Goal: Task Accomplishment & Management: Complete application form

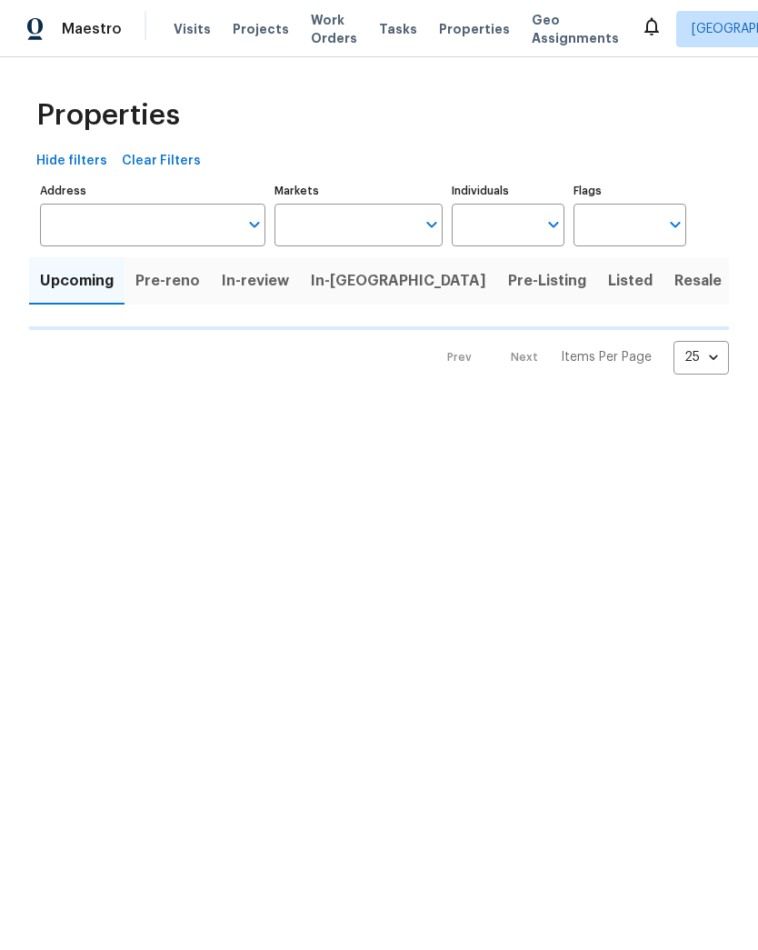
type input "100"
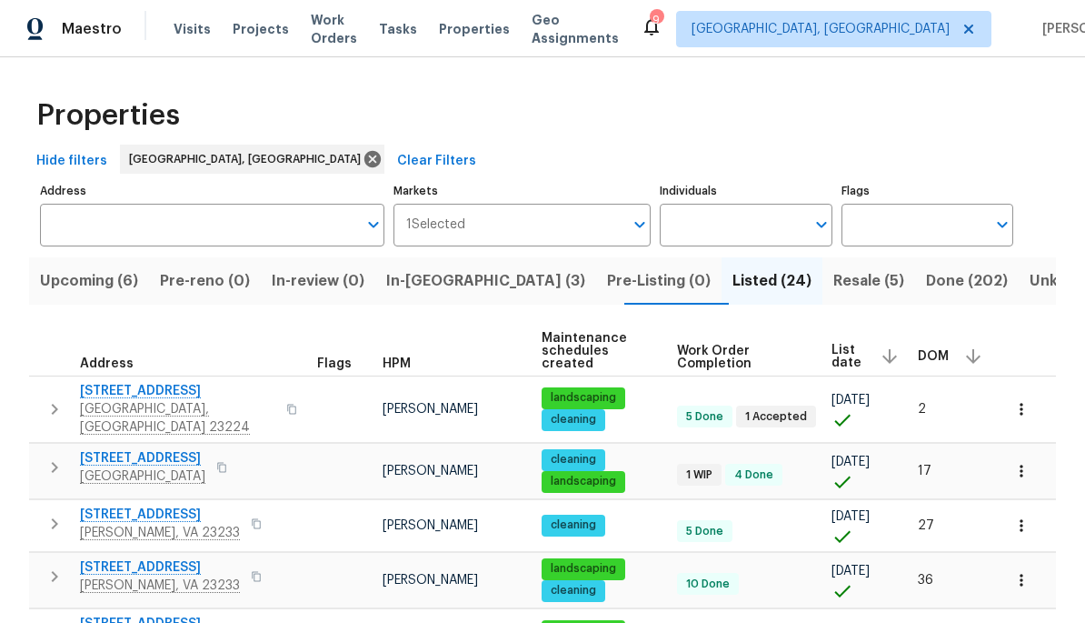
click at [757, 285] on span "Resale (5)" at bounding box center [869, 280] width 71 height 25
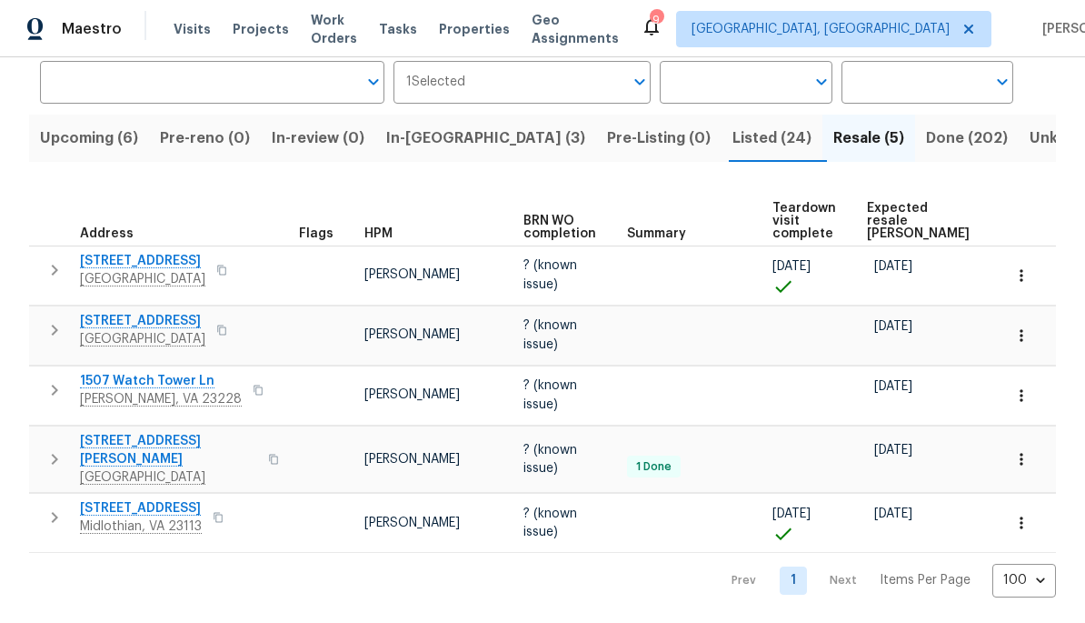
scroll to position [110, 0]
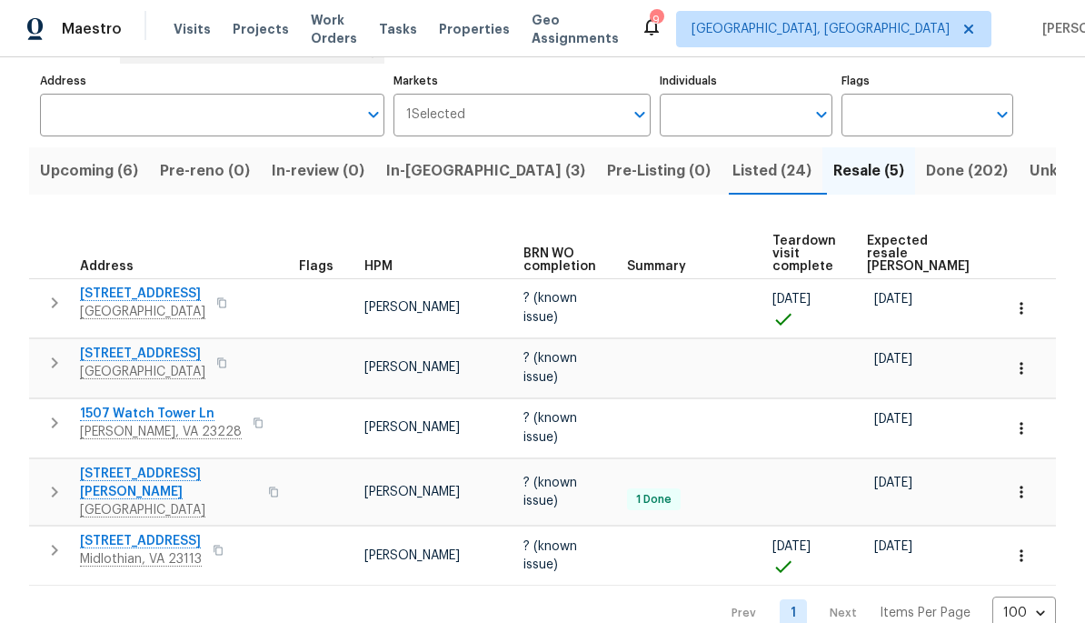
click at [457, 149] on button "In-reno (3)" at bounding box center [485, 170] width 221 height 47
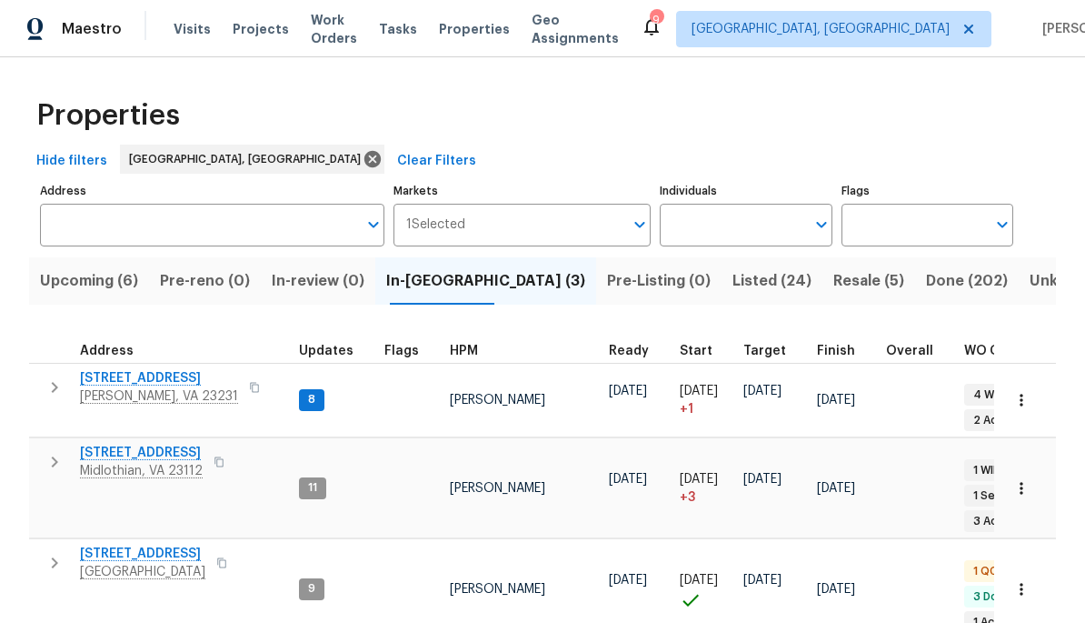
click at [107, 382] on span "[STREET_ADDRESS]" at bounding box center [159, 378] width 158 height 18
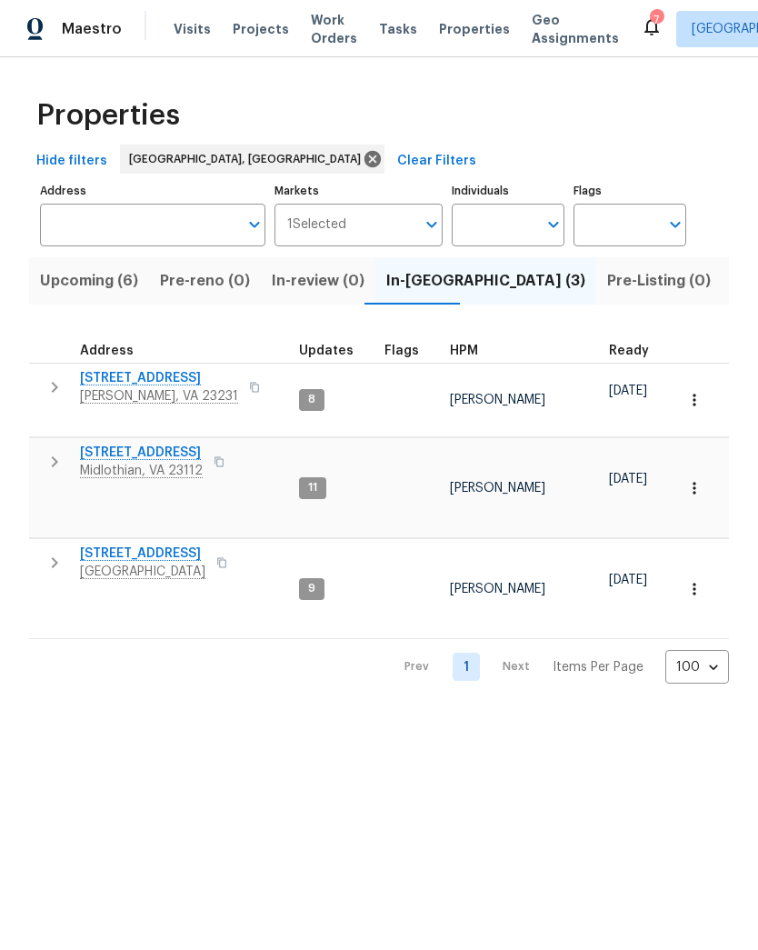
click at [187, 392] on span "[PERSON_NAME], VA 23231" at bounding box center [159, 396] width 158 height 18
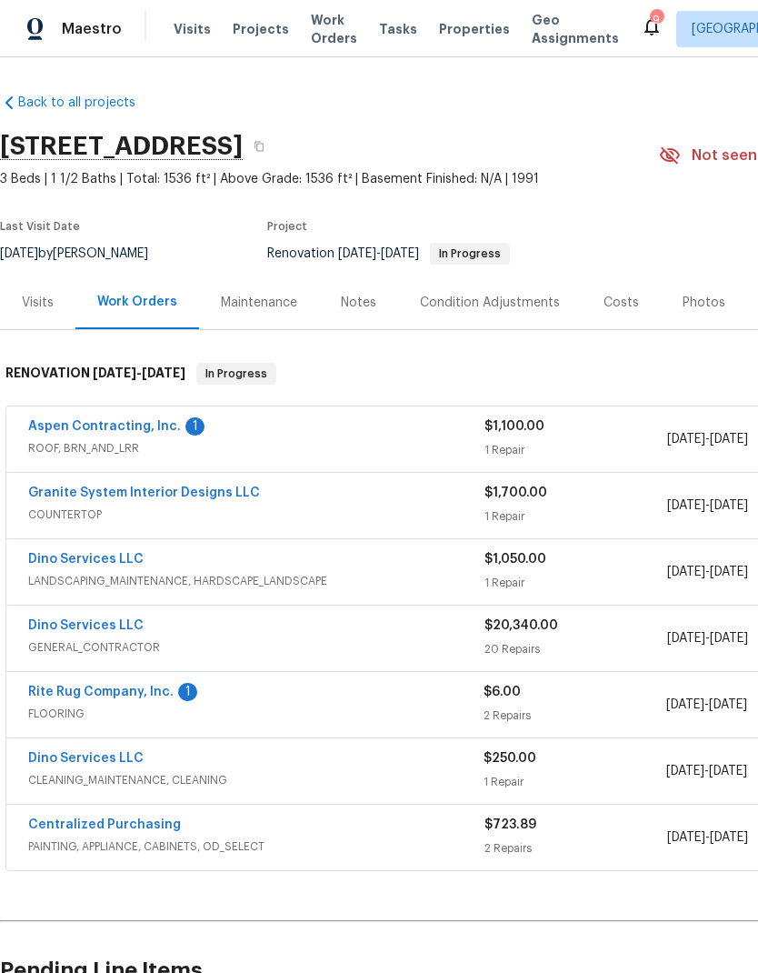
click at [69, 429] on link "Aspen Contracting, Inc." at bounding box center [104, 426] width 153 height 13
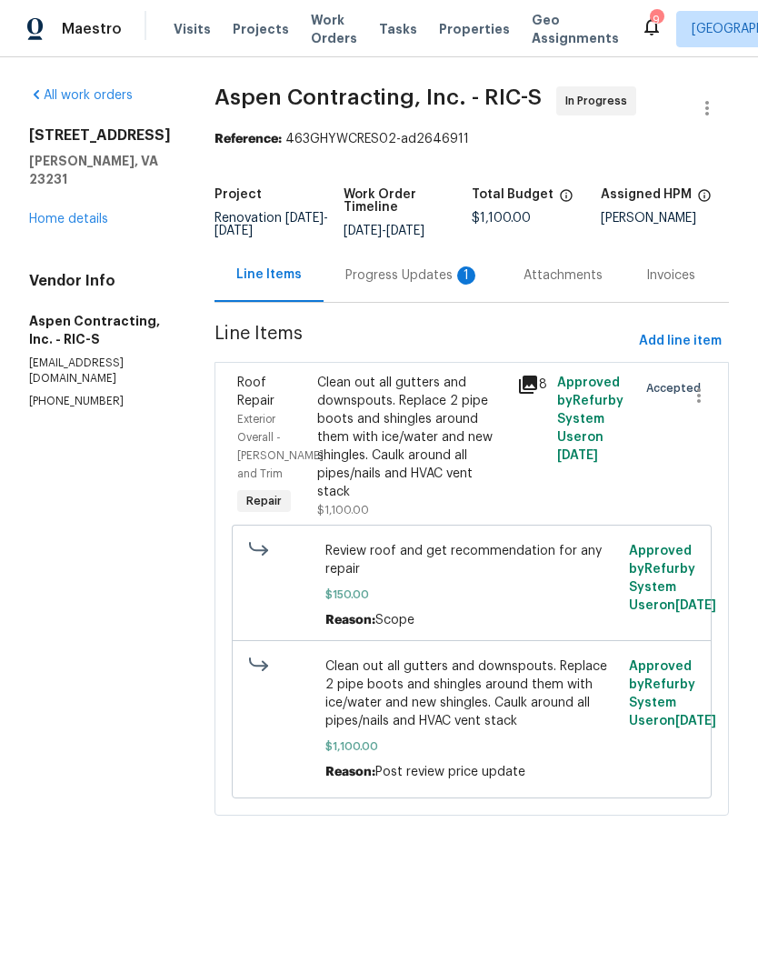
click at [457, 285] on div "Progress Updates 1" at bounding box center [412, 275] width 135 height 18
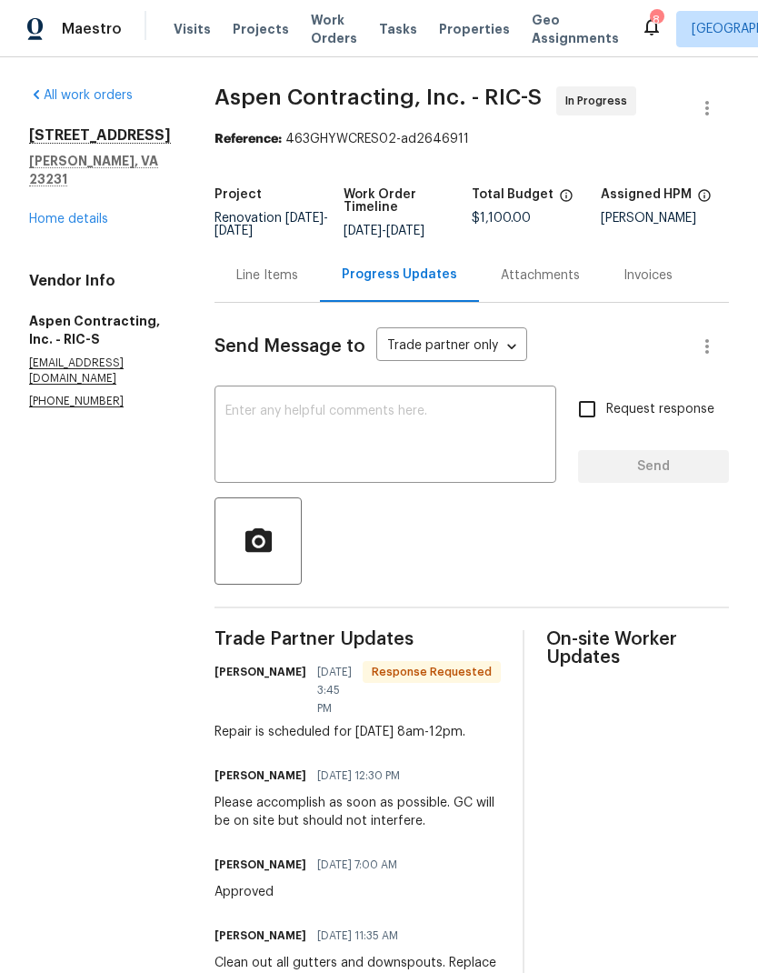
click at [277, 435] on textarea at bounding box center [385, 437] width 320 height 64
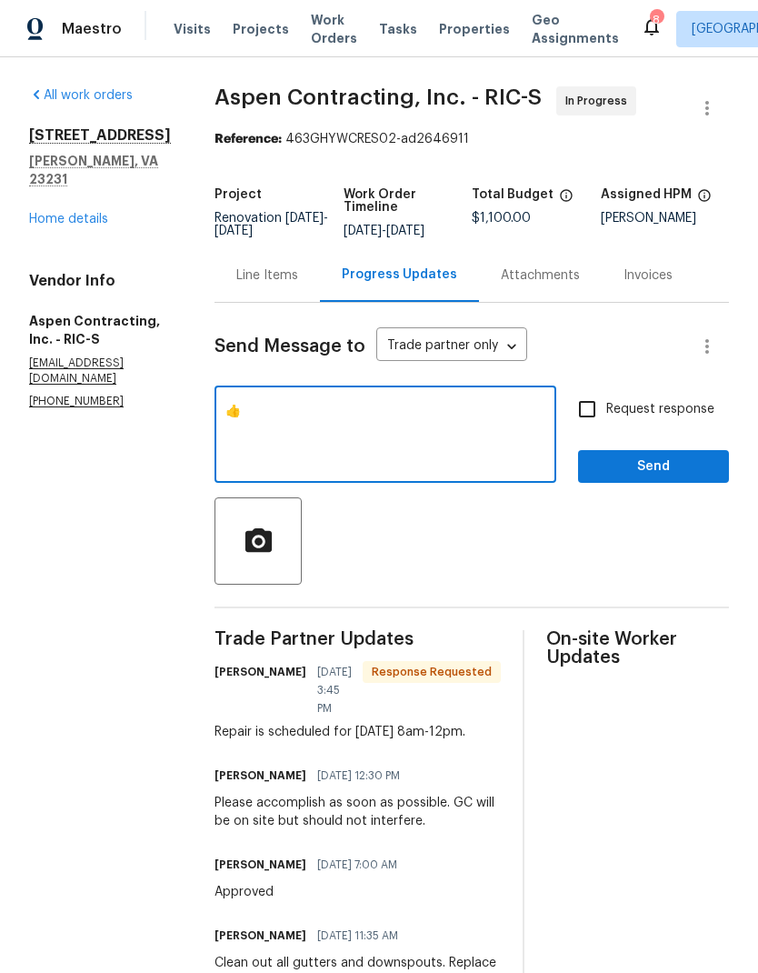
type textarea "👍"
click at [681, 484] on button "Send" at bounding box center [653, 467] width 151 height 34
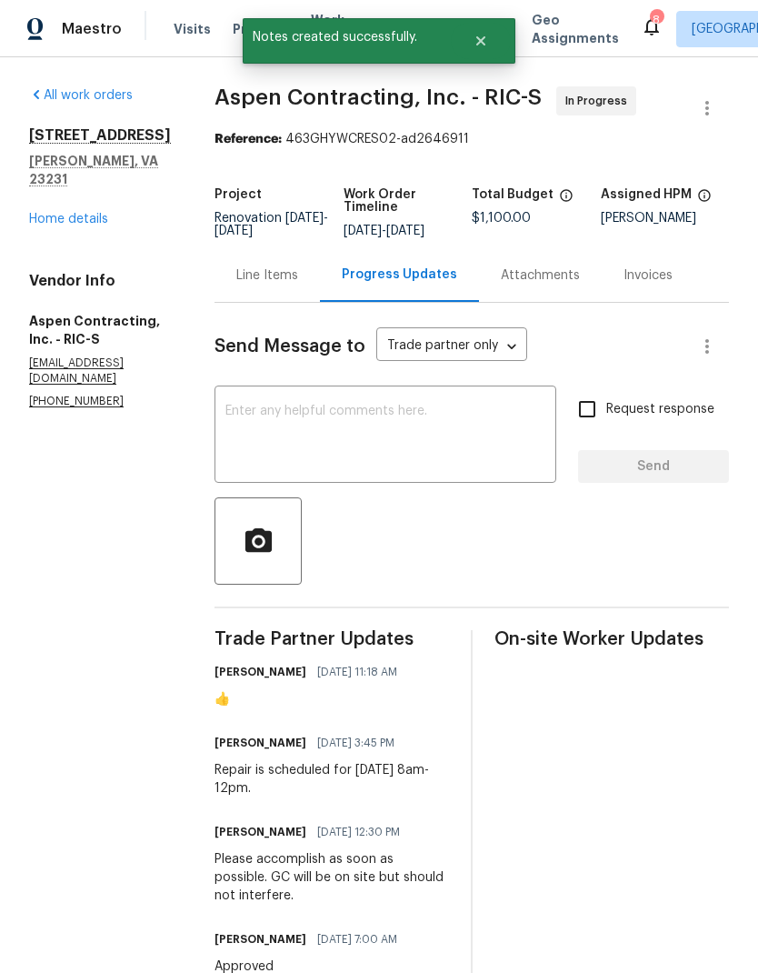
click at [62, 216] on link "Home details" at bounding box center [68, 219] width 79 height 13
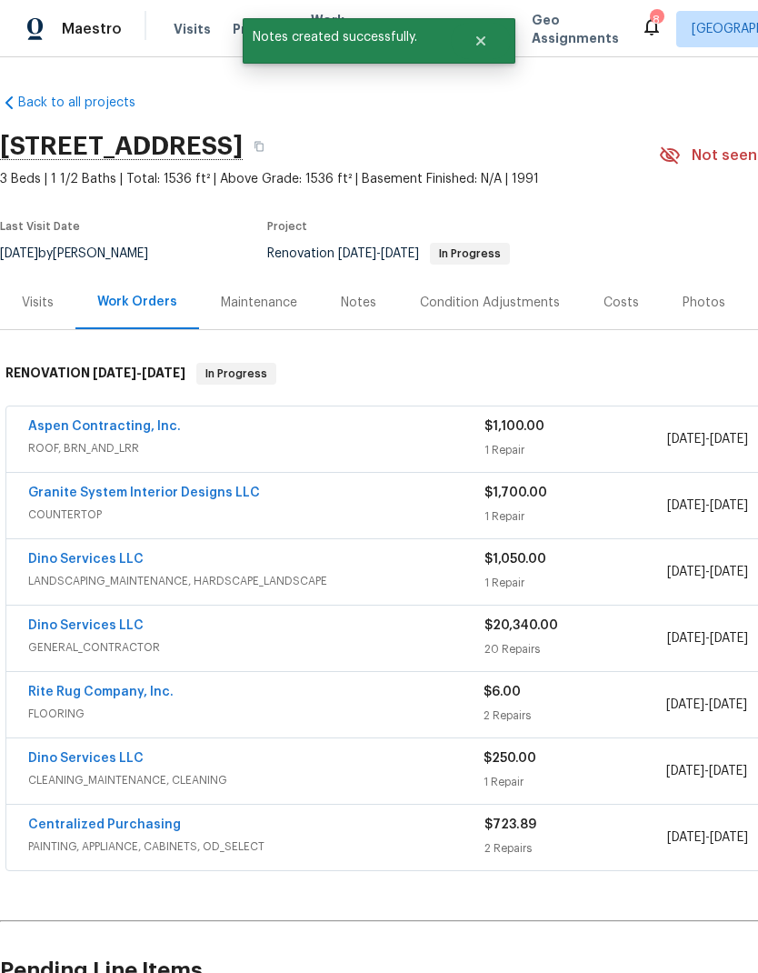
click at [61, 644] on link "Rite Rug Company, Inc." at bounding box center [100, 691] width 145 height 13
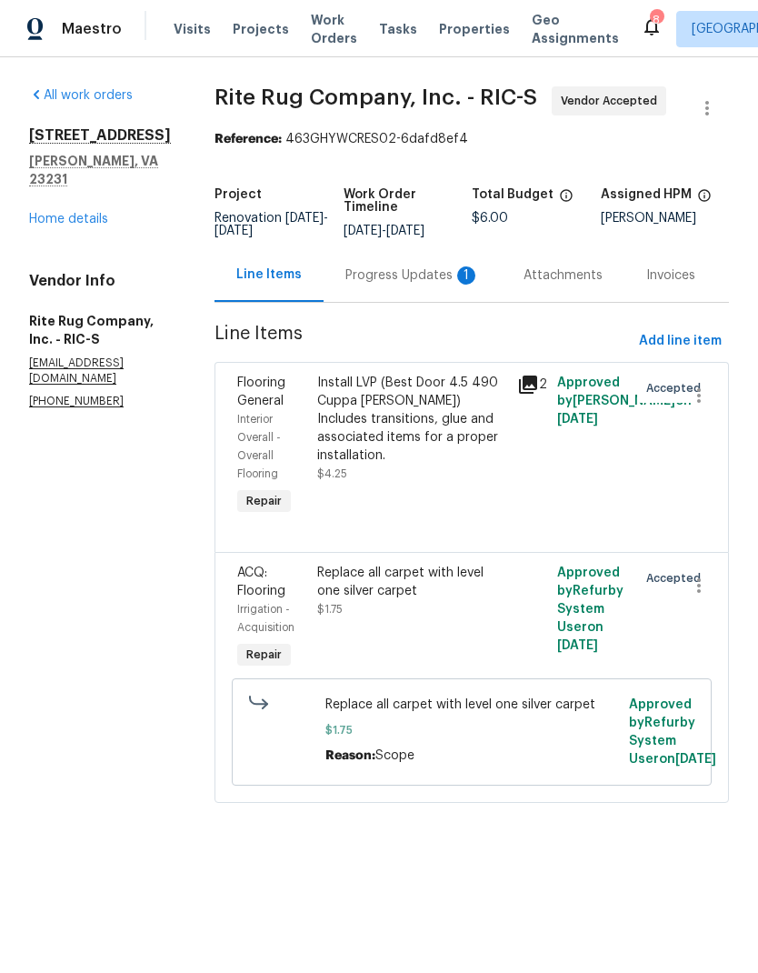
click at [402, 299] on div "Progress Updates 1" at bounding box center [413, 275] width 178 height 54
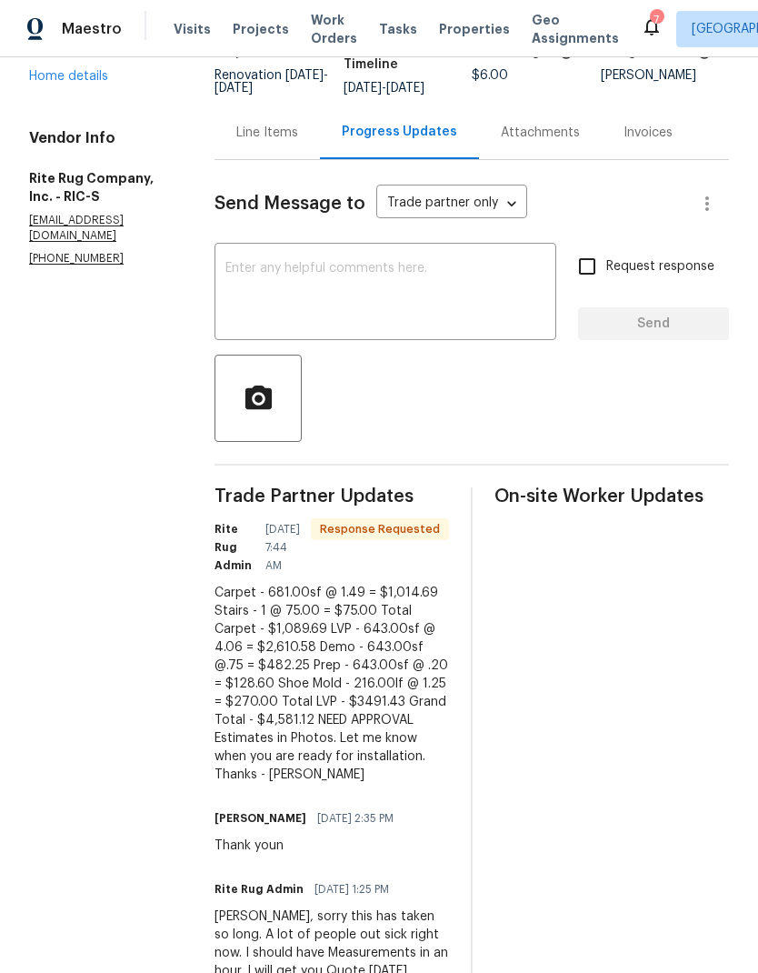
scroll to position [144, 0]
click at [494, 312] on textarea at bounding box center [385, 293] width 320 height 64
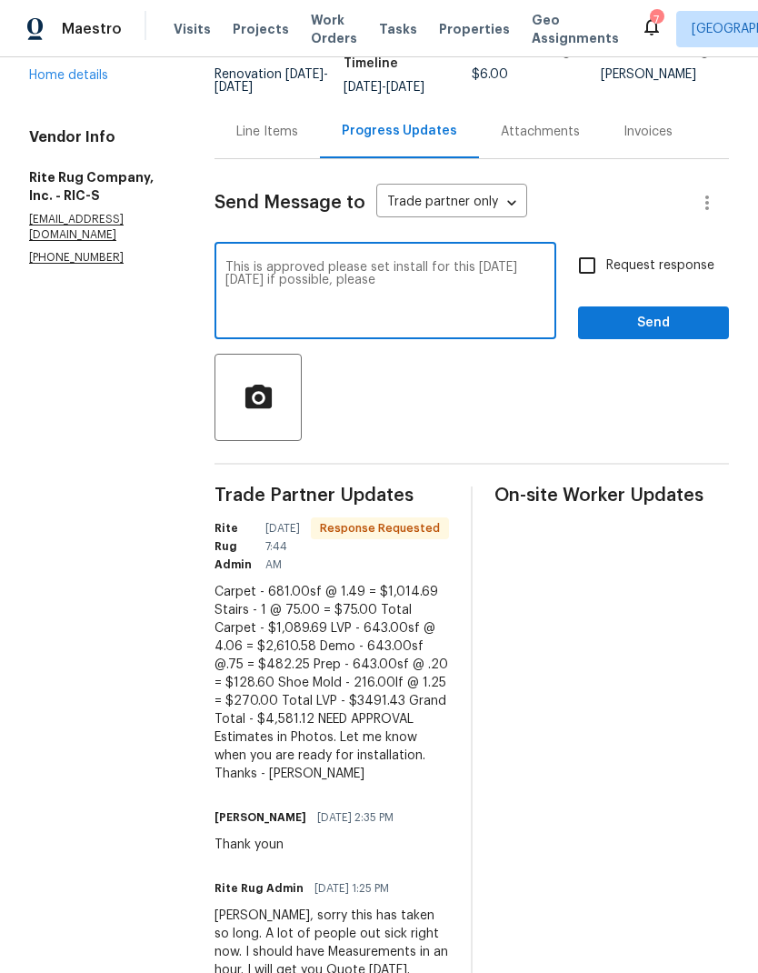
type textarea "This is approved please set install for this [DATE][DATE] if possible, please"
click at [658, 335] on span "Send" at bounding box center [654, 323] width 122 height 23
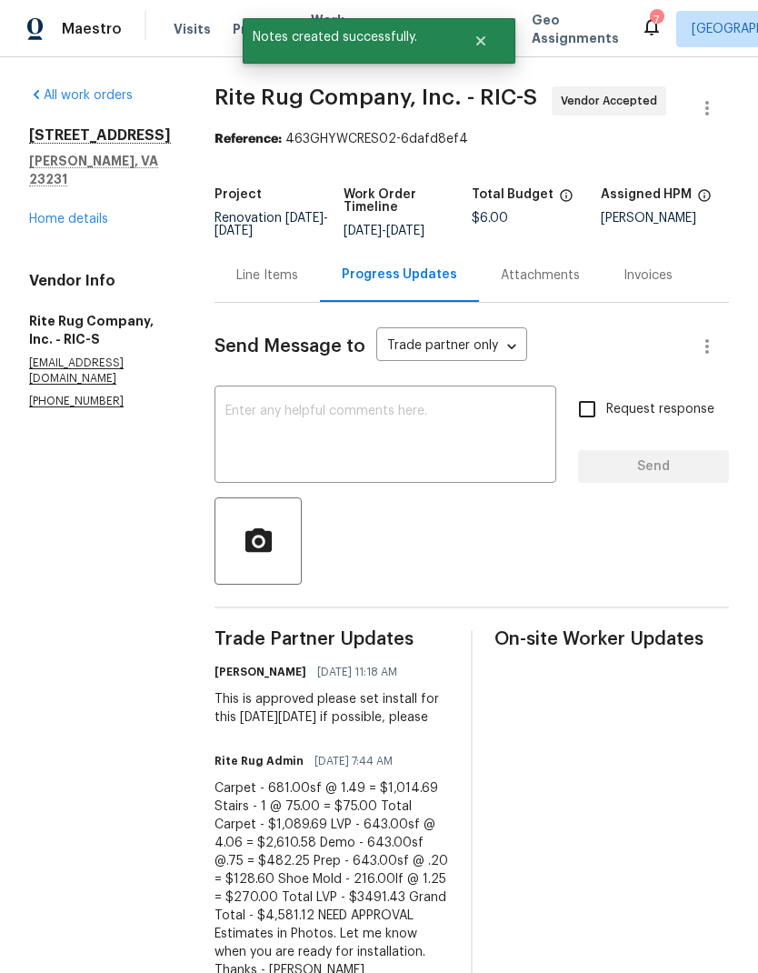
click at [99, 214] on link "Home details" at bounding box center [68, 219] width 79 height 13
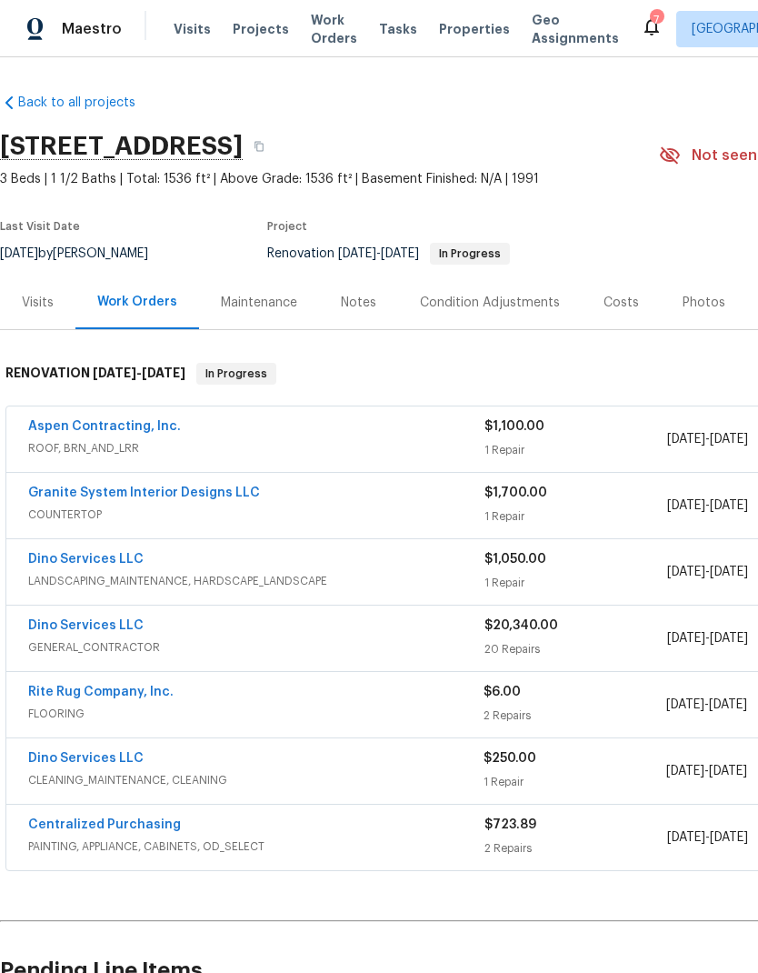
click at [63, 644] on link "Rite Rug Company, Inc." at bounding box center [100, 691] width 145 height 13
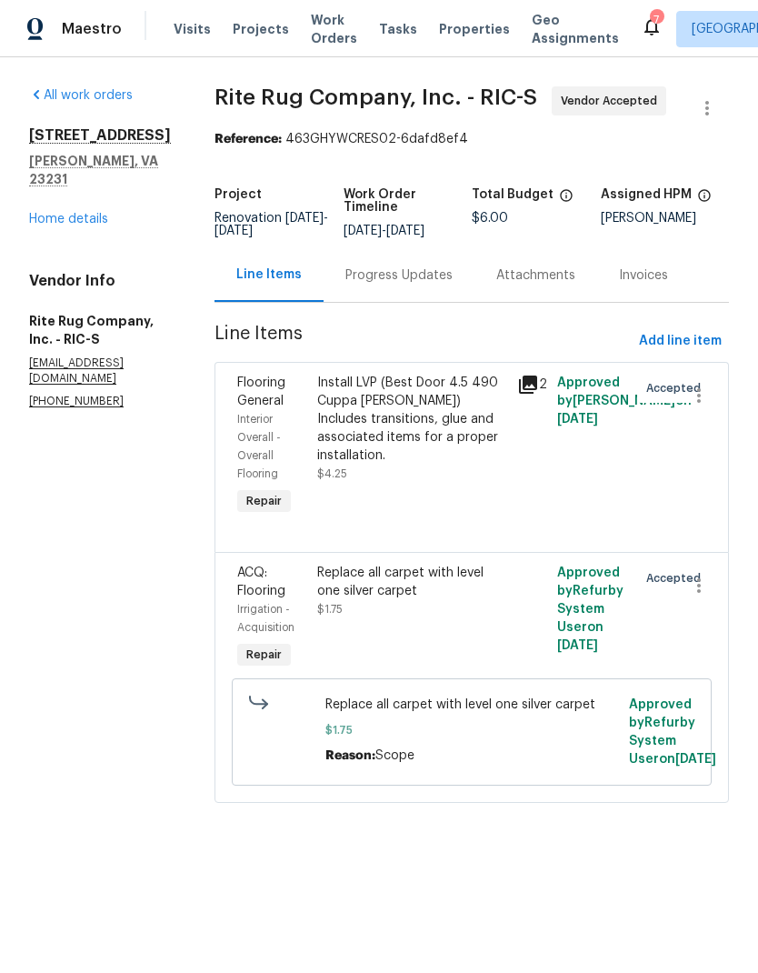
click at [443, 636] on div "Replace all carpet with level one silver carpet $1.75" at bounding box center [412, 618] width 200 height 120
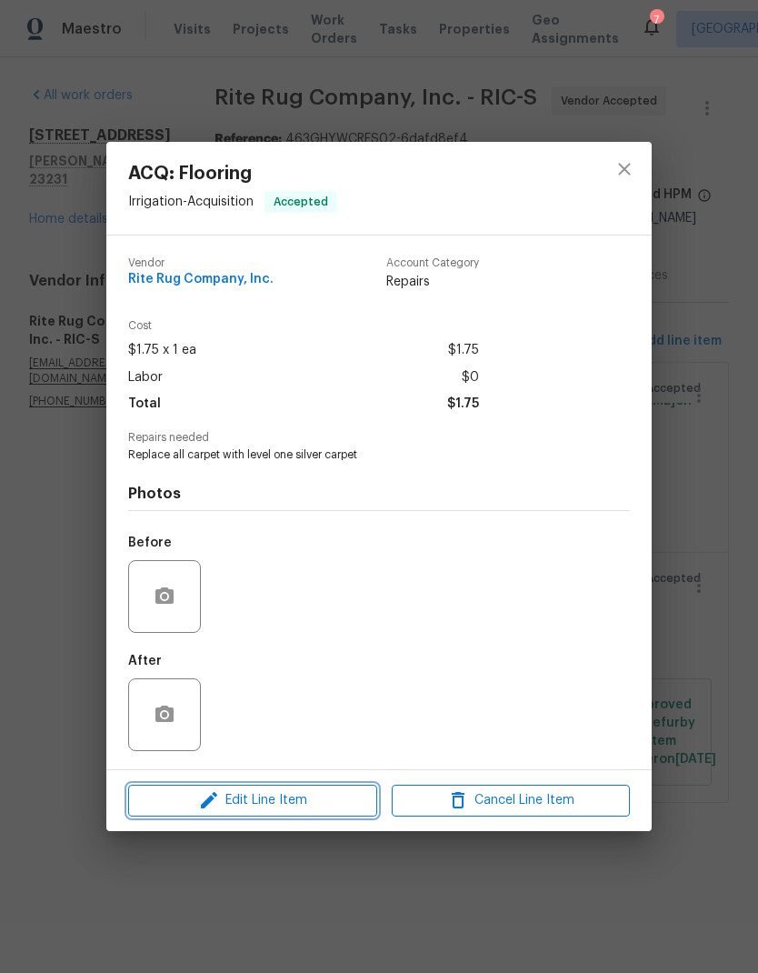
click at [312, 644] on span "Edit Line Item" at bounding box center [253, 800] width 238 height 23
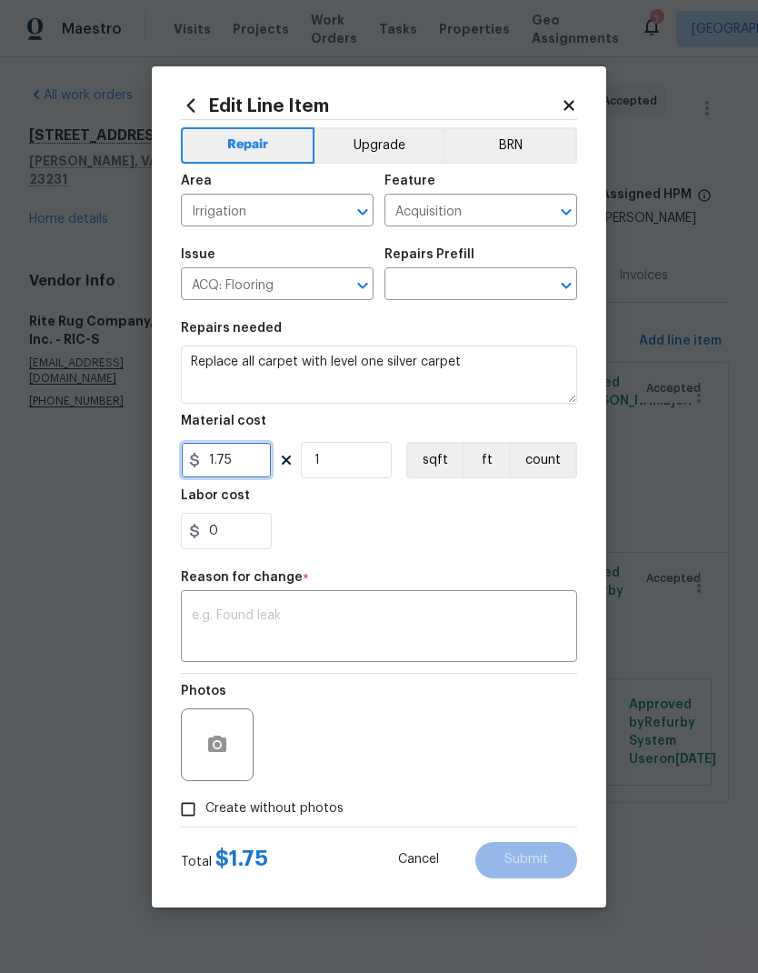
click at [263, 457] on input "1.75" at bounding box center [226, 460] width 91 height 36
click at [247, 454] on input "1." at bounding box center [226, 460] width 91 height 36
type input "1.49"
click at [354, 466] on input "1" at bounding box center [346, 460] width 91 height 36
type input "681"
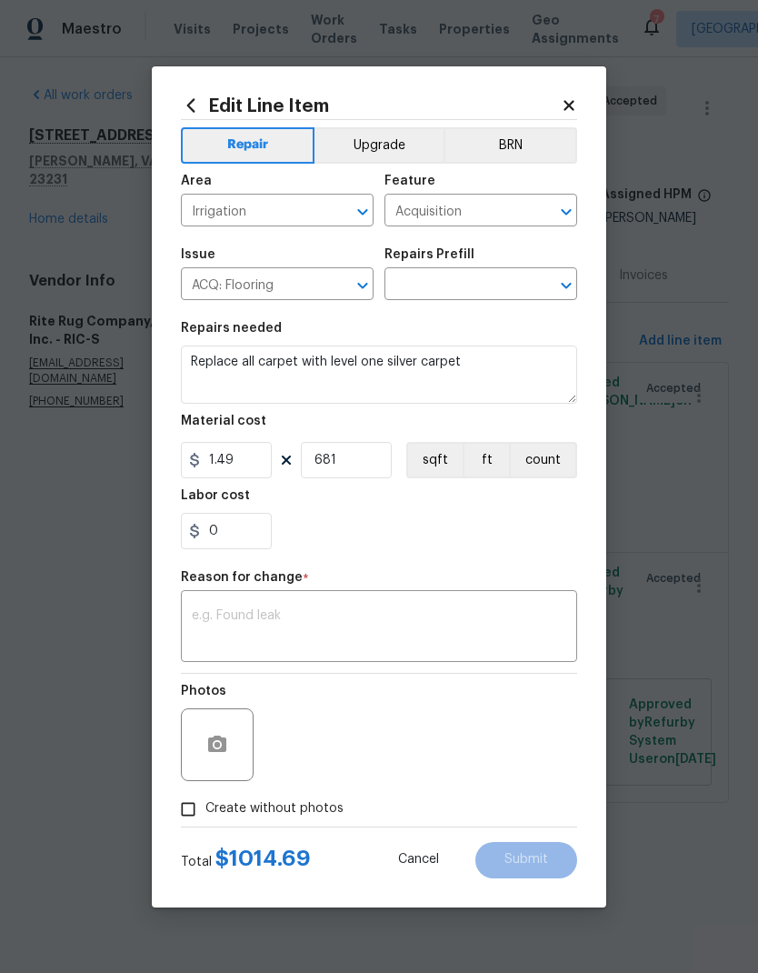
click at [529, 532] on div "0" at bounding box center [379, 531] width 396 height 36
click at [524, 624] on textarea at bounding box center [379, 628] width 375 height 38
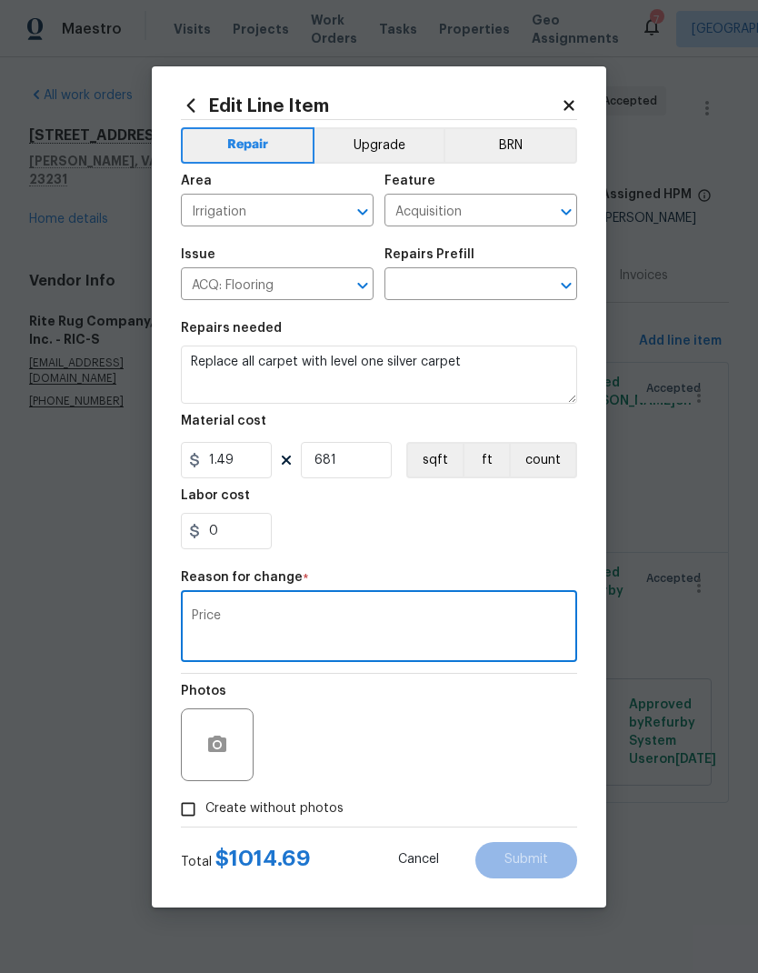
type textarea "Price"
click at [553, 644] on div "Photos" at bounding box center [379, 733] width 396 height 118
click at [545, 285] on icon "Clear" at bounding box center [543, 285] width 18 height 18
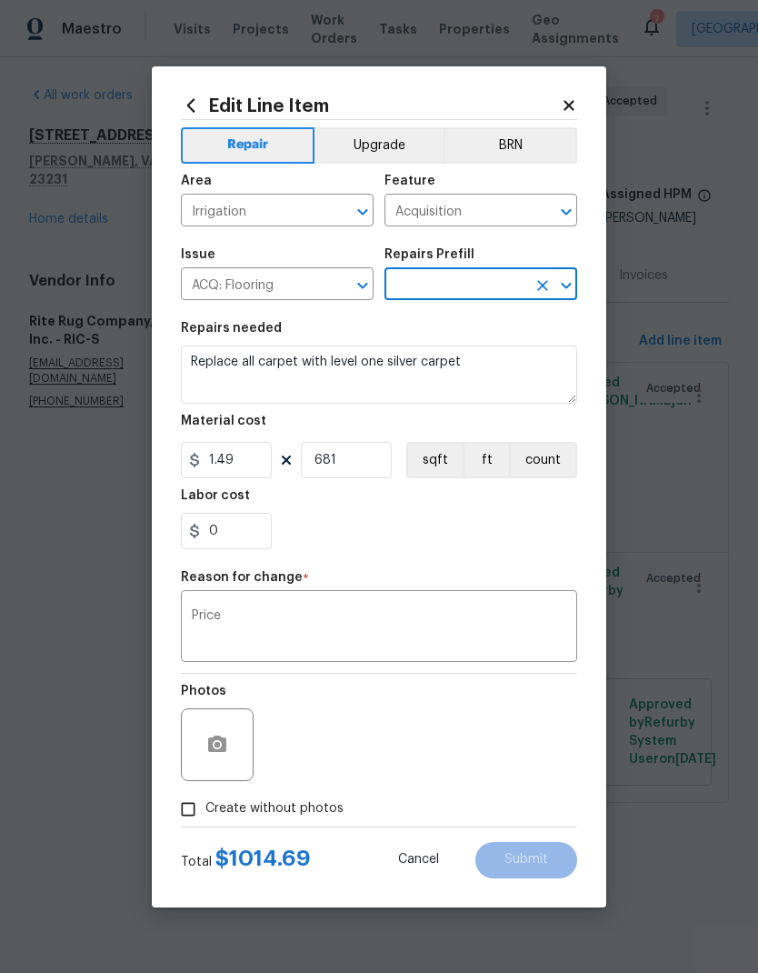
click at [555, 286] on icon "Open" at bounding box center [566, 286] width 22 height 22
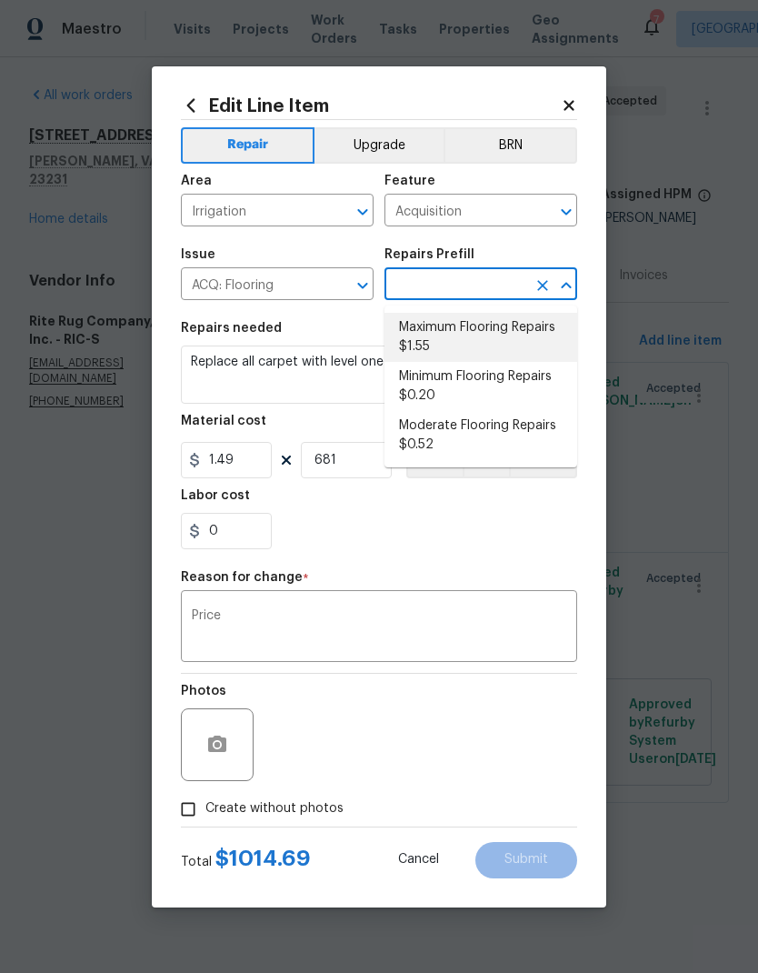
click at [542, 339] on li "Maximum Flooring Repairs $1.55" at bounding box center [481, 337] width 193 height 49
type input "Maximum Flooring Repairs $1.55"
type textarea "Acquisition Scope: Maximum flooring repairs"
type input "Maximum Flooring Repairs $1.55"
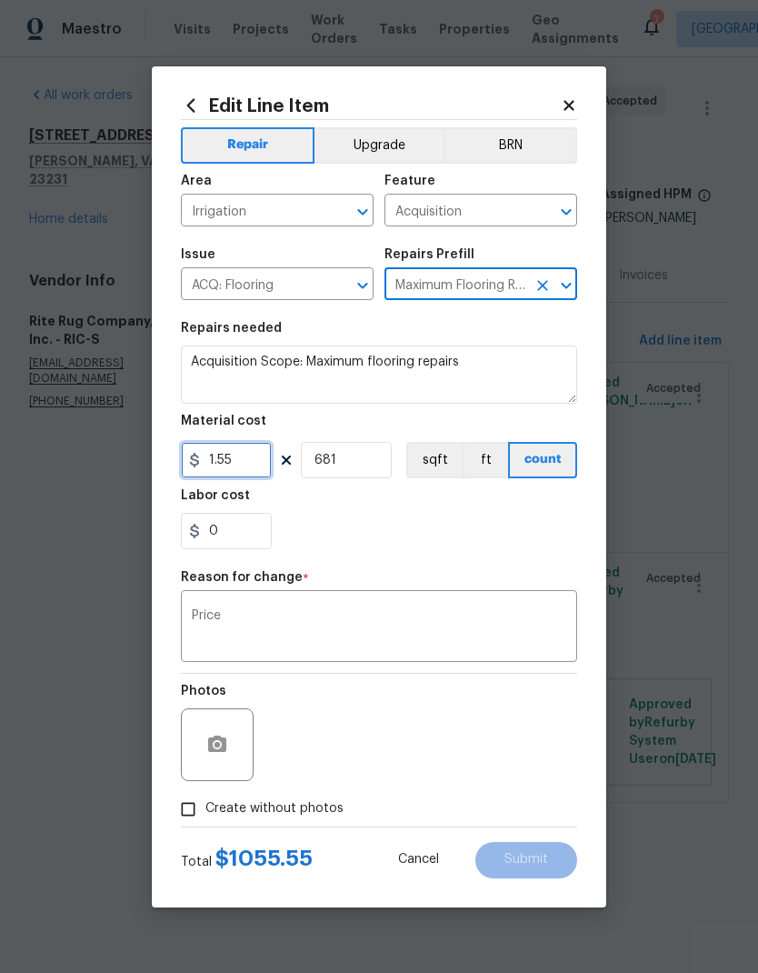
click at [242, 460] on input "1.55" at bounding box center [226, 460] width 91 height 36
type input "1.49"
click at [545, 512] on div "Labor cost" at bounding box center [379, 501] width 396 height 24
click at [526, 644] on div "Photos" at bounding box center [379, 733] width 396 height 118
click at [188, 644] on input "Create without photos" at bounding box center [188, 809] width 35 height 35
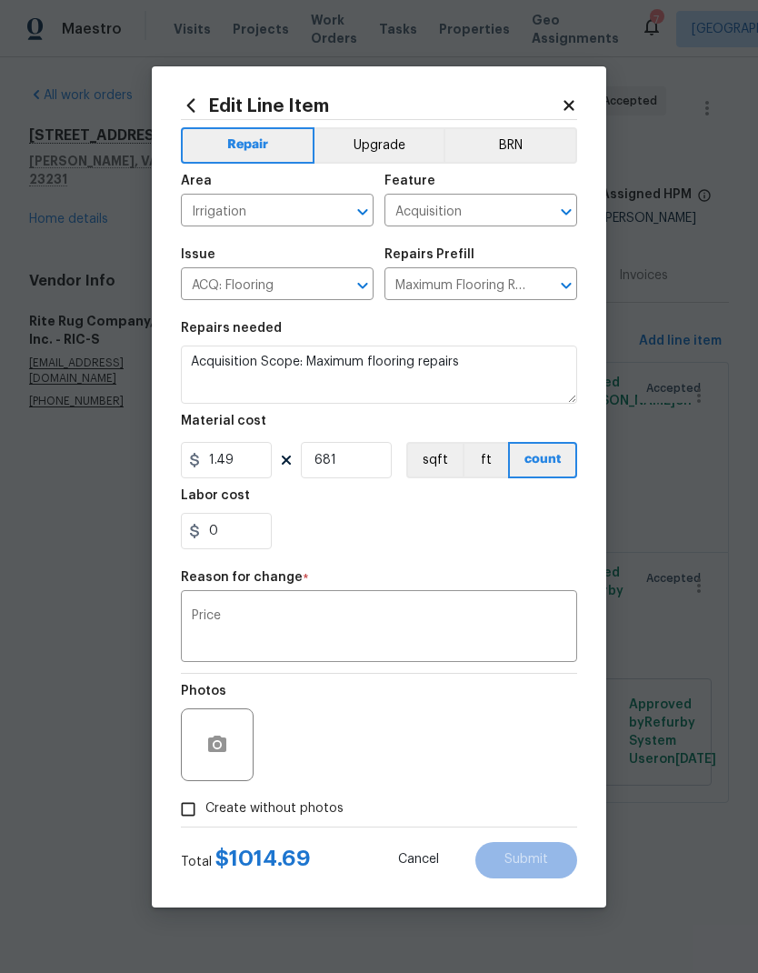
checkbox input "true"
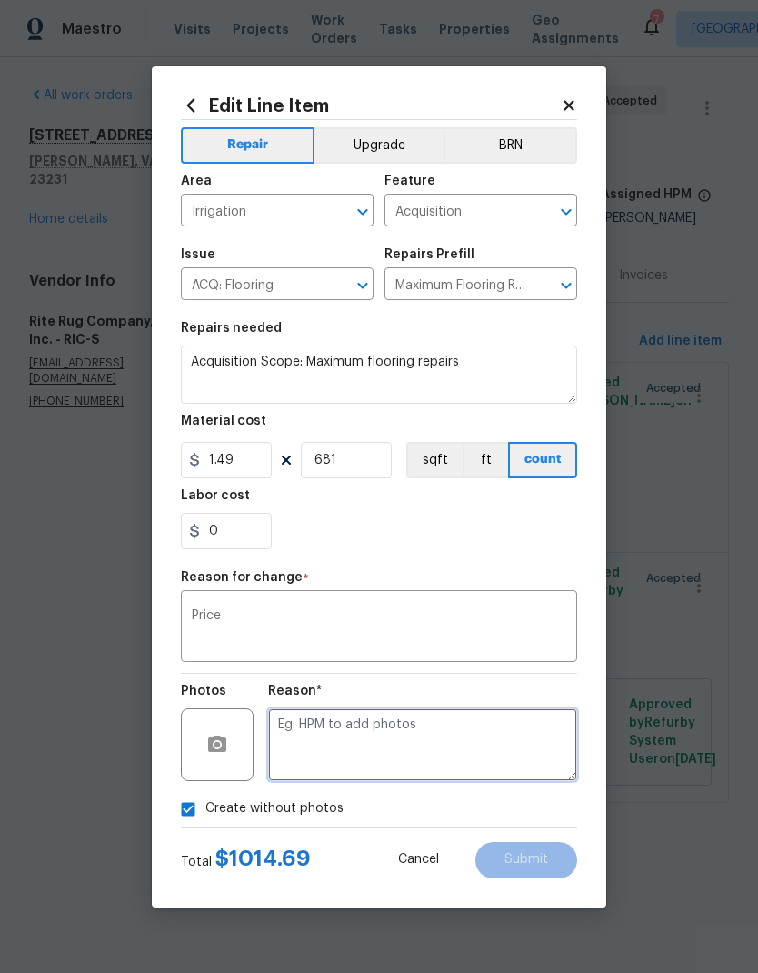
click at [523, 644] on textarea at bounding box center [422, 744] width 309 height 73
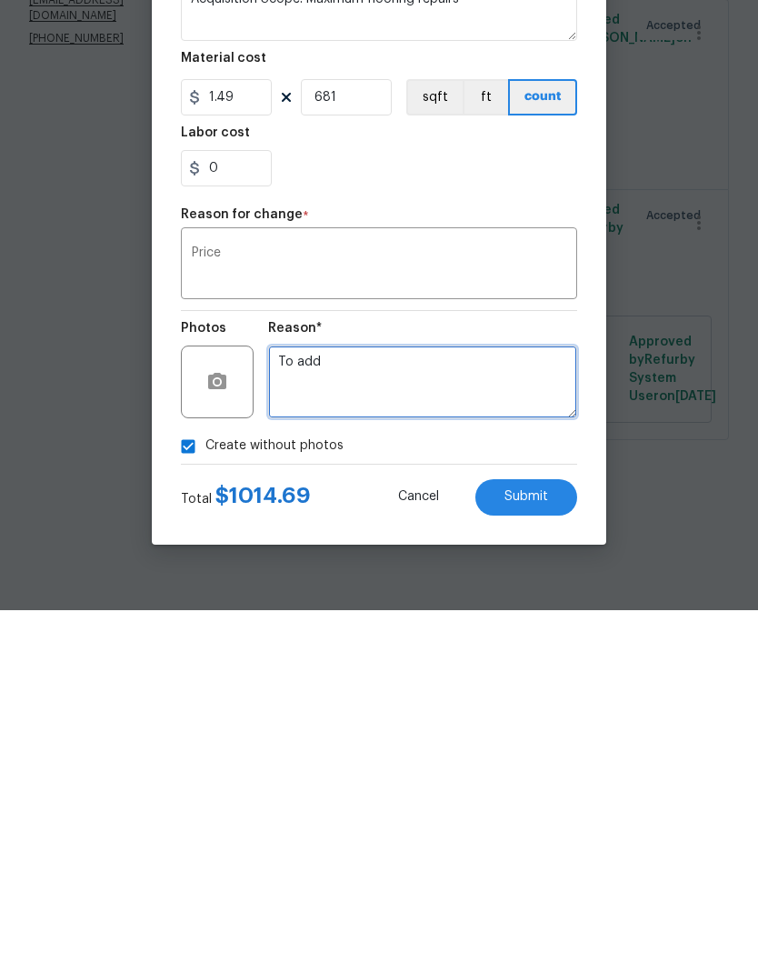
type textarea "To add"
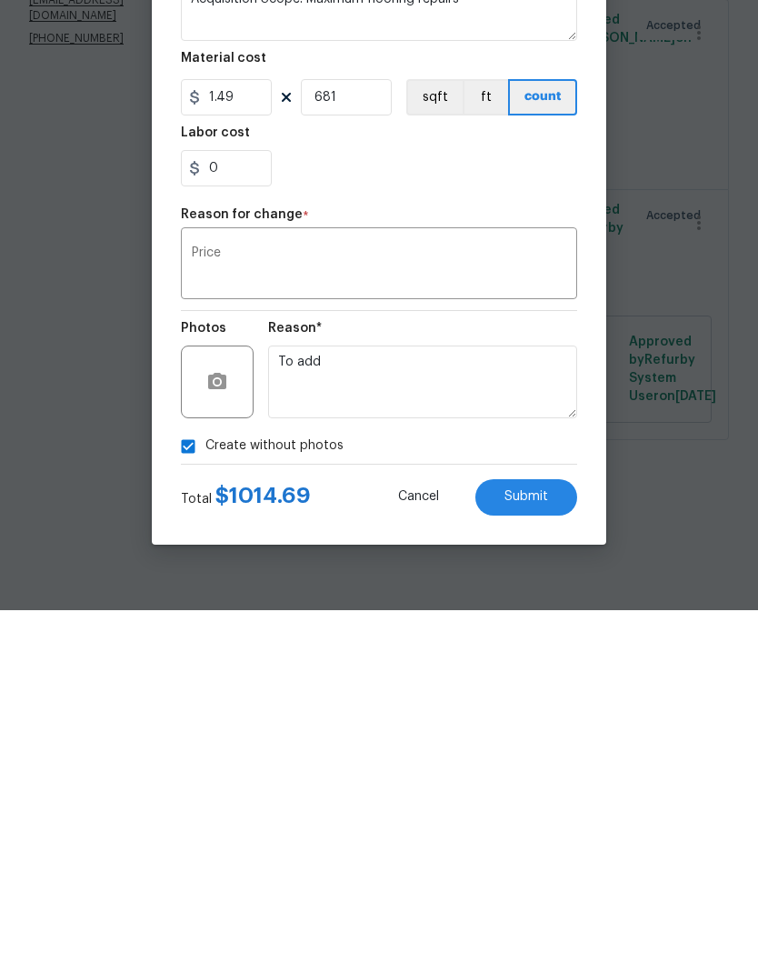
click at [566, 644] on button "Submit" at bounding box center [526, 860] width 102 height 36
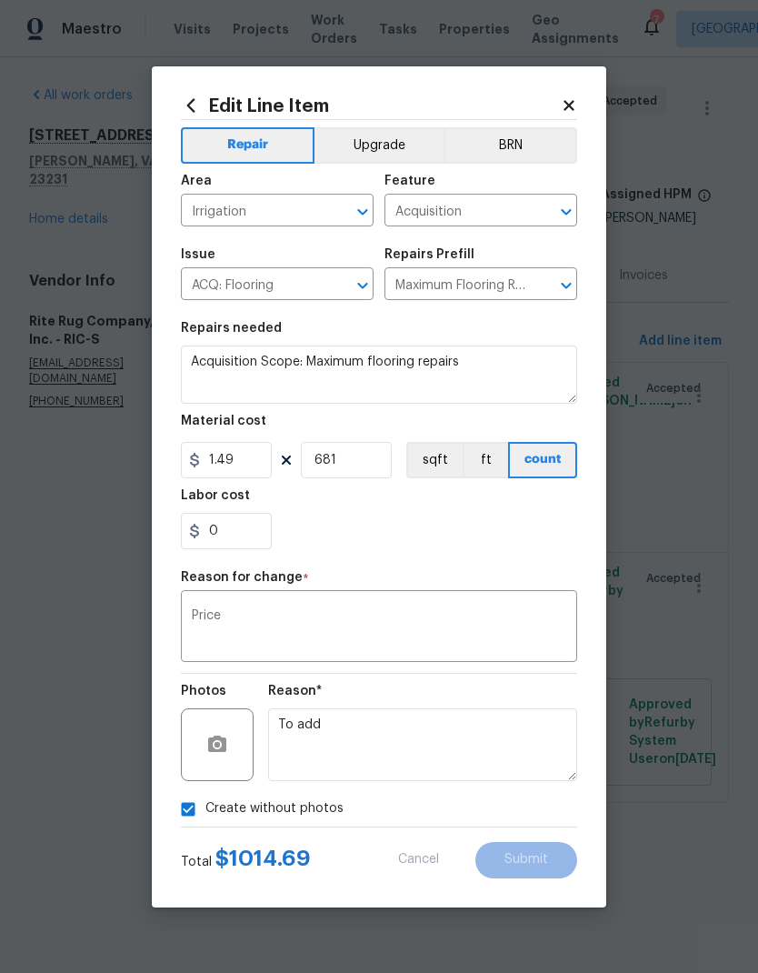
type textarea "Replace all carpet with level one silver carpet"
type input "1"
type input "1.75"
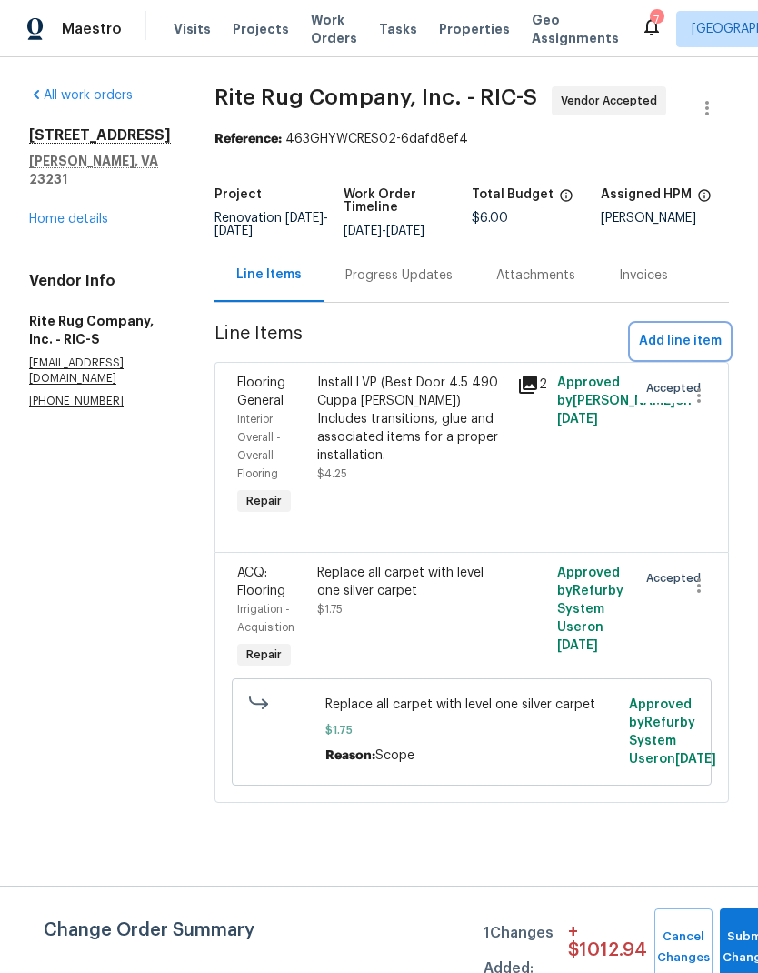
click at [689, 353] on span "Add line item" at bounding box center [680, 341] width 83 height 23
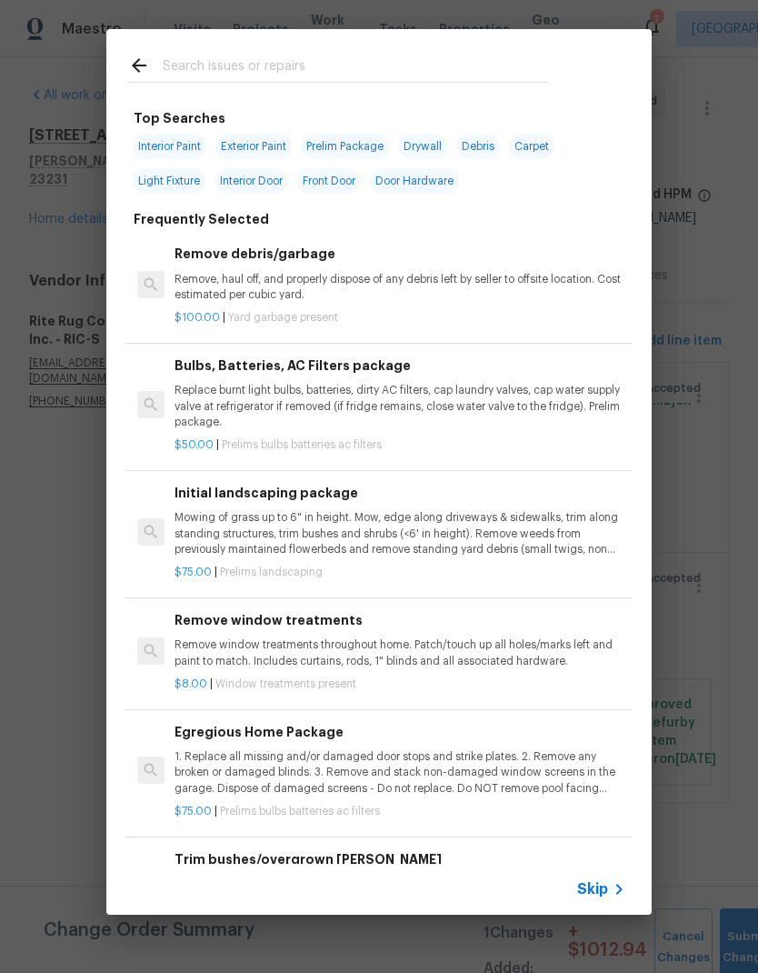
click at [503, 55] on input "text" at bounding box center [355, 68] width 385 height 27
type input "Stair labor"
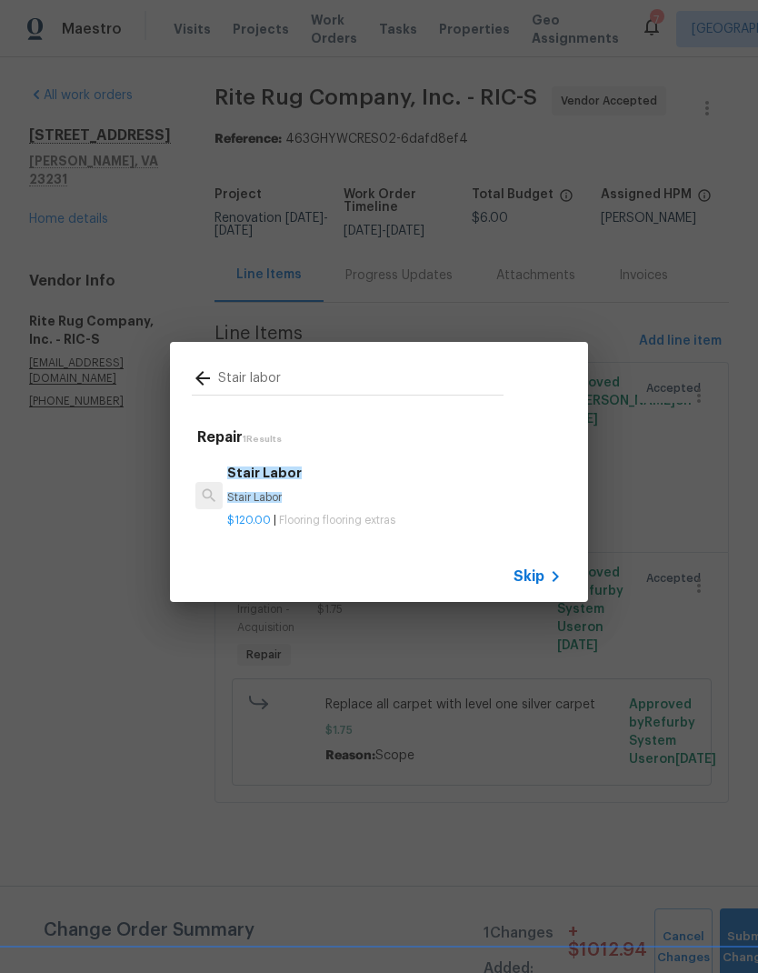
click at [465, 509] on div "$120.00 | Flooring flooring extras" at bounding box center [394, 516] width 335 height 23
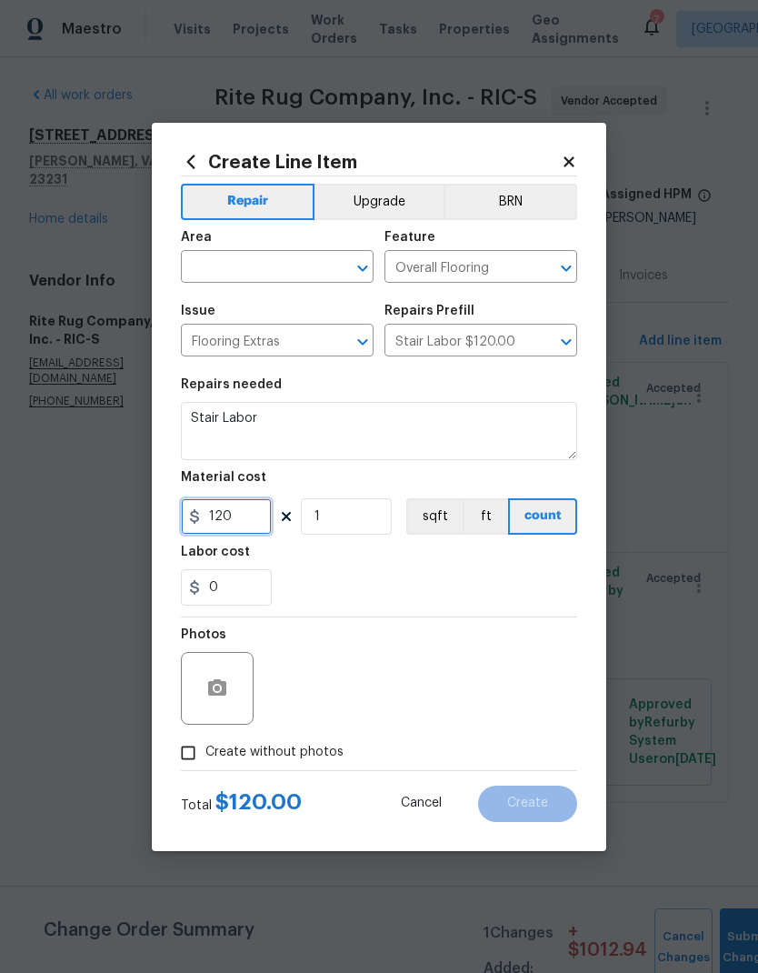
click at [248, 518] on input "120" at bounding box center [226, 516] width 91 height 36
type input "75"
click at [535, 572] on div "0" at bounding box center [379, 587] width 396 height 36
click at [227, 278] on input "text" at bounding box center [252, 269] width 142 height 28
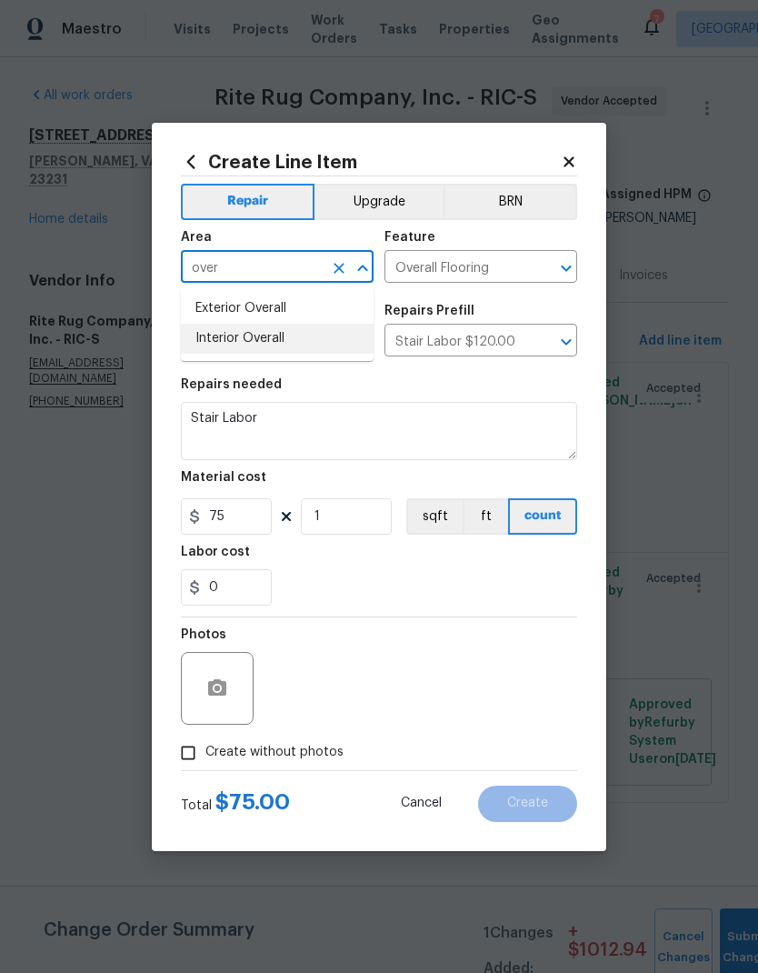
click at [206, 341] on li "Interior Overall" at bounding box center [277, 339] width 193 height 30
type input "Interior Overall"
click at [324, 581] on div "0" at bounding box center [379, 587] width 396 height 36
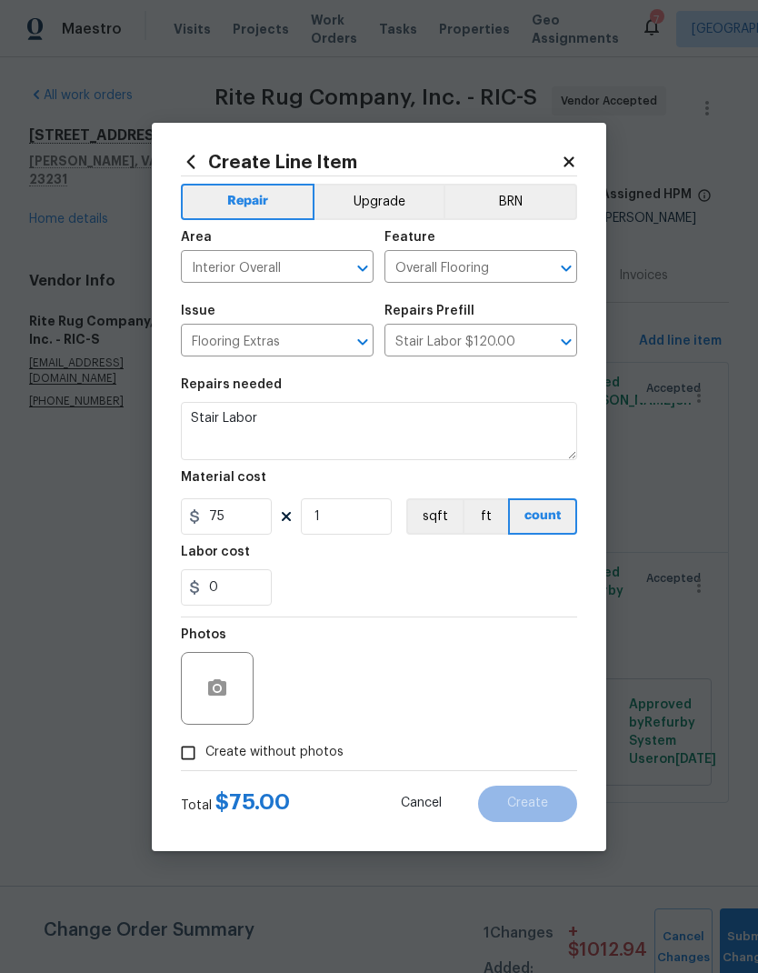
click at [191, 644] on input "Create without photos" at bounding box center [188, 752] width 35 height 35
checkbox input "true"
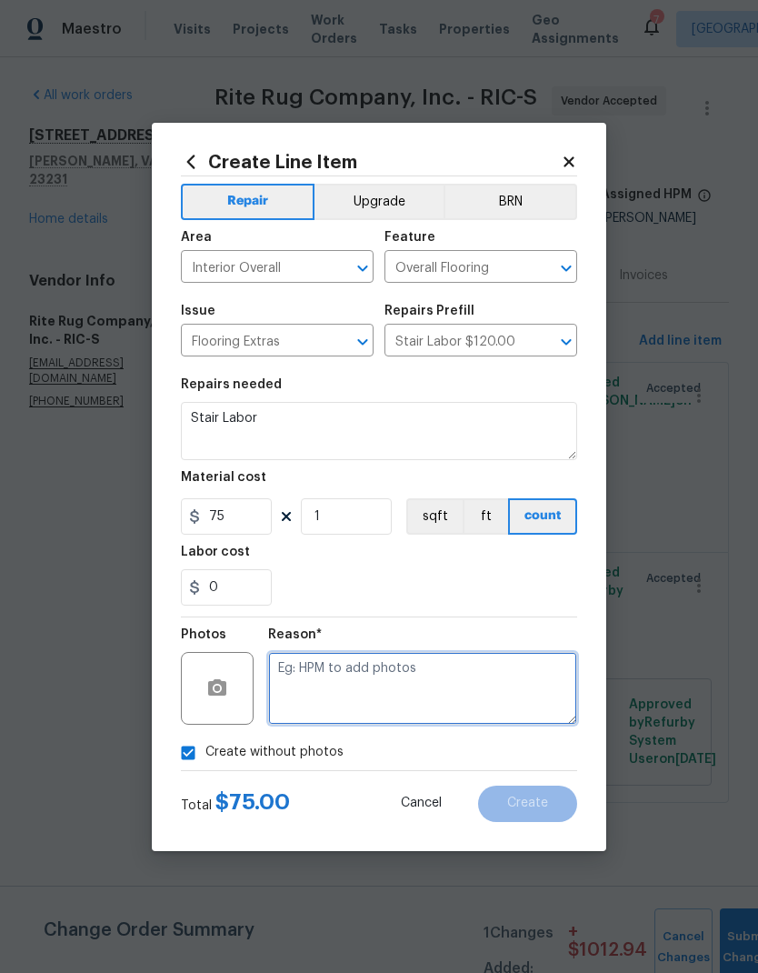
click at [524, 644] on textarea at bounding box center [422, 688] width 309 height 73
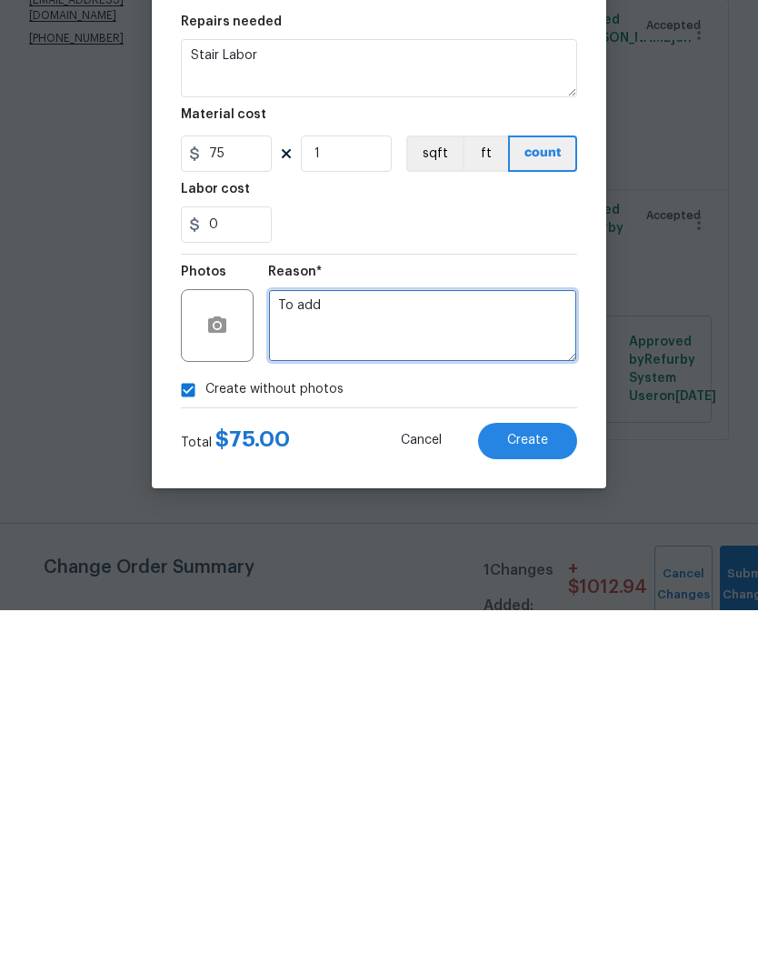
type textarea "To add"
click at [556, 644] on button "Create" at bounding box center [527, 803] width 99 height 36
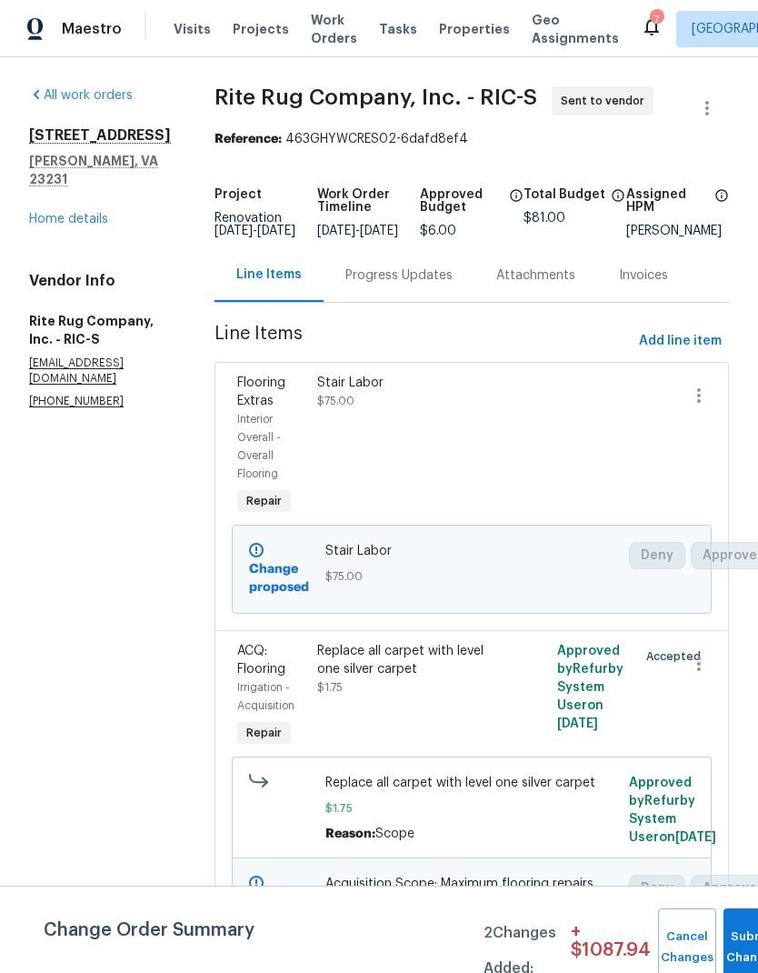
click at [440, 487] on div "Stair Labor $75.00" at bounding box center [412, 446] width 200 height 156
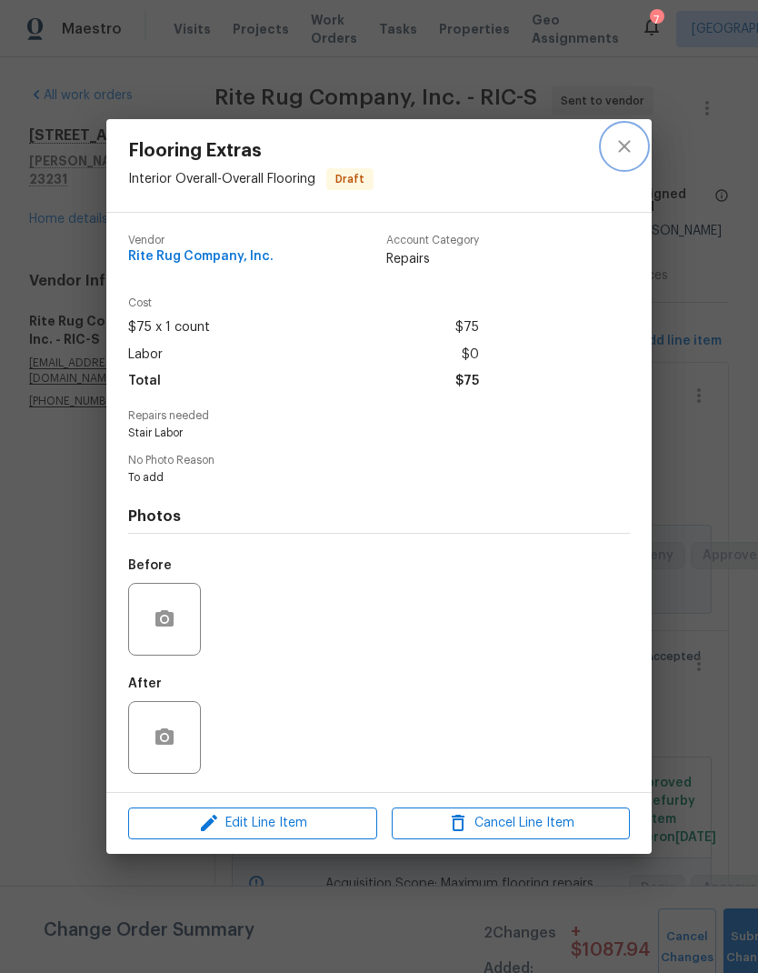
click at [630, 142] on icon "close" at bounding box center [625, 146] width 22 height 22
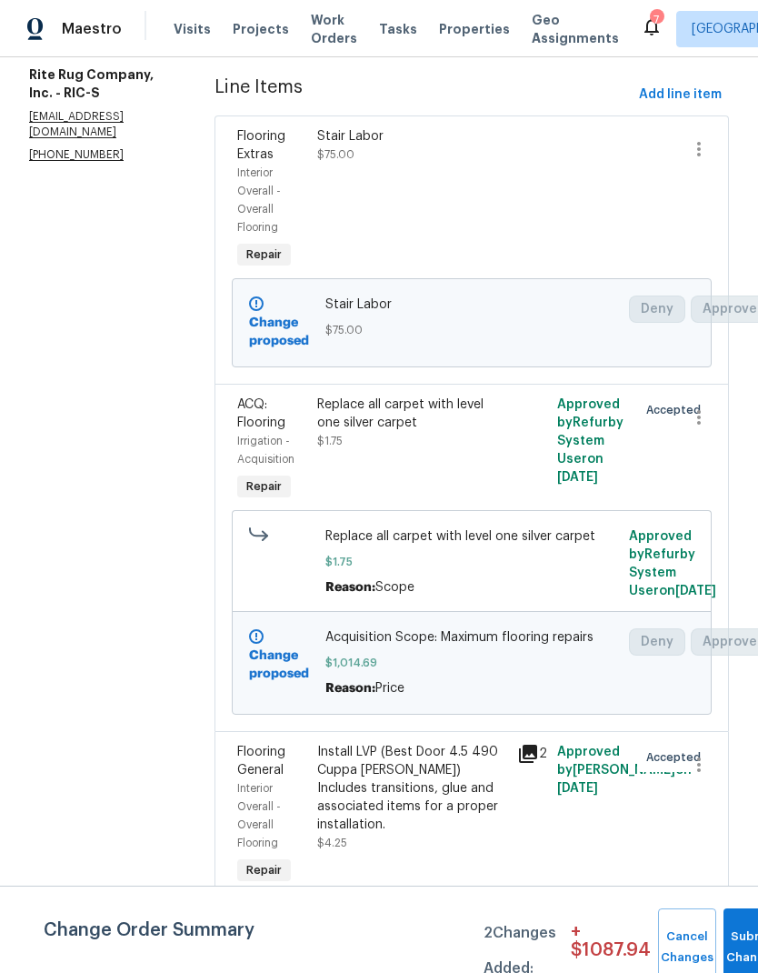
scroll to position [307, 0]
click at [419, 644] on div "Install LVP (Best Door 4.5 490 Cuppa [PERSON_NAME]) Includes transitions, glue …" at bounding box center [411, 788] width 189 height 91
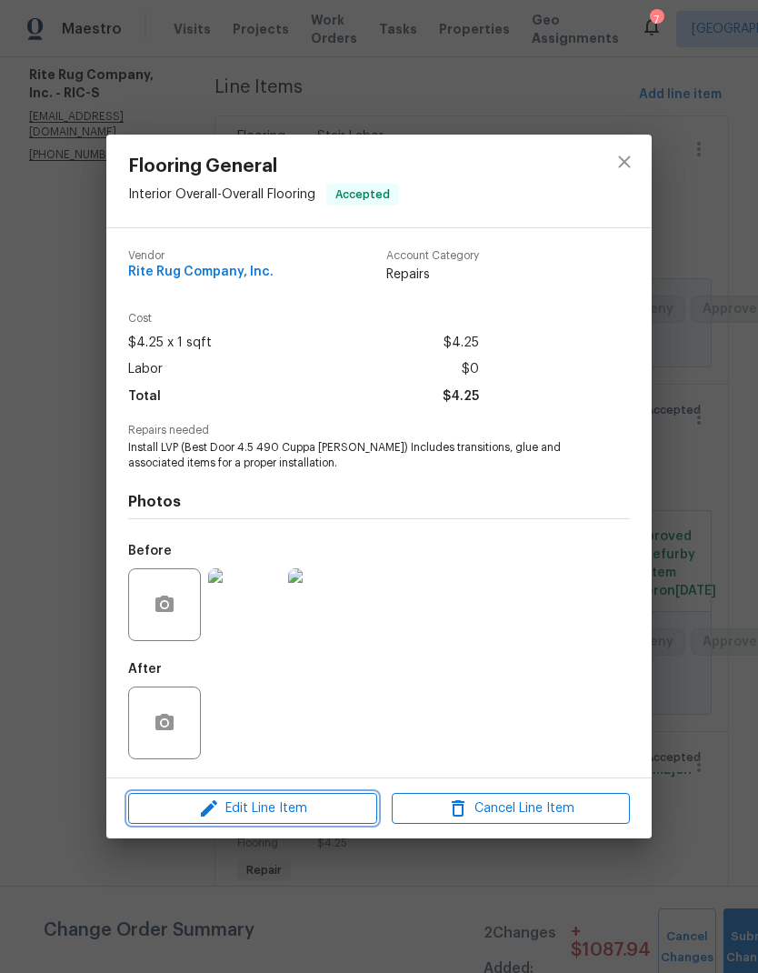
click at [339, 644] on span "Edit Line Item" at bounding box center [253, 808] width 238 height 23
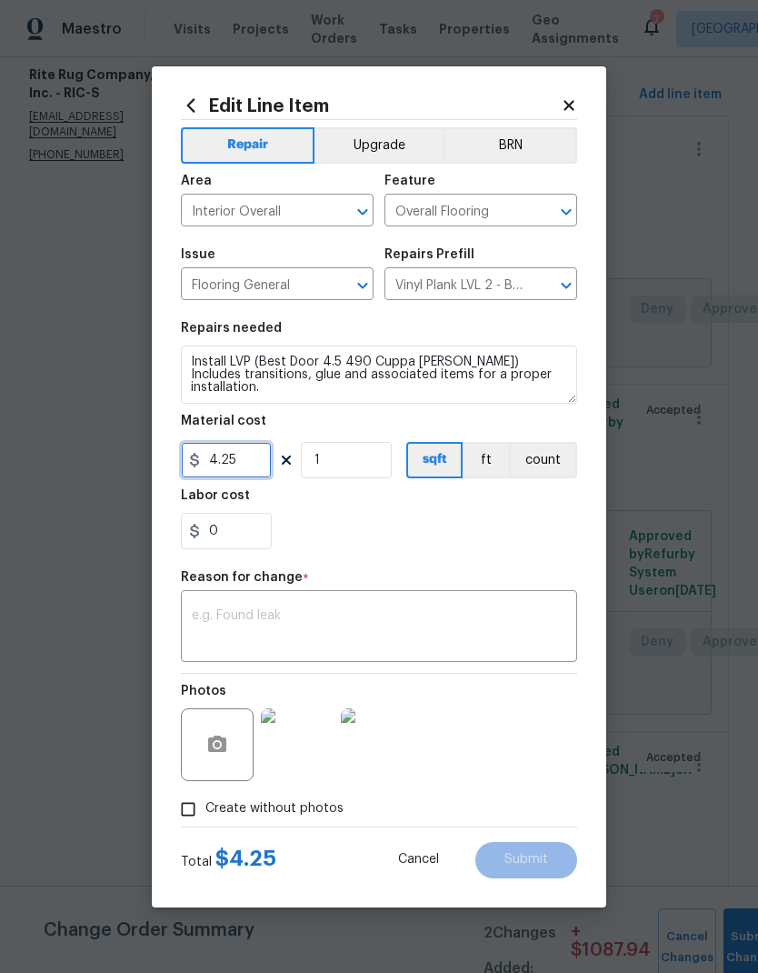
click at [269, 455] on input "4.25" at bounding box center [226, 460] width 91 height 36
type input "4.06"
click at [348, 464] on input "1" at bounding box center [346, 460] width 91 height 36
click at [376, 454] on input "1" at bounding box center [346, 460] width 91 height 36
type input "643"
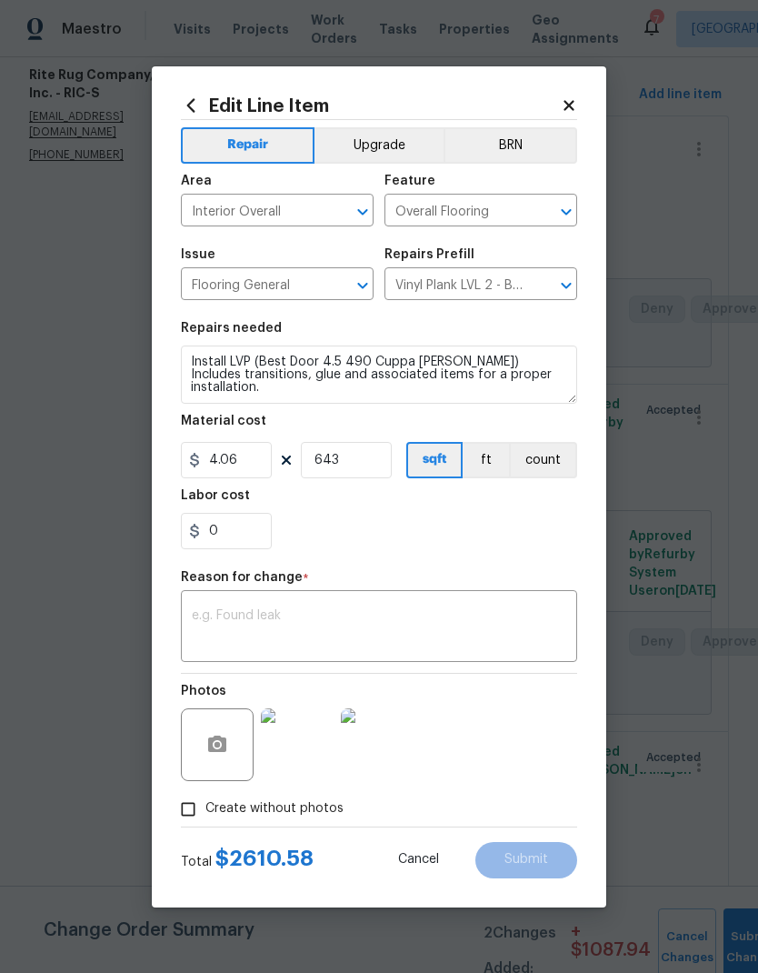
click at [521, 536] on div "0" at bounding box center [379, 531] width 396 height 36
click at [502, 626] on textarea at bounding box center [379, 628] width 375 height 38
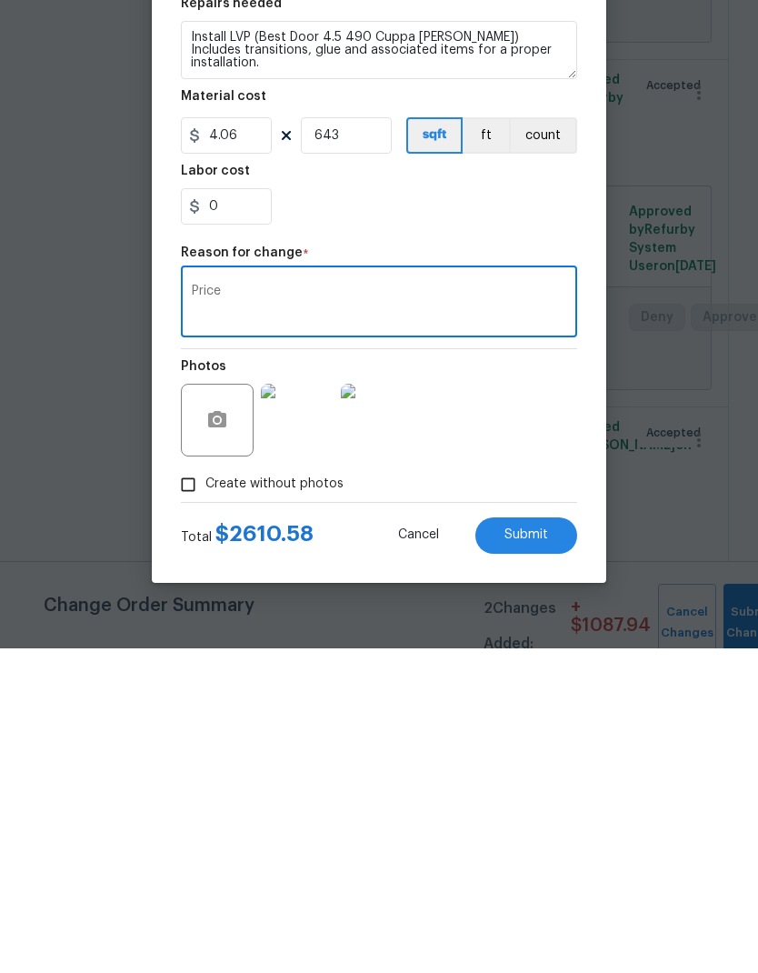
type textarea "Price"
click at [561, 644] on button "Submit" at bounding box center [526, 860] width 102 height 36
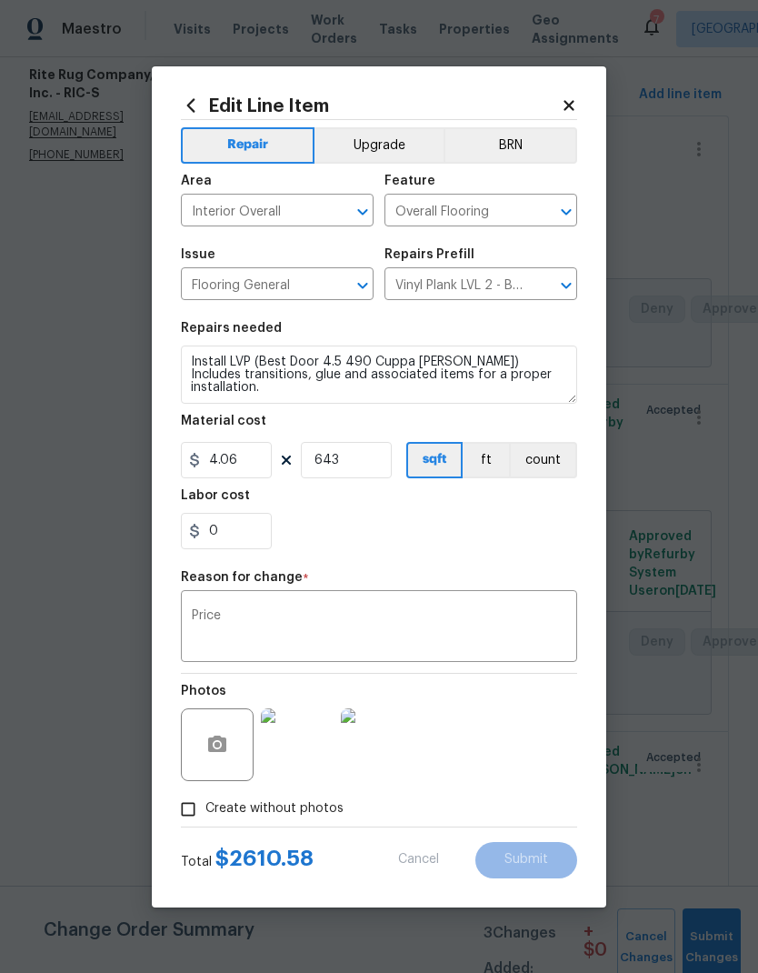
type input "4.25"
type input "1"
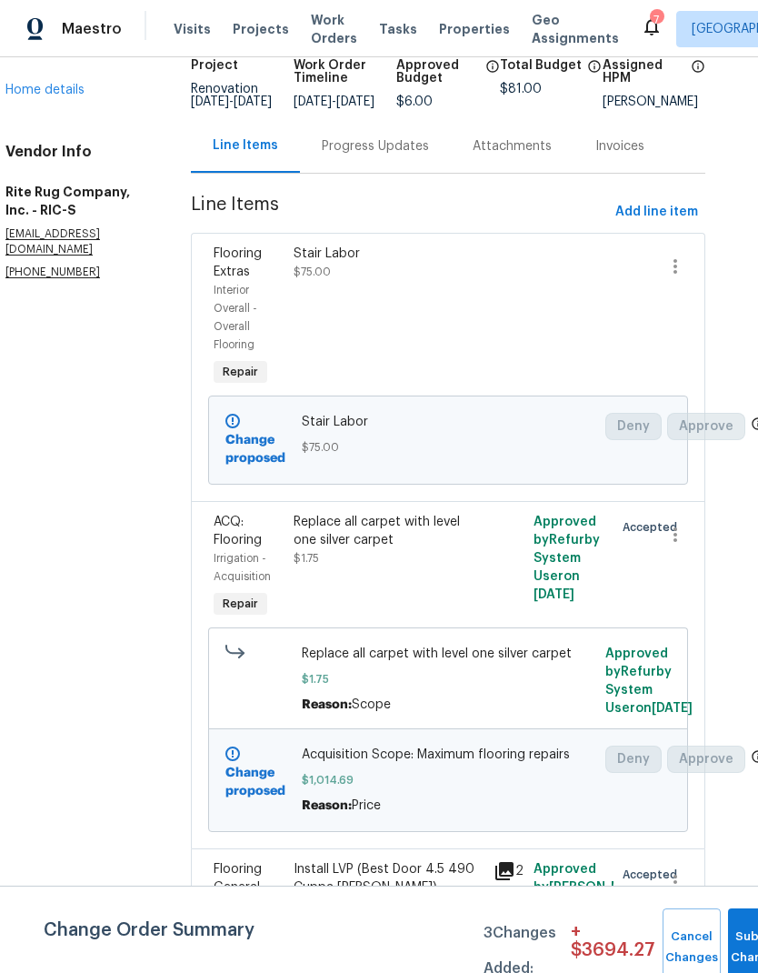
scroll to position [125, 25]
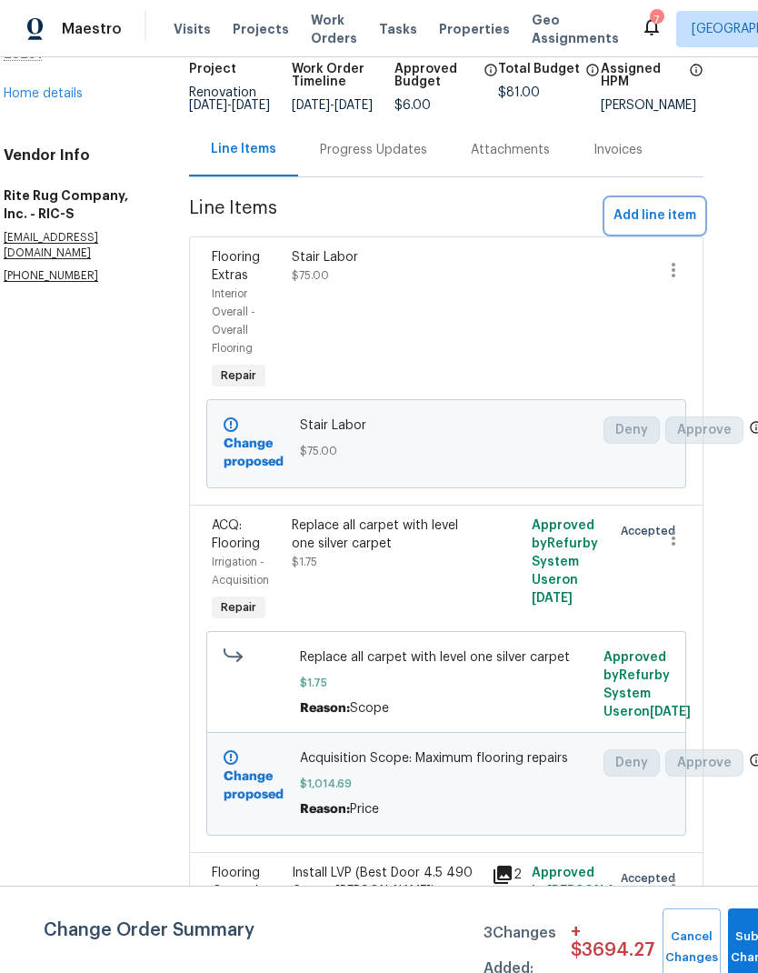
click at [664, 227] on span "Add line item" at bounding box center [655, 216] width 83 height 23
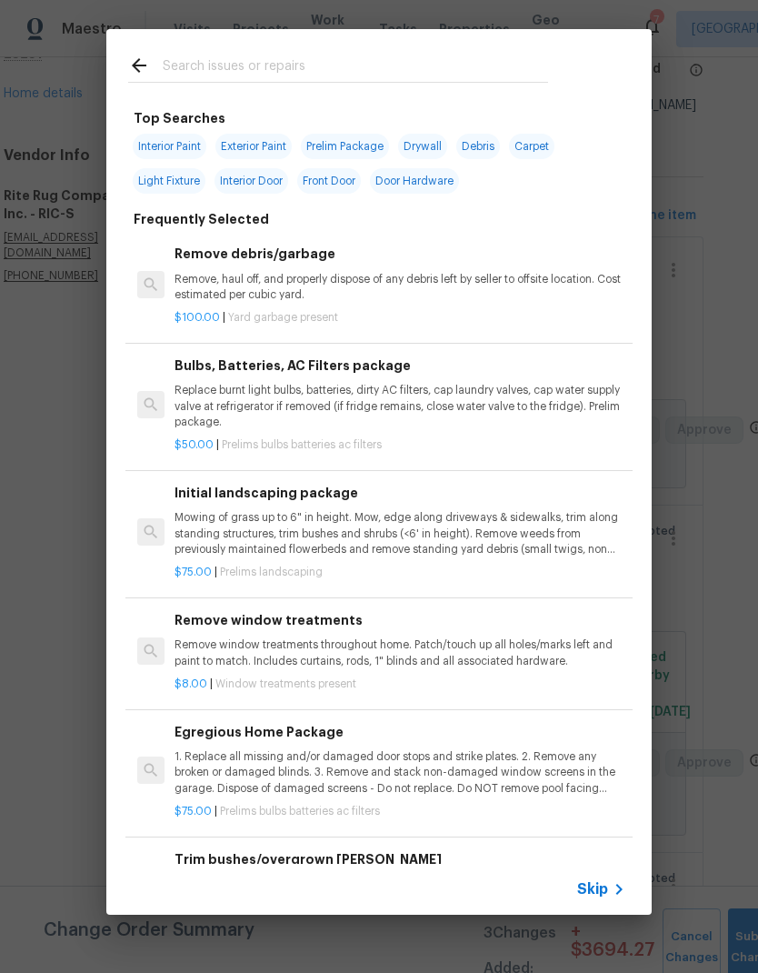
click at [416, 55] on input "text" at bounding box center [355, 68] width 385 height 27
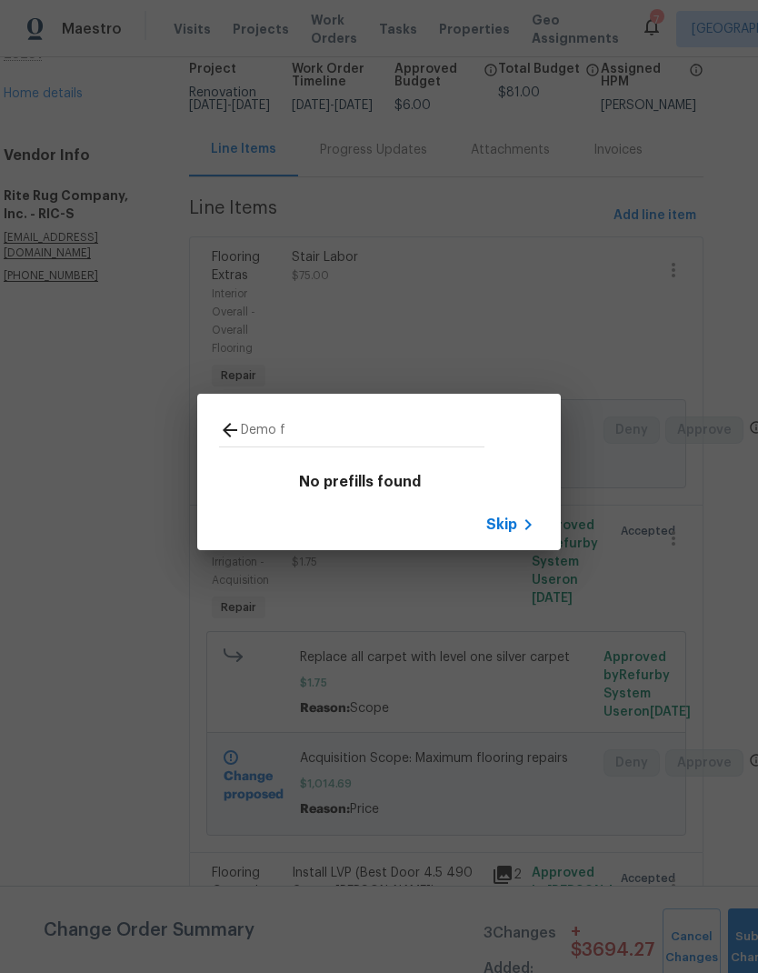
type input "Demo"
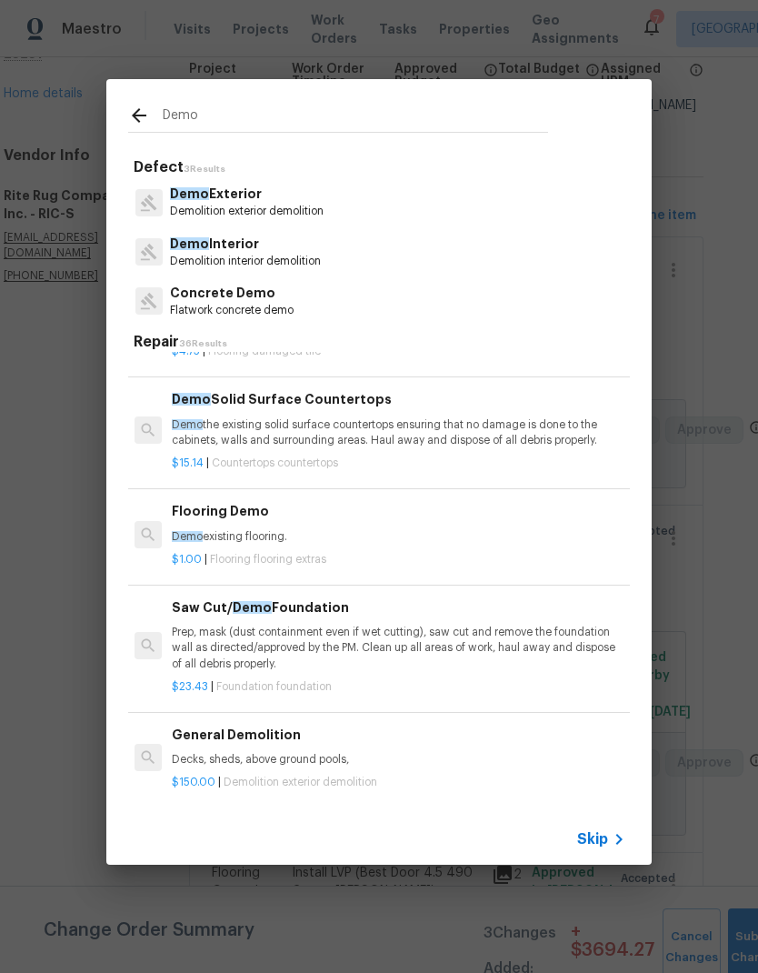
scroll to position [892, 3]
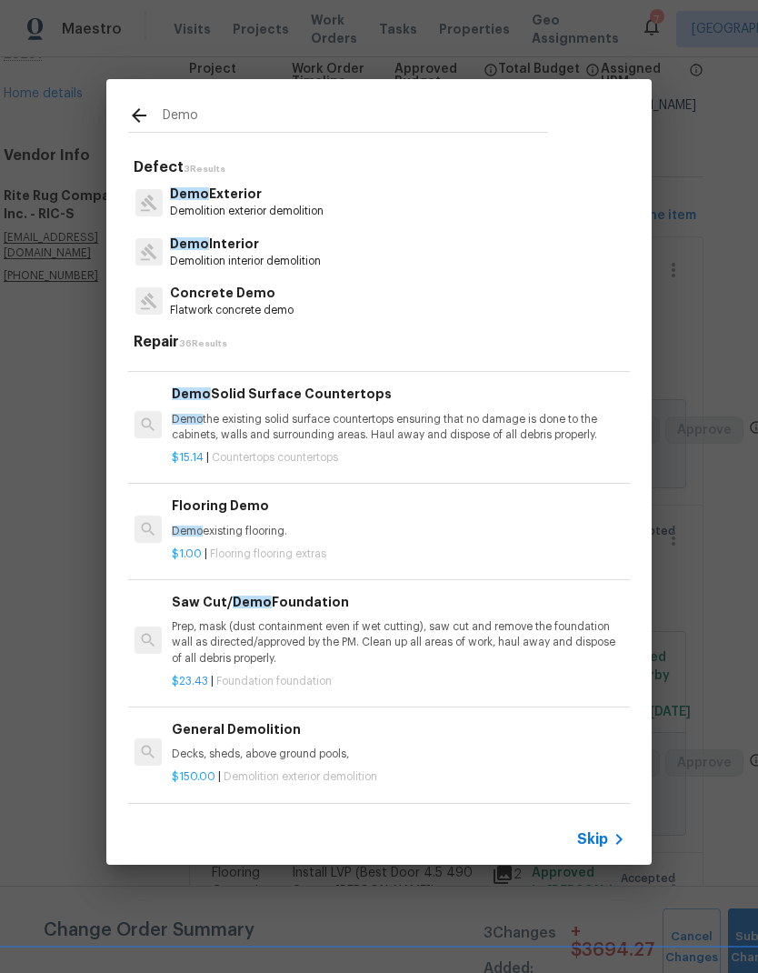
click at [191, 528] on span "Demo" at bounding box center [187, 530] width 31 height 11
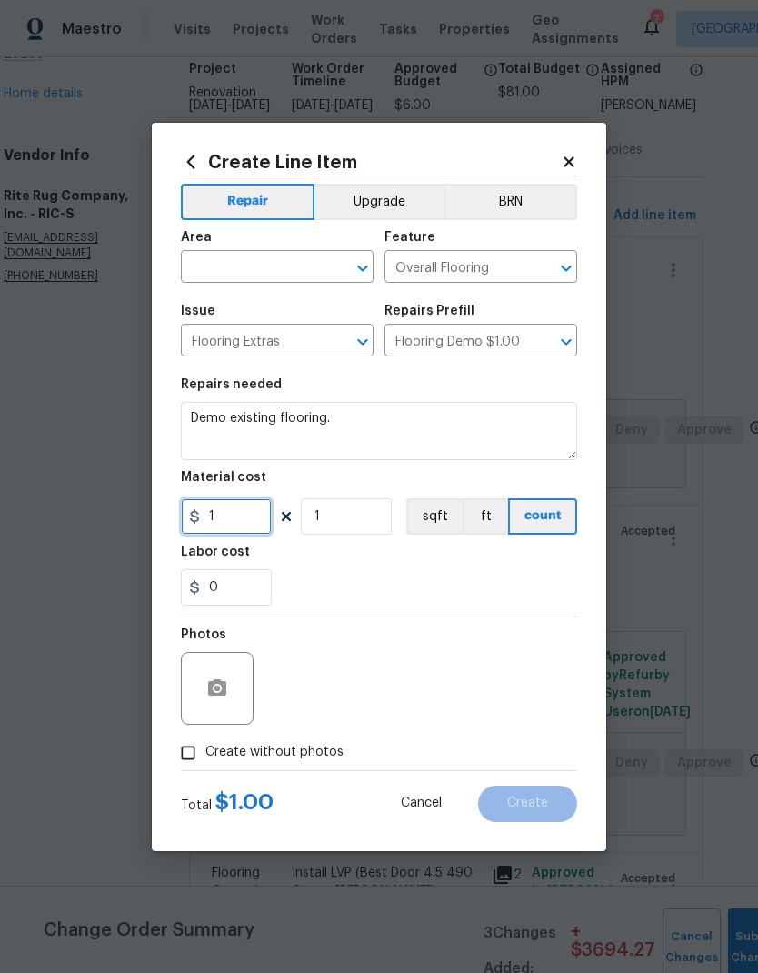
click at [224, 526] on input "1" at bounding box center [226, 516] width 91 height 36
click at [255, 513] on input "1" at bounding box center [226, 516] width 91 height 36
type input "0.75"
click at [361, 512] on input "1" at bounding box center [346, 516] width 91 height 36
type input "643"
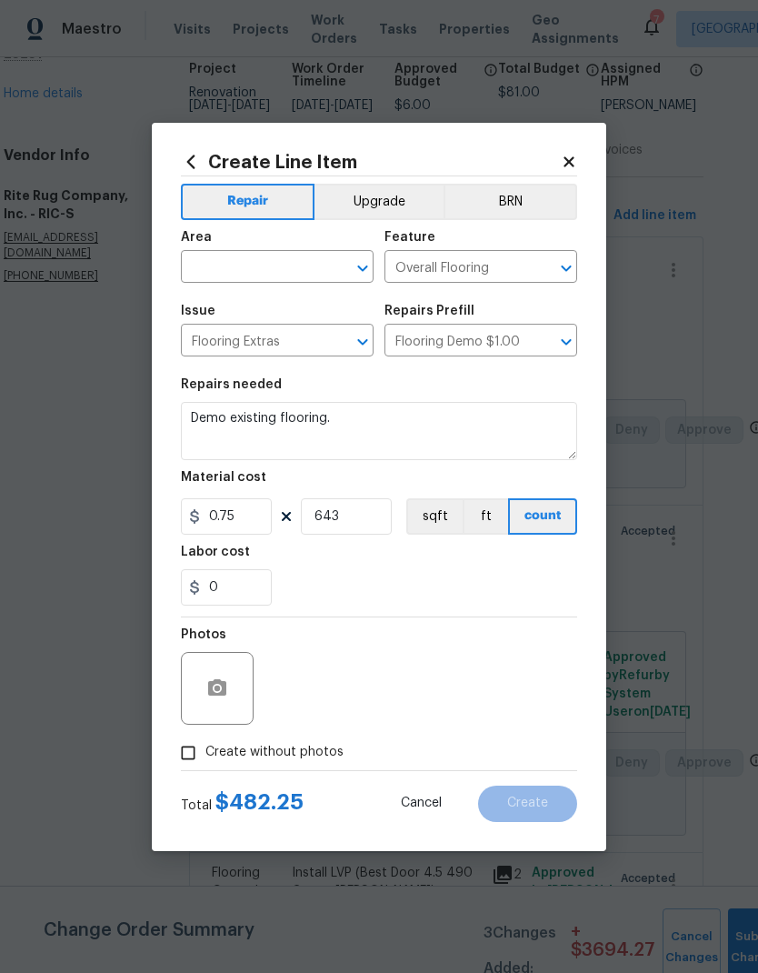
click at [205, 267] on input "text" at bounding box center [252, 269] width 142 height 28
click at [210, 344] on li "Interior Overall" at bounding box center [277, 339] width 193 height 30
type input "Interior Overall"
click at [542, 569] on div "Labor cost" at bounding box center [379, 557] width 396 height 24
click at [185, 644] on input "Create without photos" at bounding box center [188, 752] width 35 height 35
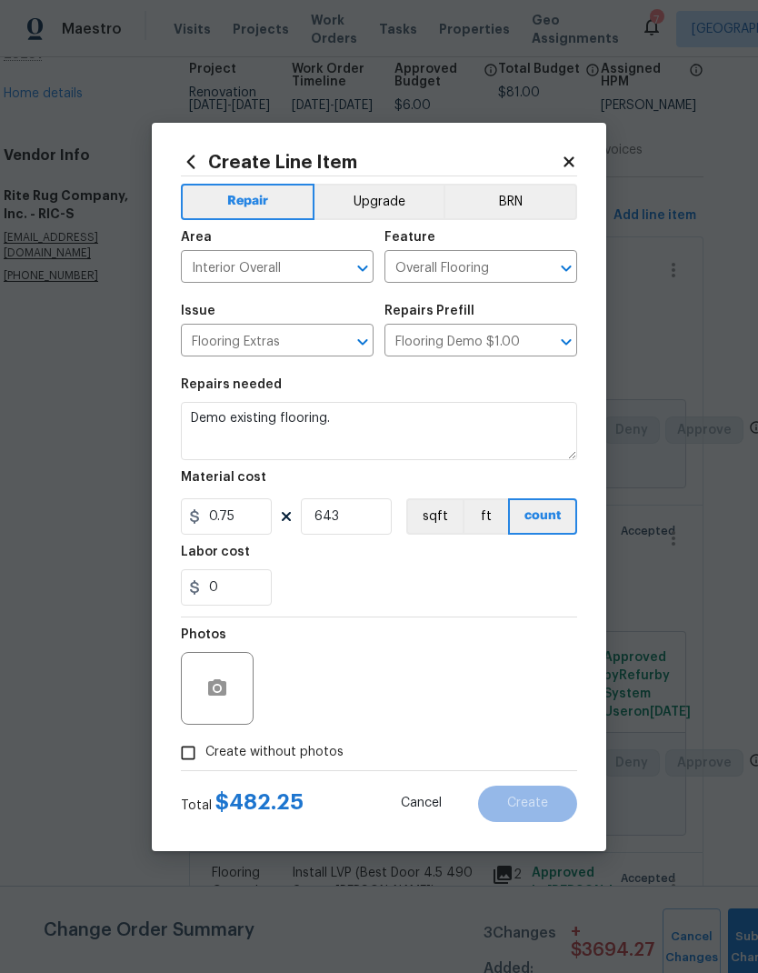
checkbox input "true"
click at [538, 644] on textarea at bounding box center [422, 688] width 309 height 73
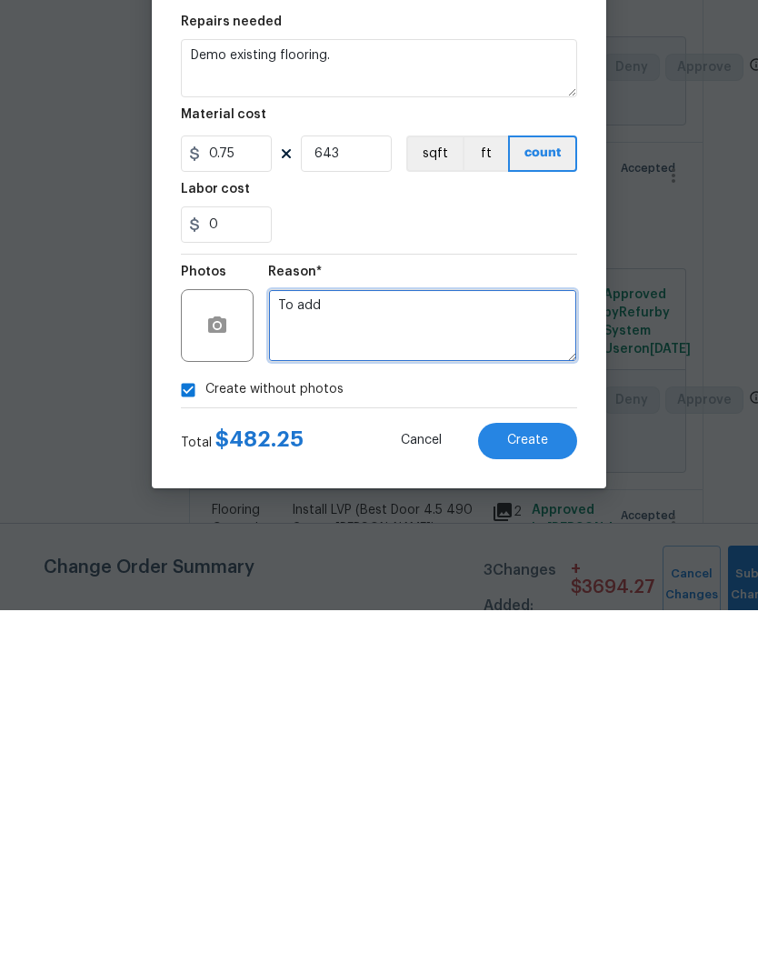
type textarea "To add"
click at [544, 644] on span "Create" at bounding box center [527, 803] width 41 height 14
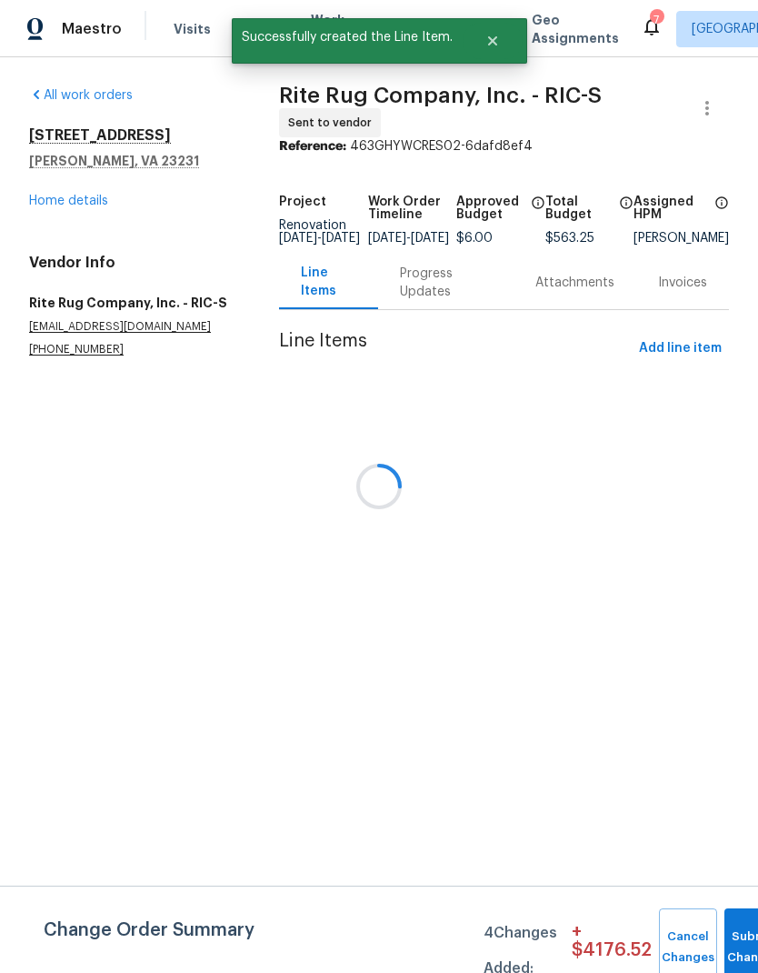
scroll to position [0, 0]
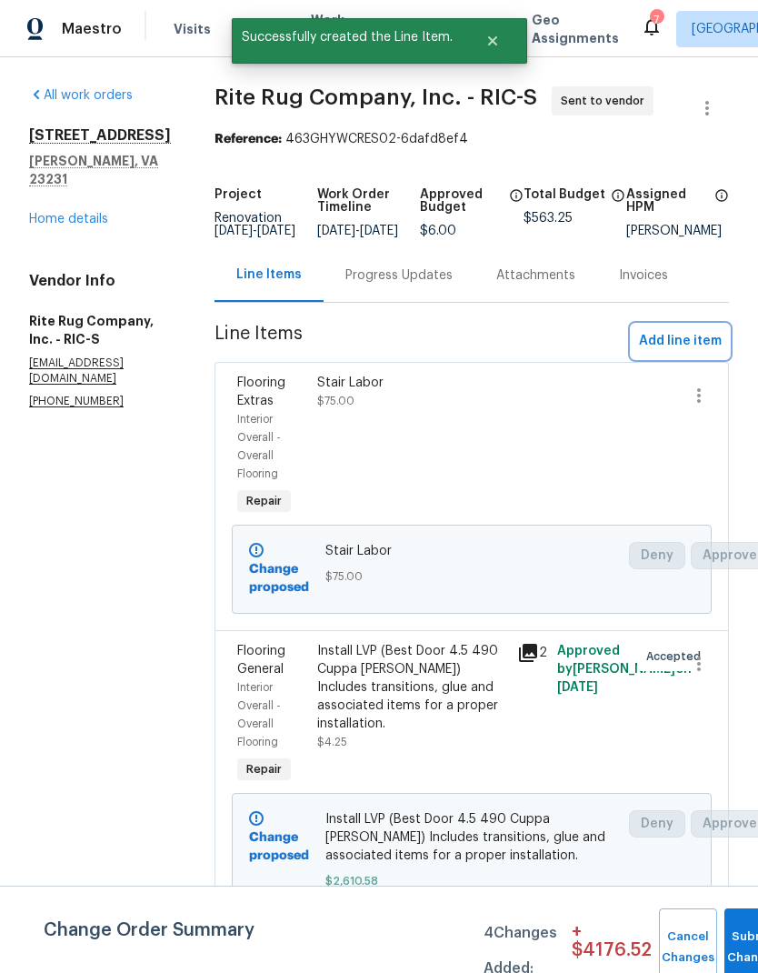
click at [700, 353] on span "Add line item" at bounding box center [680, 341] width 83 height 23
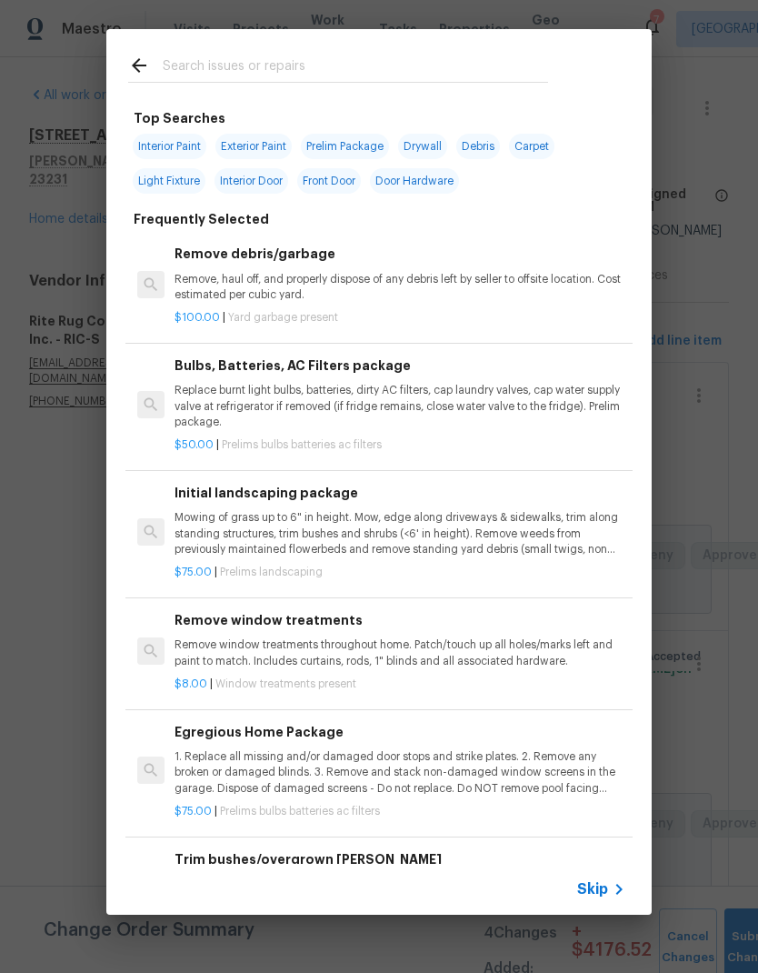
click at [490, 63] on input "text" at bounding box center [355, 68] width 385 height 27
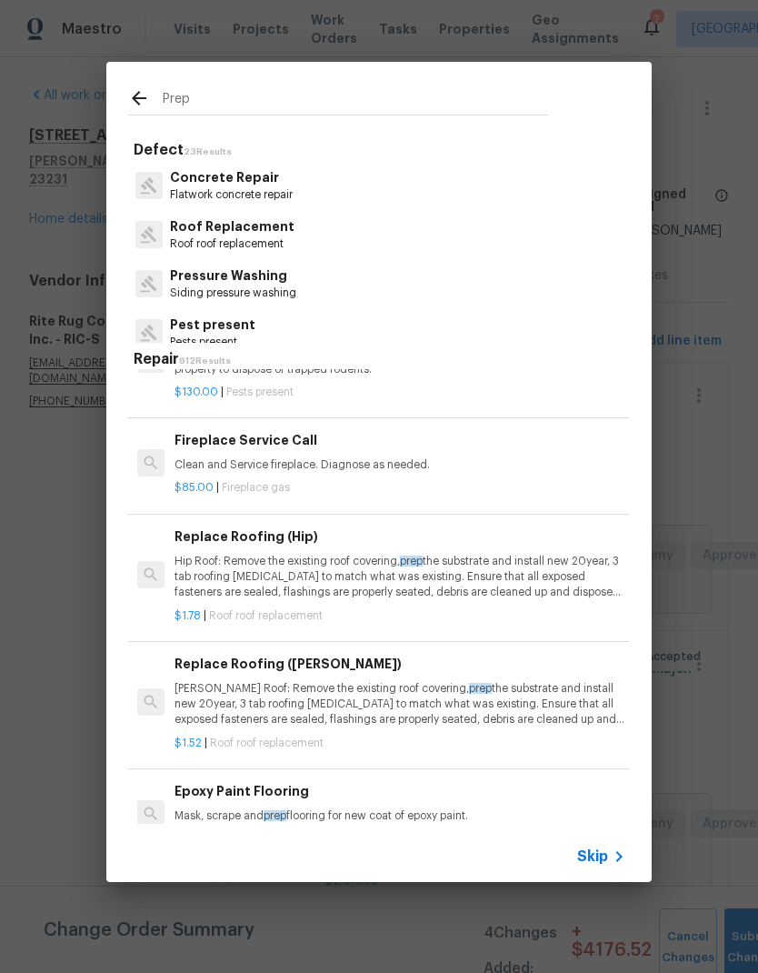
scroll to position [447, 0]
type input "P"
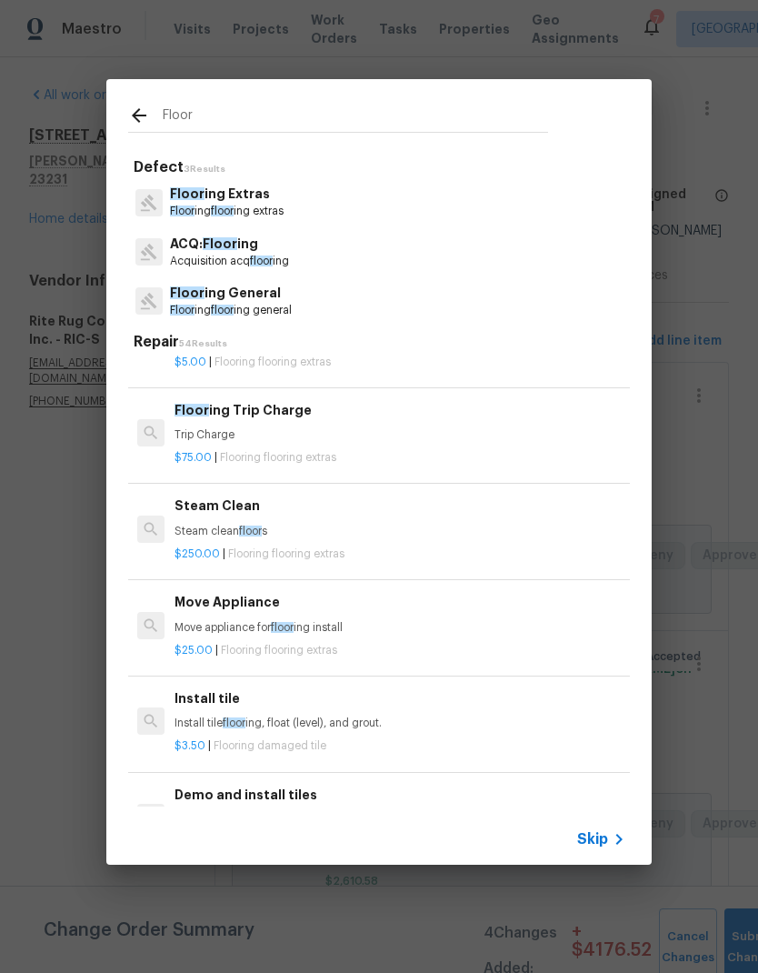
type input "Floor"
click at [152, 209] on icon at bounding box center [149, 203] width 18 height 18
click at [159, 310] on div at bounding box center [148, 300] width 27 height 27
click at [185, 307] on span "Floor" at bounding box center [182, 310] width 25 height 11
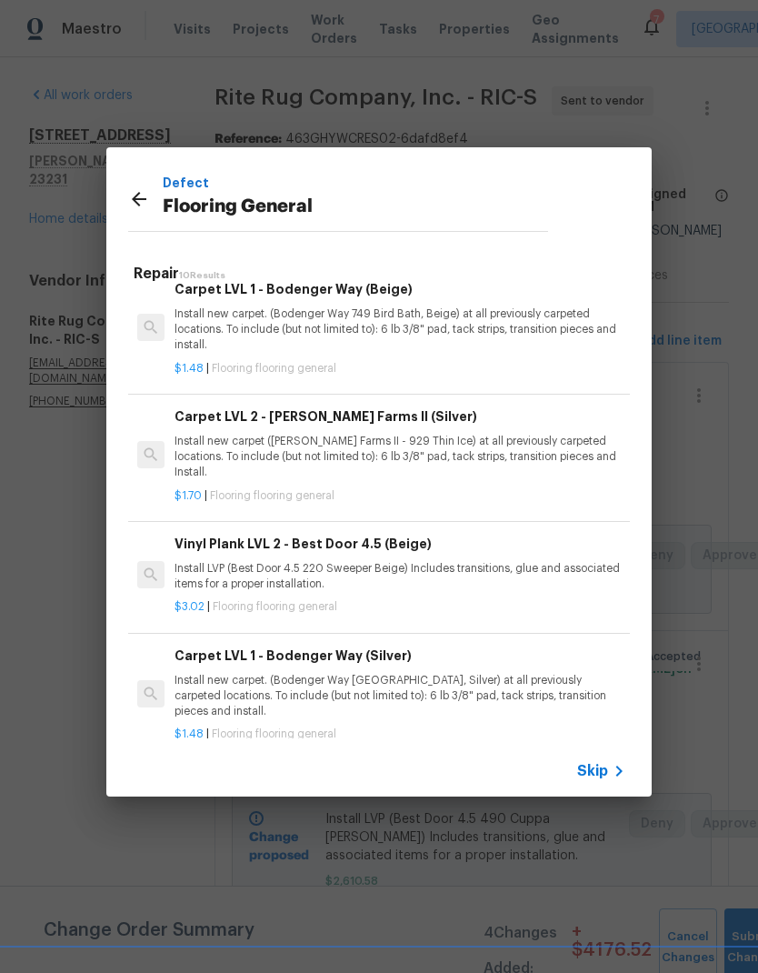
scroll to position [704, 0]
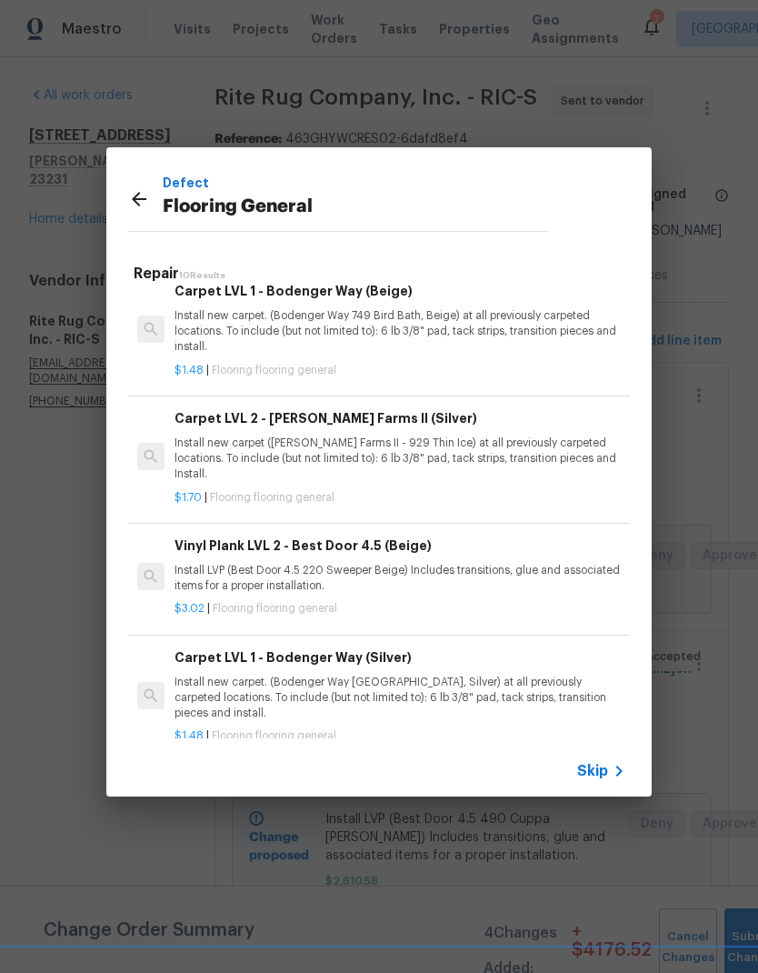
click at [145, 197] on icon at bounding box center [139, 199] width 22 height 22
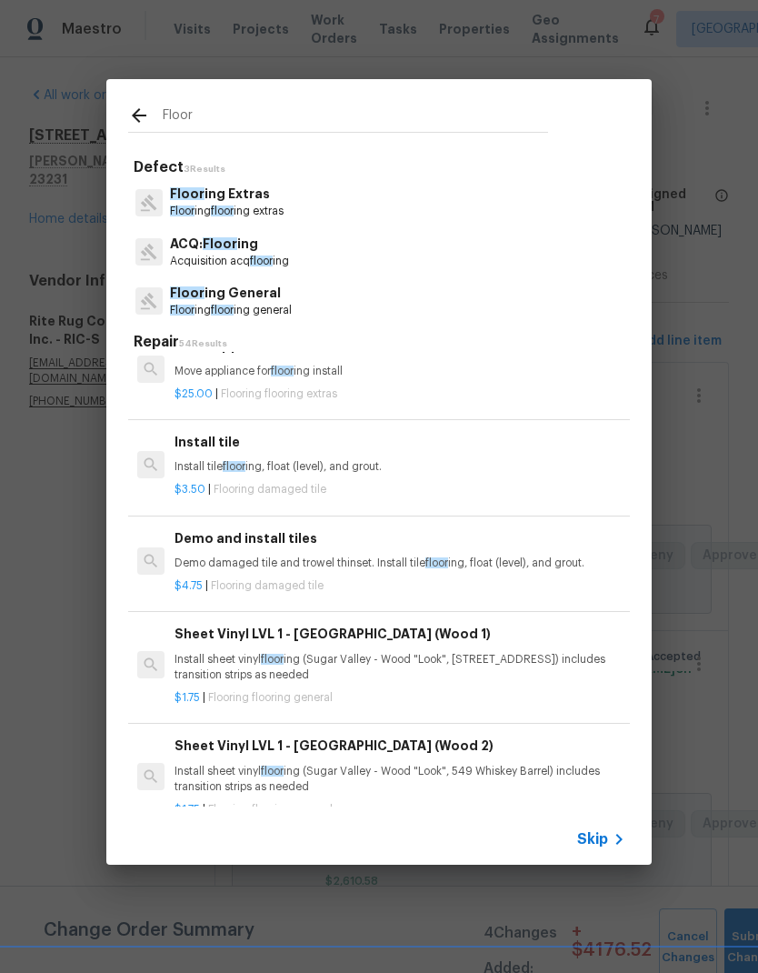
click at [172, 213] on span "Floor" at bounding box center [182, 210] width 25 height 11
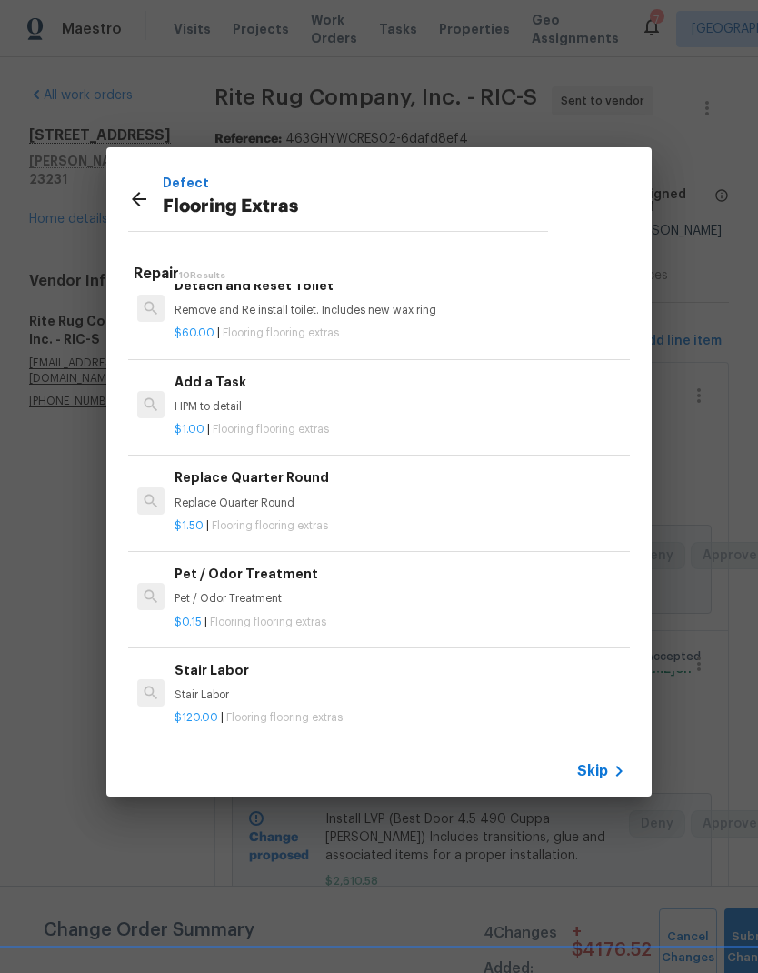
scroll to position [503, 0]
click at [184, 416] on div "$1.00 | Flooring flooring extras" at bounding box center [400, 426] width 451 height 23
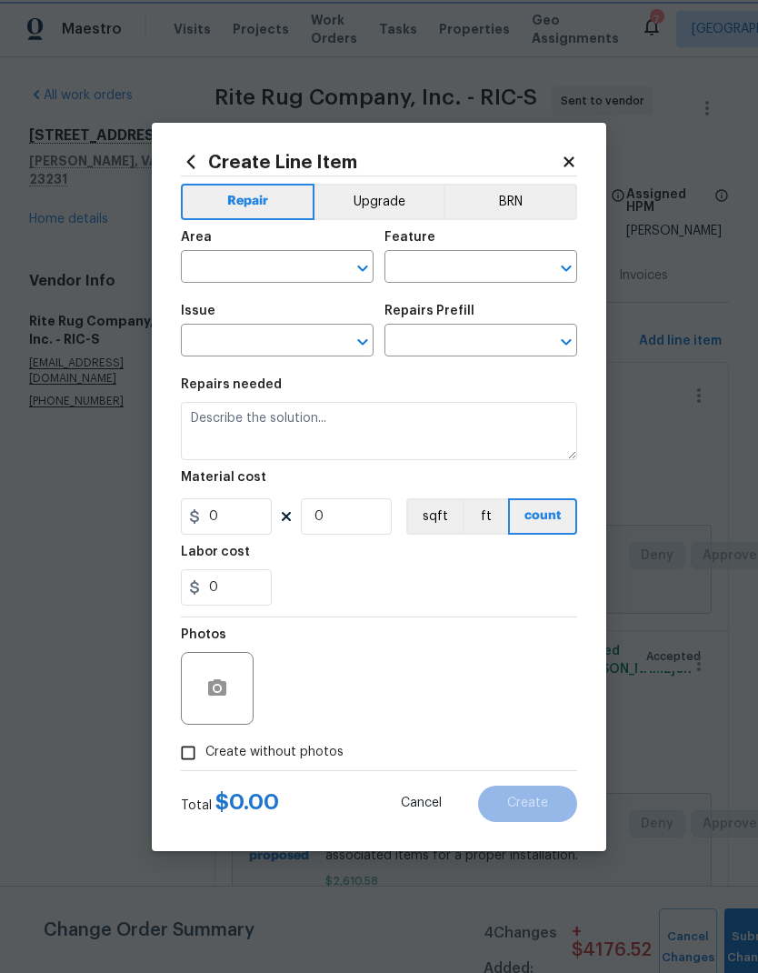
type input "Overall Flooring"
type input "Flooring Extras"
type input "Add a Task $1.00"
type textarea "HPM to detail"
type input "1"
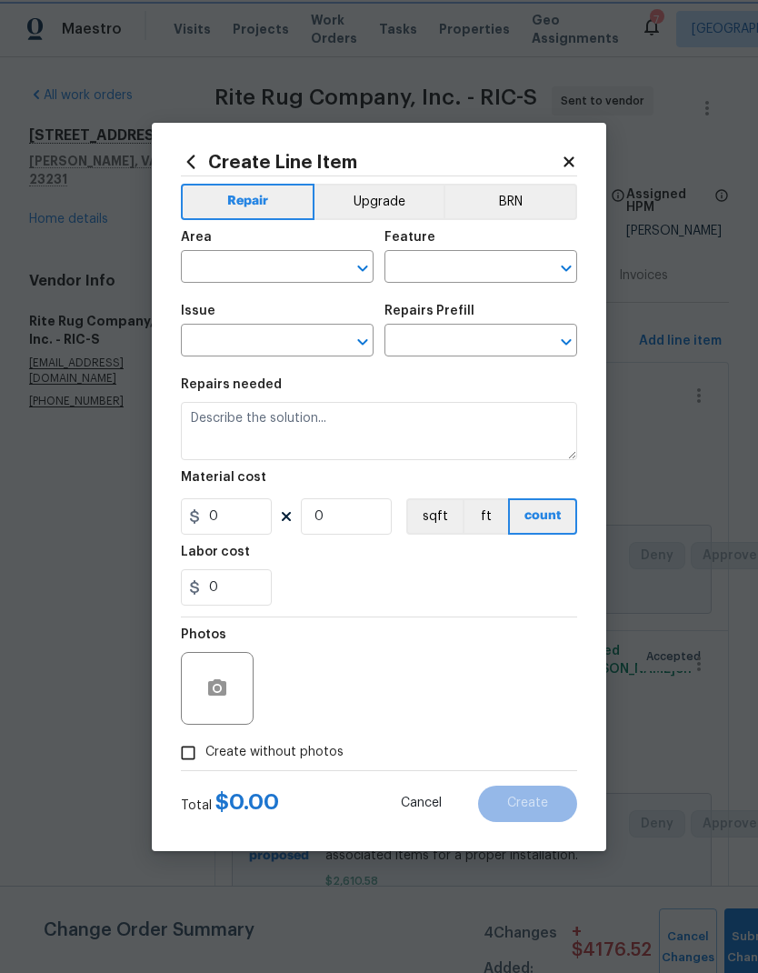
type input "1"
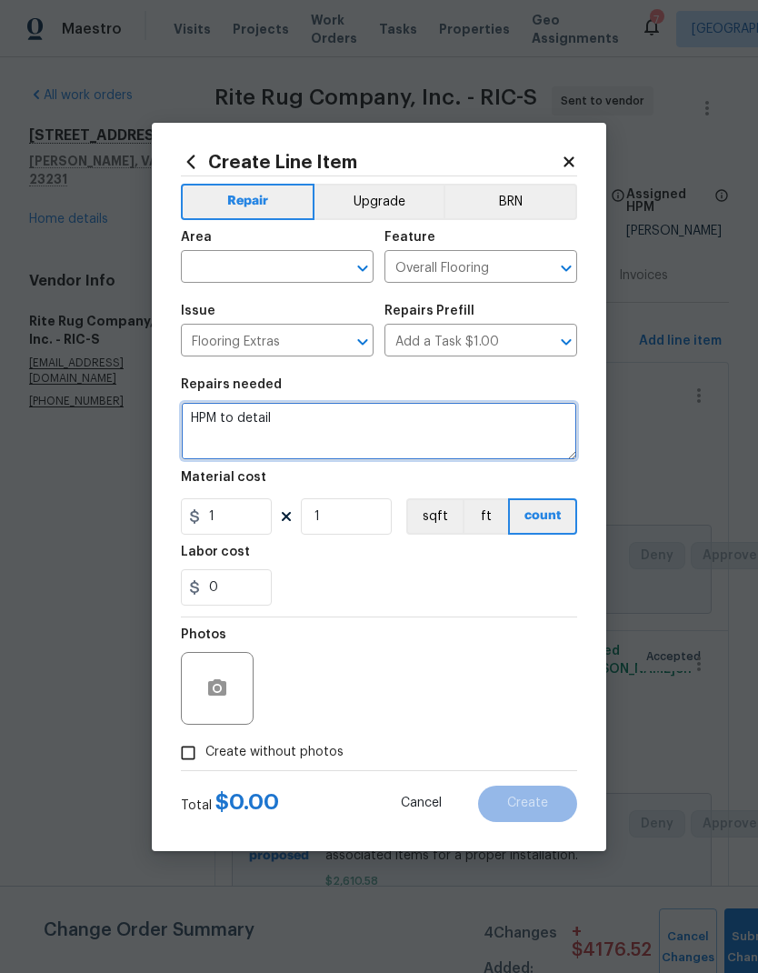
click at [183, 416] on textarea "HPM to detail" at bounding box center [379, 431] width 396 height 58
click at [210, 425] on textarea "HPM to detail" at bounding box center [379, 431] width 396 height 58
click at [209, 425] on textarea "HPM to detail" at bounding box center [379, 431] width 396 height 58
click at [258, 417] on textarea "HPM to detail" at bounding box center [379, 431] width 396 height 58
click at [259, 409] on textarea "HPM to detail" at bounding box center [379, 431] width 396 height 58
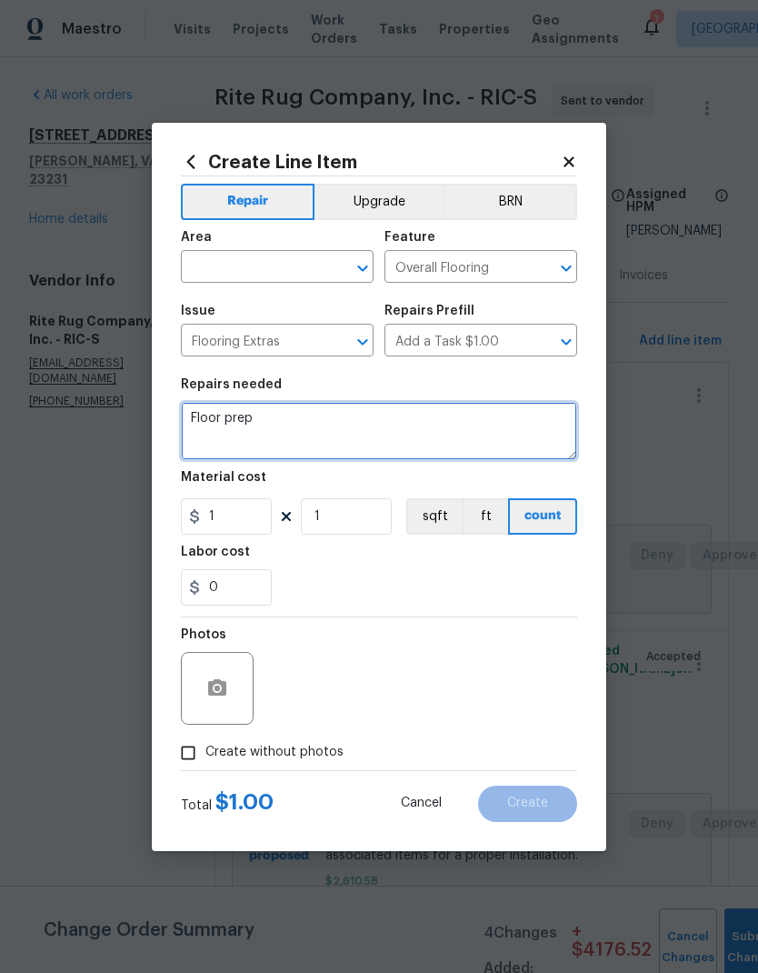
type textarea "Floor prep"
click at [215, 258] on input "text" at bounding box center [252, 269] width 142 height 28
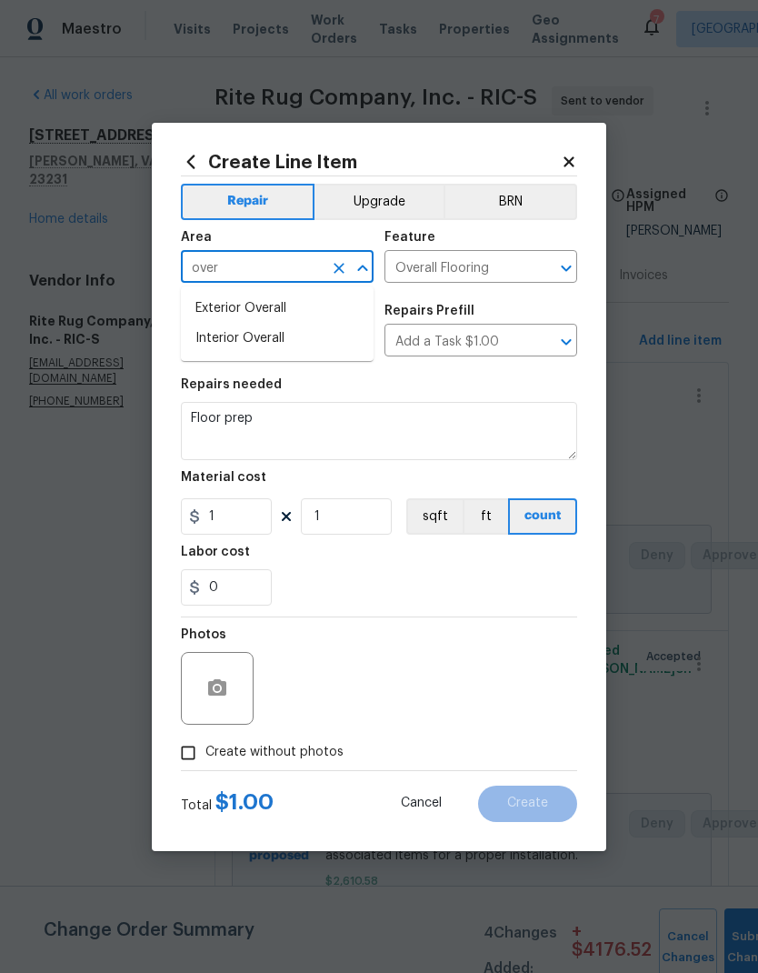
click at [212, 338] on li "Interior Overall" at bounding box center [277, 339] width 193 height 30
type input "Interior Overall"
click at [249, 515] on input "1" at bounding box center [226, 516] width 91 height 36
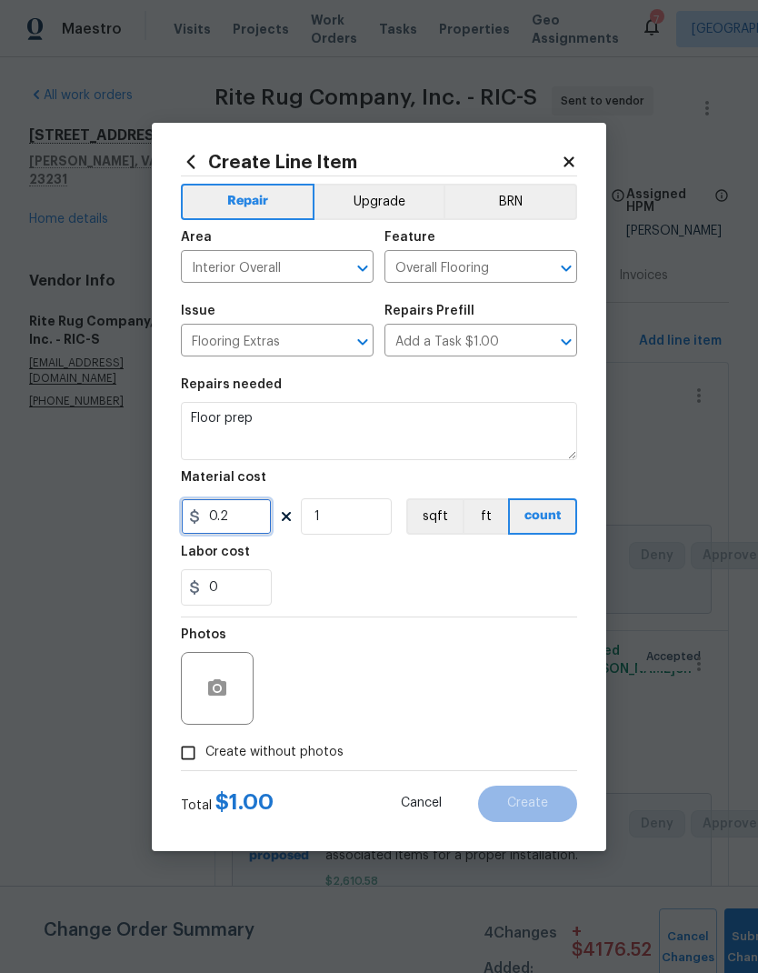
type input "0.2"
click at [365, 510] on input "1" at bounding box center [346, 516] width 91 height 36
type input "643"
click at [524, 578] on div "0" at bounding box center [379, 587] width 396 height 36
click at [189, 644] on input "Create without photos" at bounding box center [188, 752] width 35 height 35
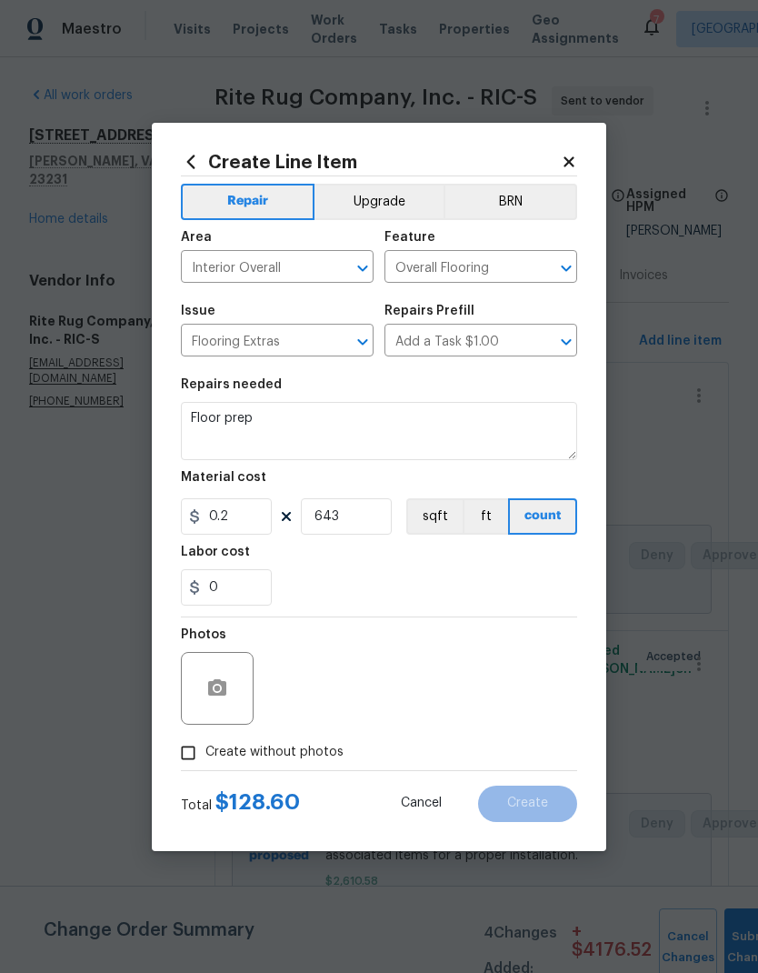
checkbox input "true"
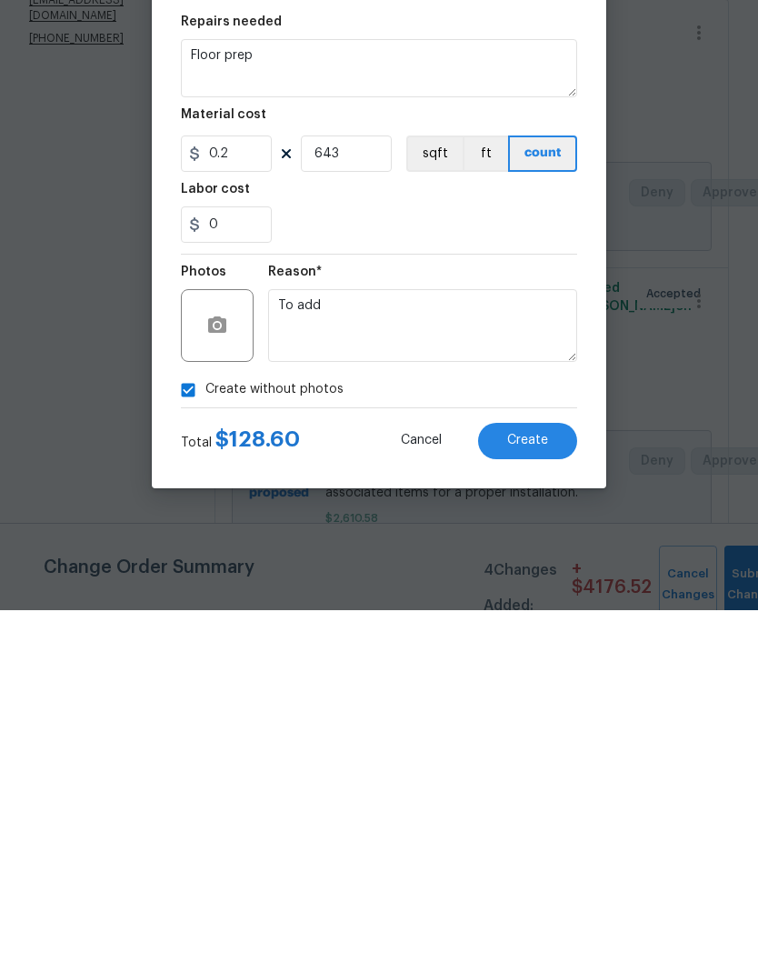
type textarea "To add"
click at [557, 644] on button "Create" at bounding box center [527, 803] width 99 height 36
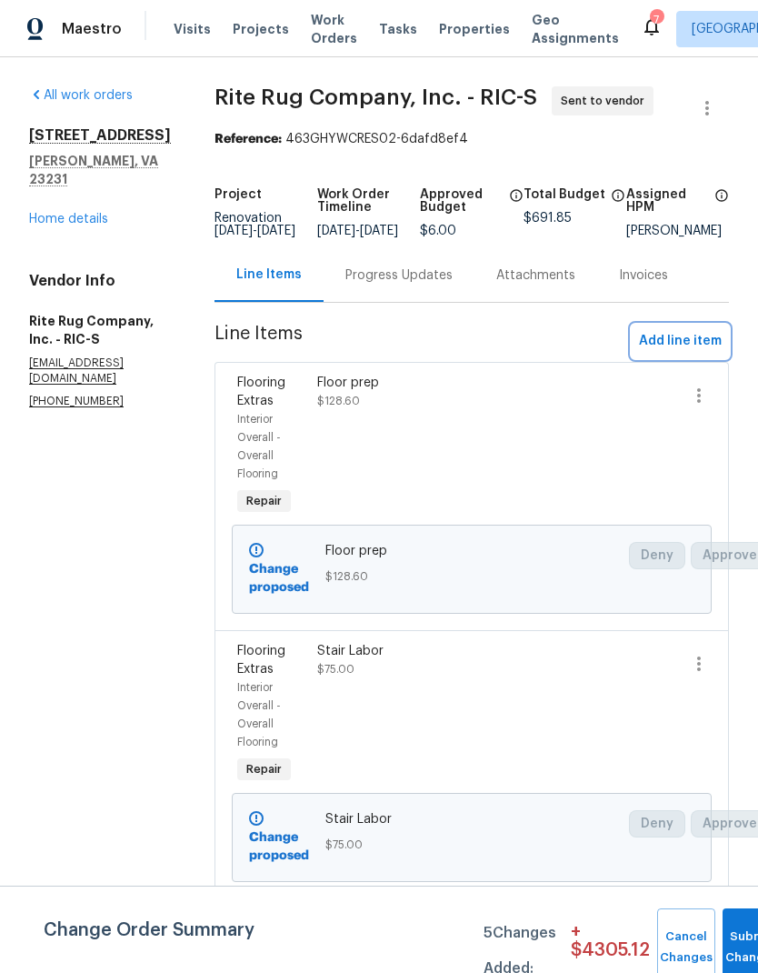
click at [688, 351] on span "Add line item" at bounding box center [680, 341] width 83 height 23
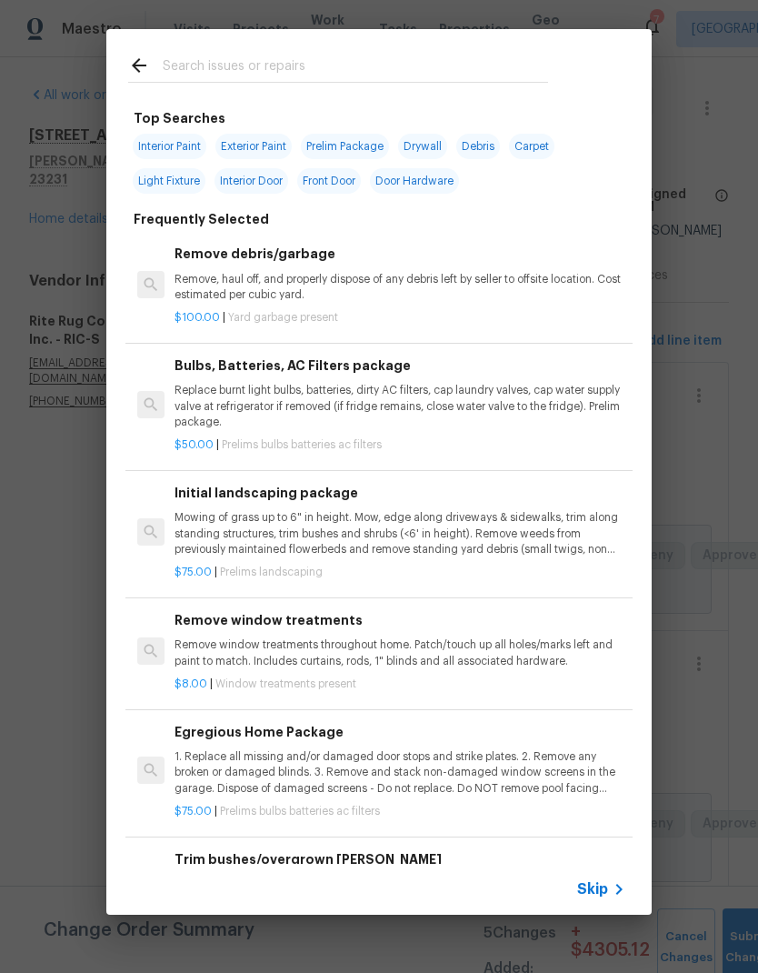
click at [426, 40] on div at bounding box center [338, 65] width 464 height 72
click at [201, 71] on input "text" at bounding box center [355, 68] width 385 height 27
type input "Floor"
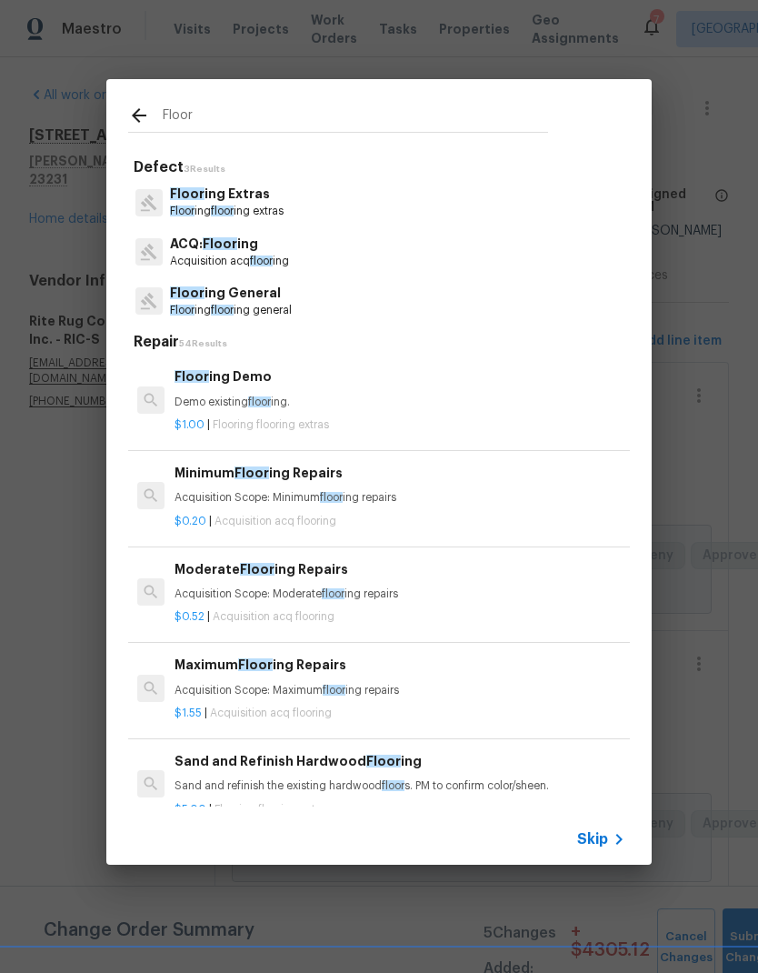
click at [170, 206] on span "Floor" at bounding box center [182, 210] width 25 height 11
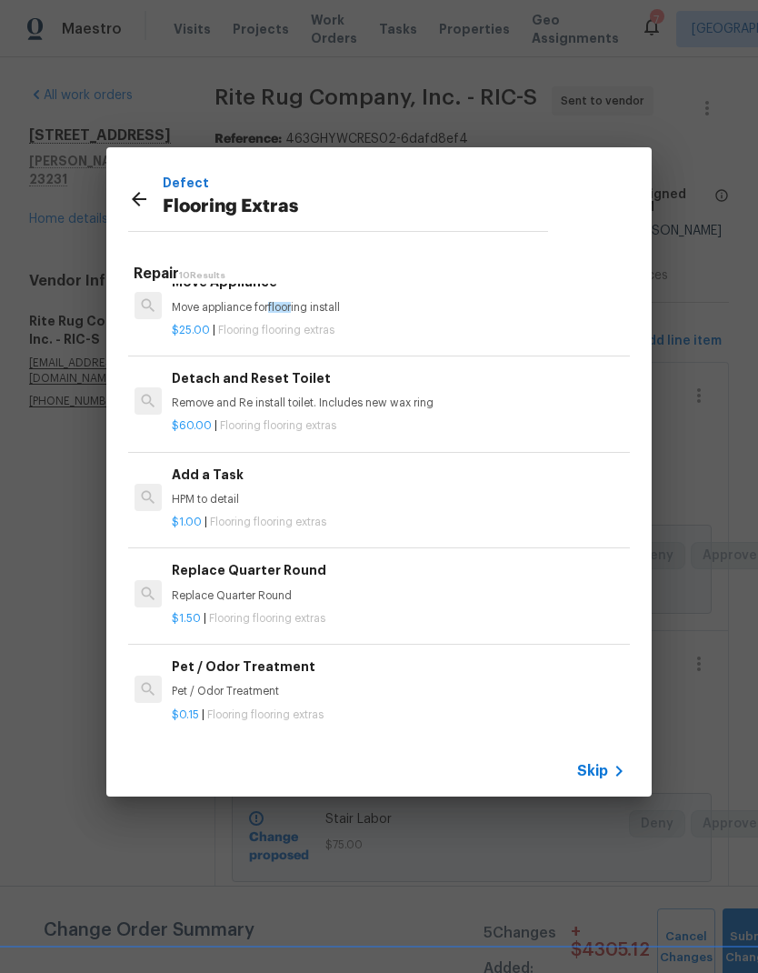
scroll to position [415, 3]
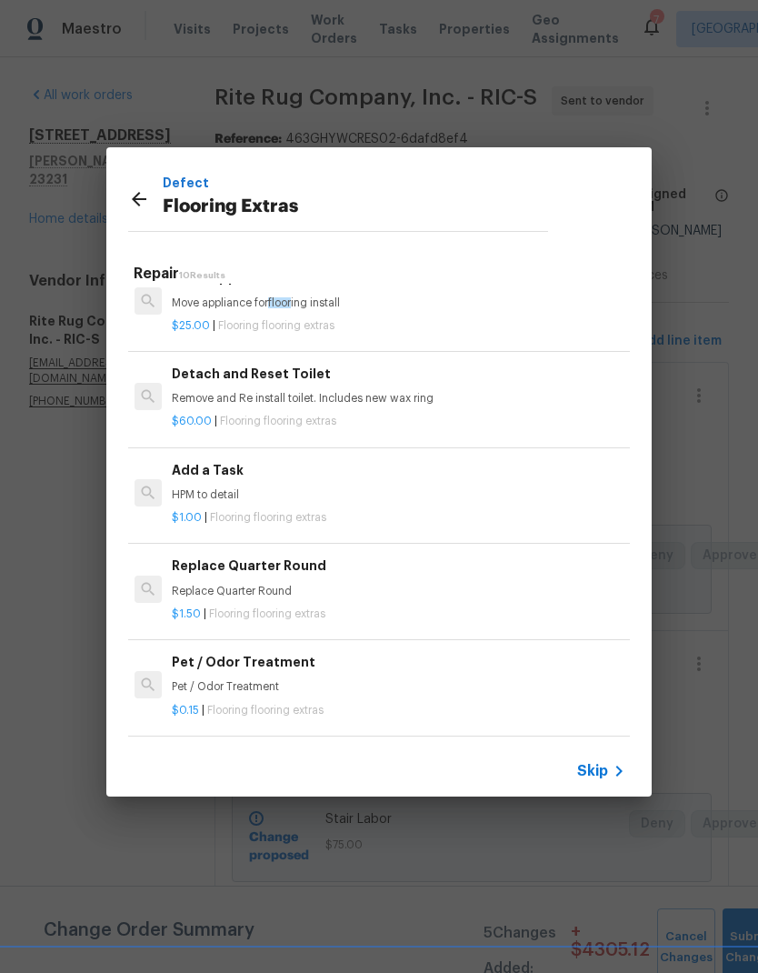
click at [180, 503] on div "$1.00 | Flooring flooring extras" at bounding box center [397, 514] width 451 height 23
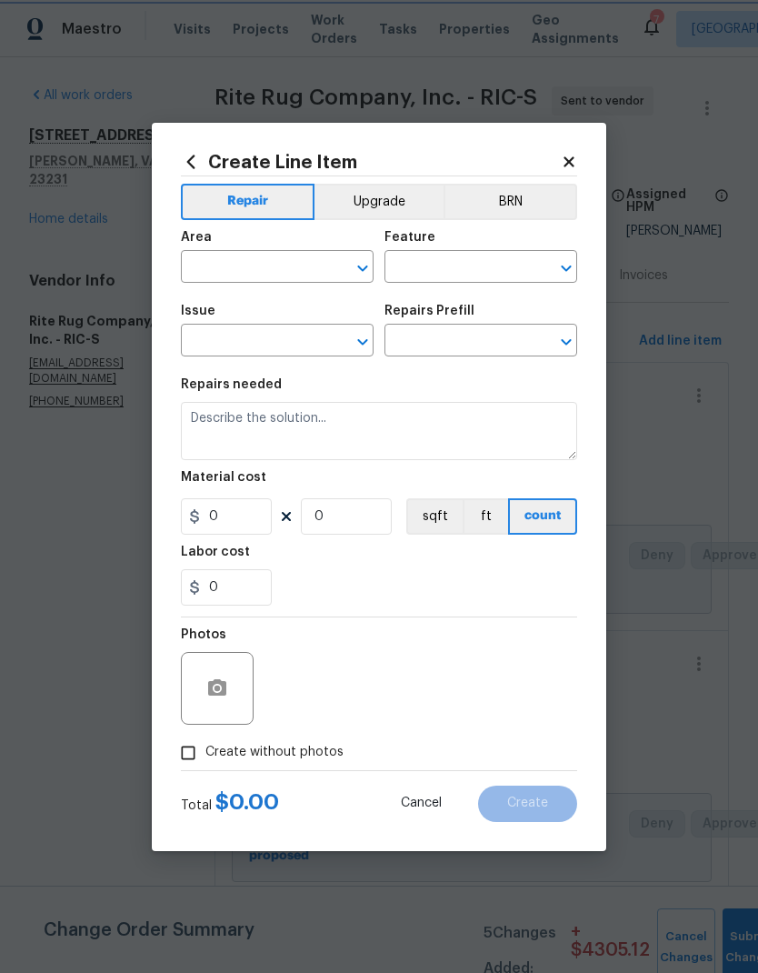
type input "Overall Flooring"
type input "Flooring Extras"
type input "Add a Task $1.00"
type textarea "HPM to detail"
type input "1"
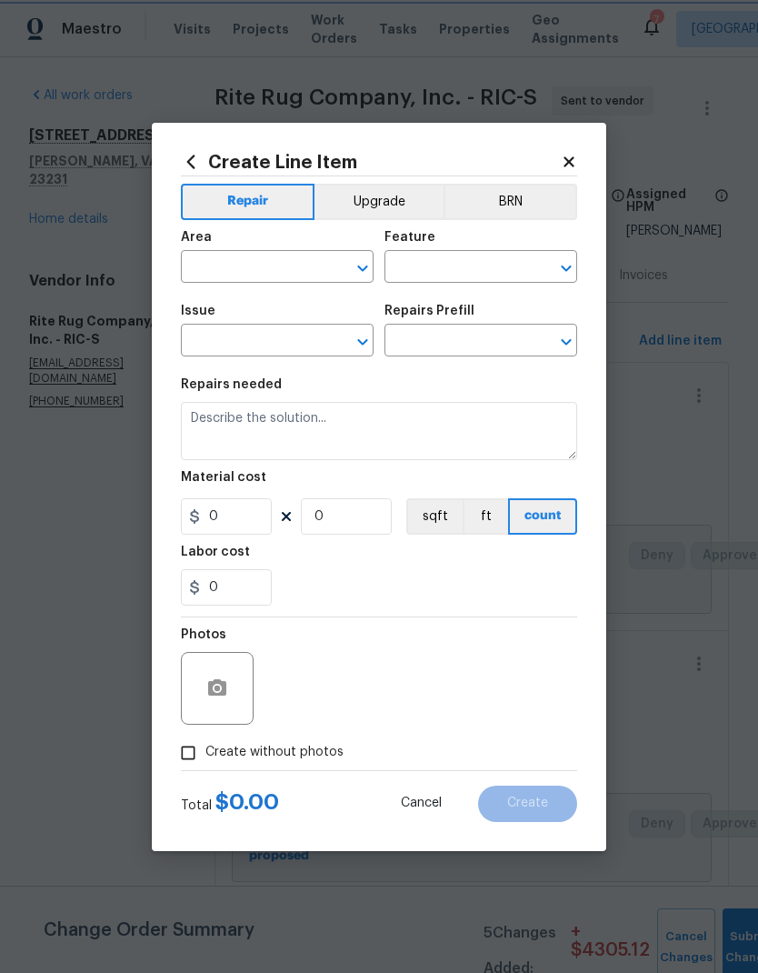
type input "1"
click at [213, 267] on input "text" at bounding box center [252, 269] width 142 height 28
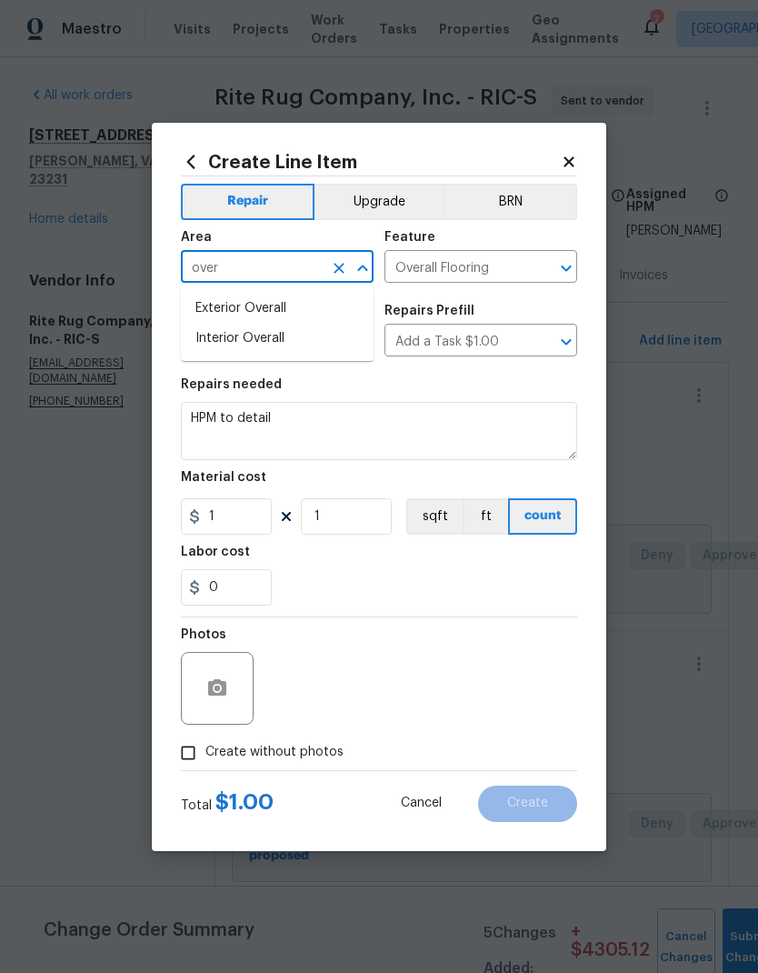
click at [208, 335] on li "Interior Overall" at bounding box center [277, 339] width 193 height 30
type input "Interior Overall"
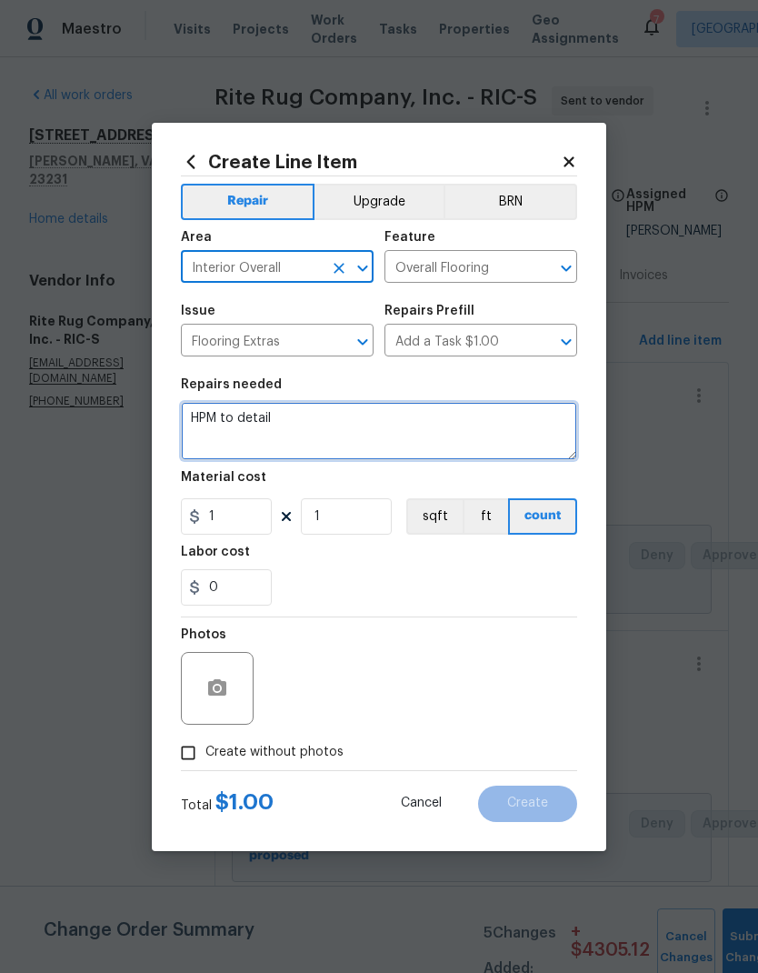
click at [195, 416] on textarea "HPM to detail" at bounding box center [379, 431] width 396 height 58
type textarea "Shoe mold"
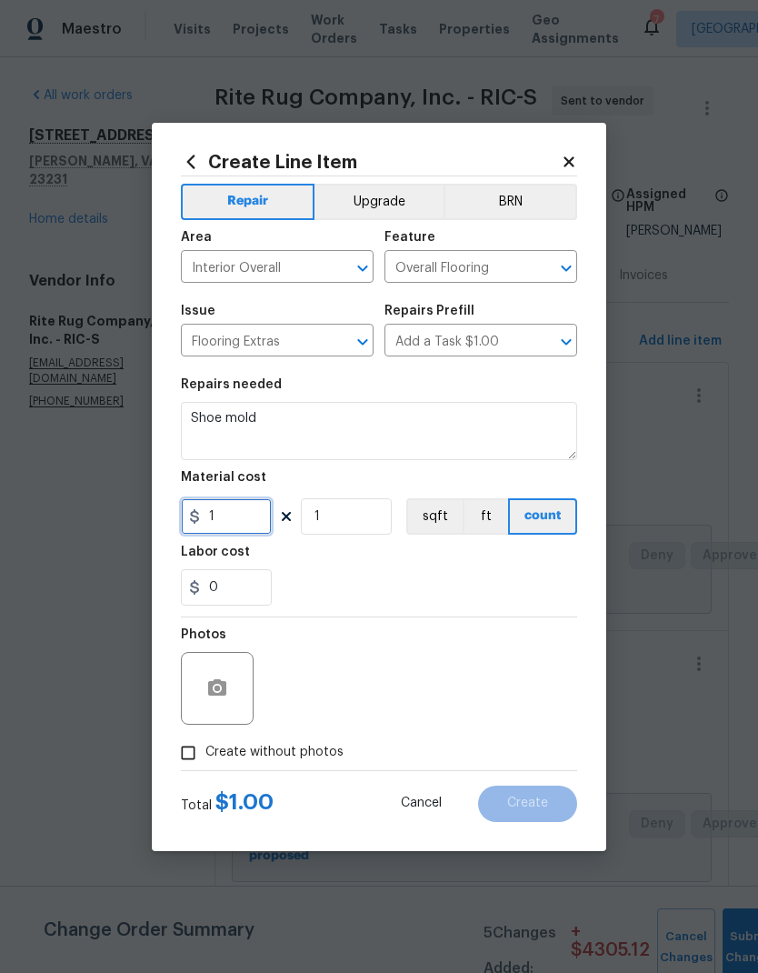
click at [248, 513] on input "1" at bounding box center [226, 516] width 91 height 36
type input "1.25"
click at [339, 527] on input "1" at bounding box center [346, 516] width 91 height 36
type input "216"
click at [539, 567] on div "Labor cost" at bounding box center [379, 557] width 396 height 24
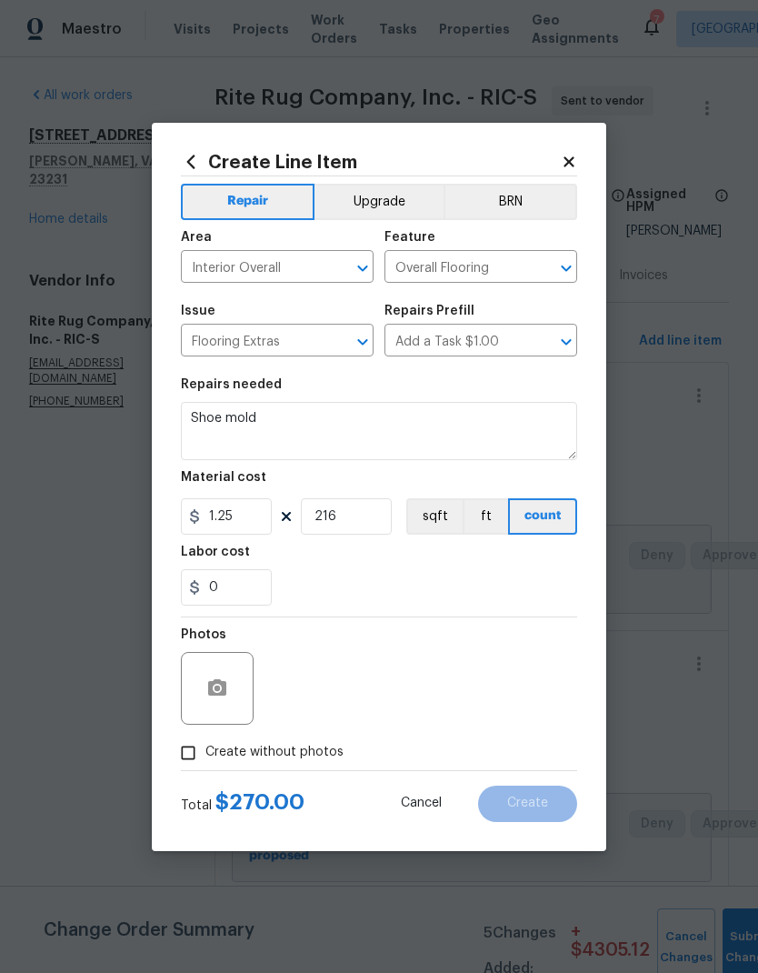
click at [189, 644] on input "Create without photos" at bounding box center [188, 752] width 35 height 35
checkbox input "true"
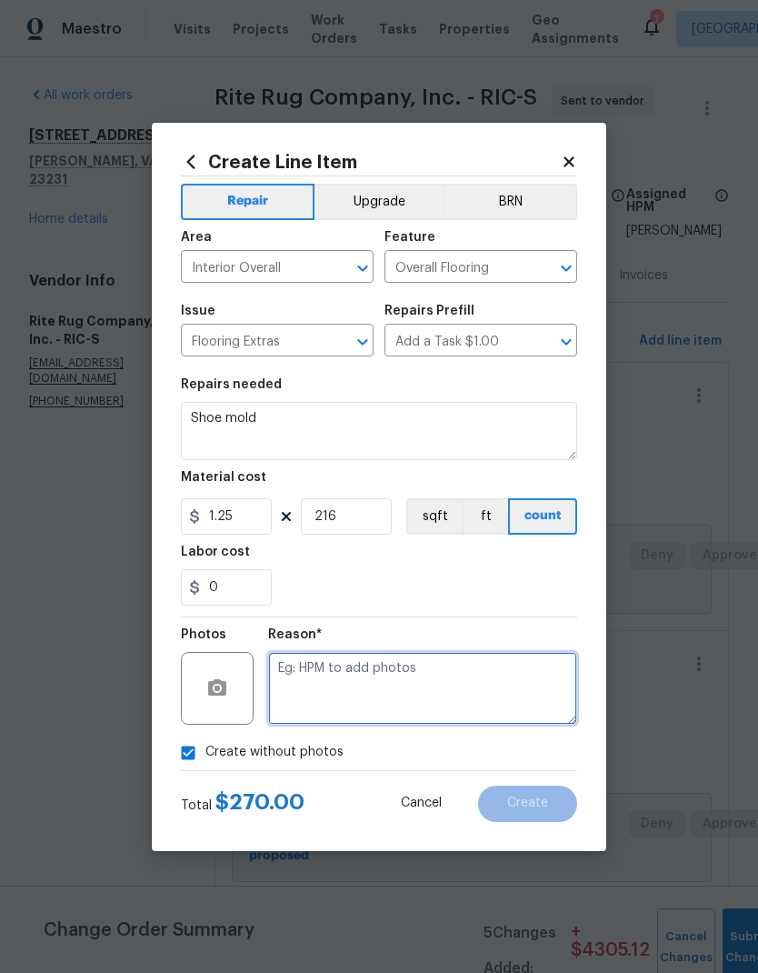
click at [514, 644] on textarea at bounding box center [422, 688] width 309 height 73
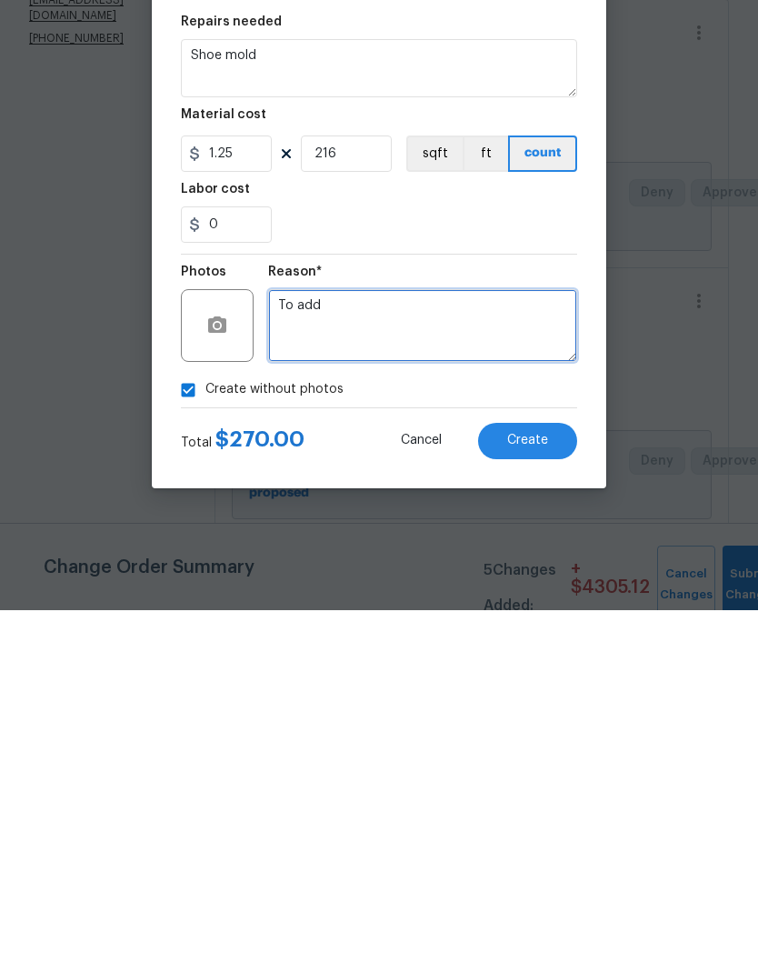
type textarea "To add"
click at [546, 644] on span "Create" at bounding box center [527, 803] width 41 height 14
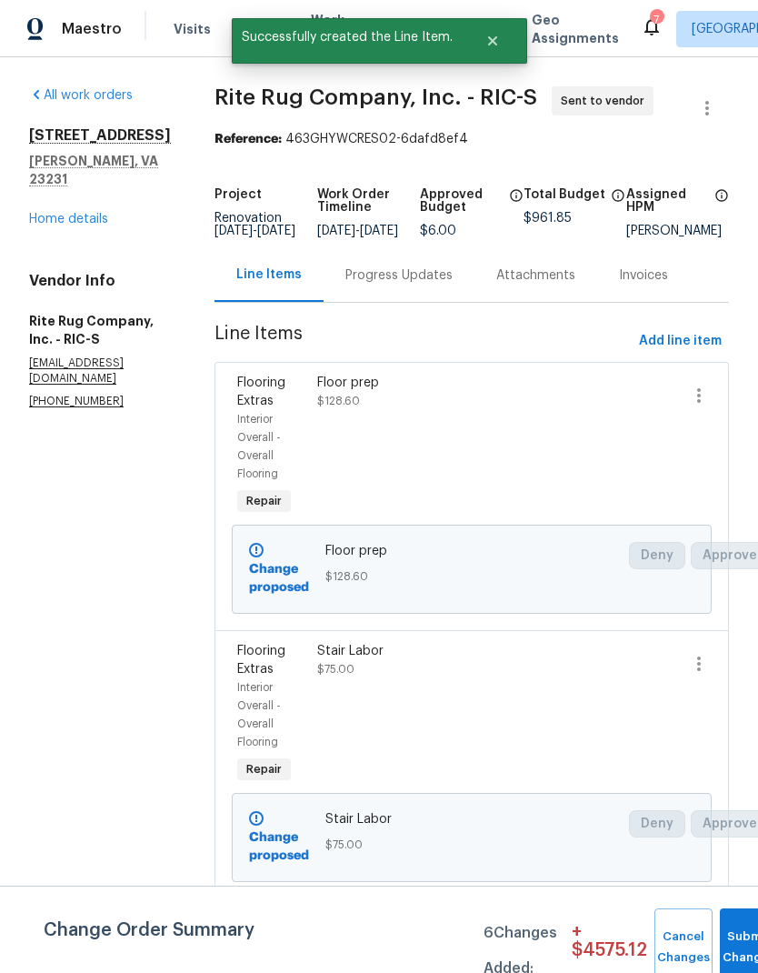
click at [732, 644] on button "Submit Changes" at bounding box center [749, 947] width 58 height 78
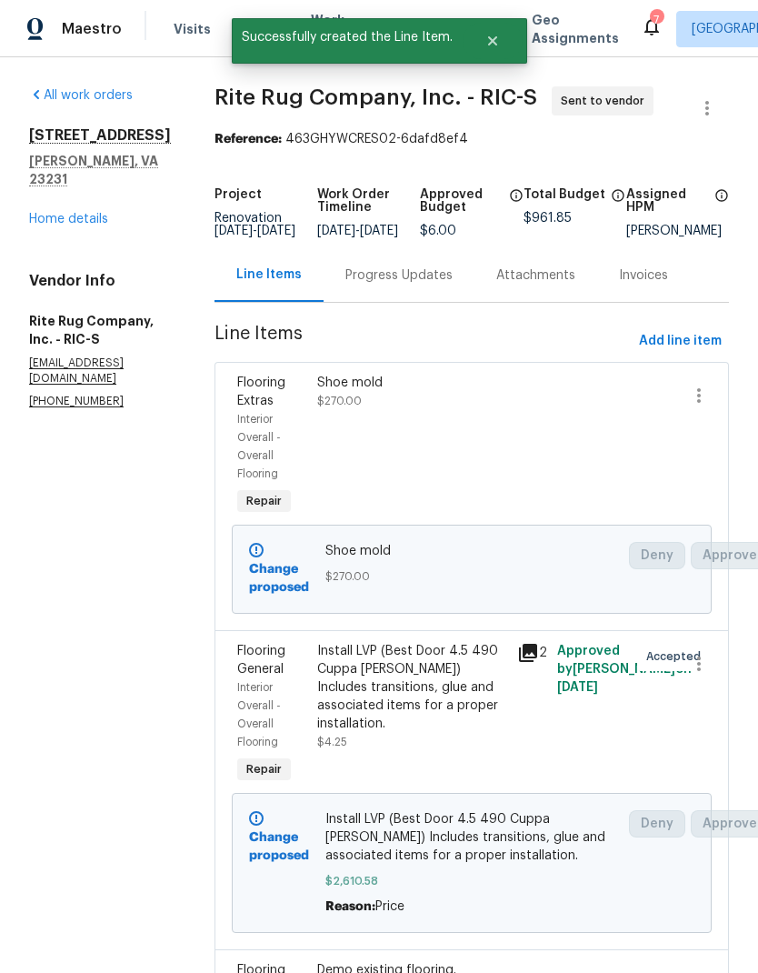
click at [61, 222] on link "Home details" at bounding box center [68, 219] width 79 height 13
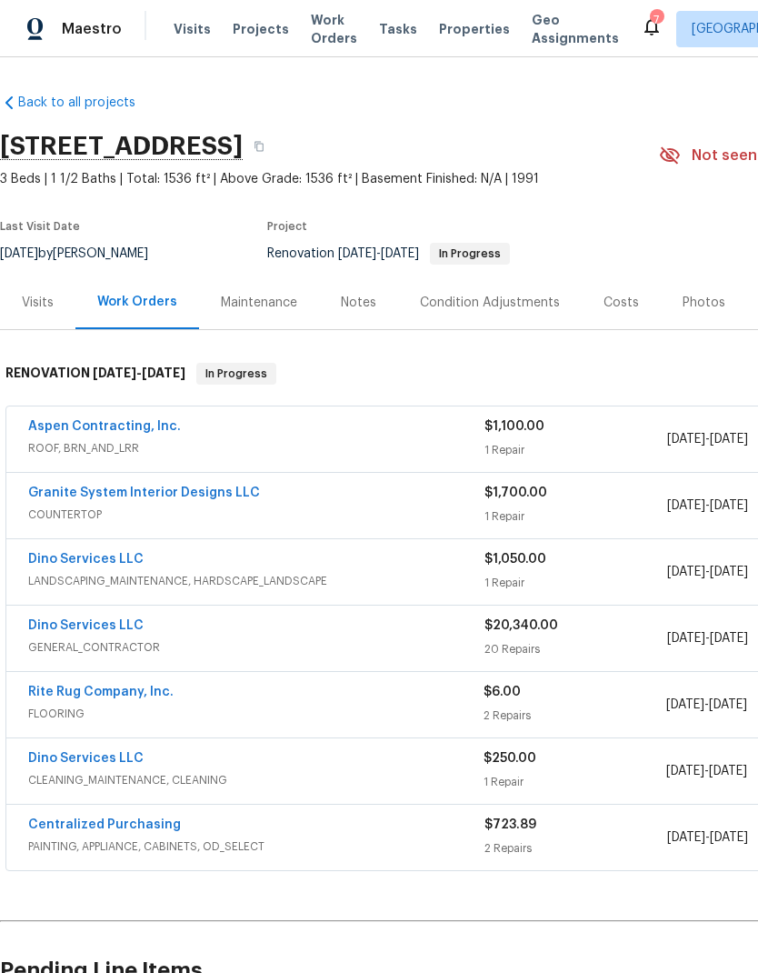
click at [153, 694] on link "Rite Rug Company, Inc." at bounding box center [100, 691] width 145 height 13
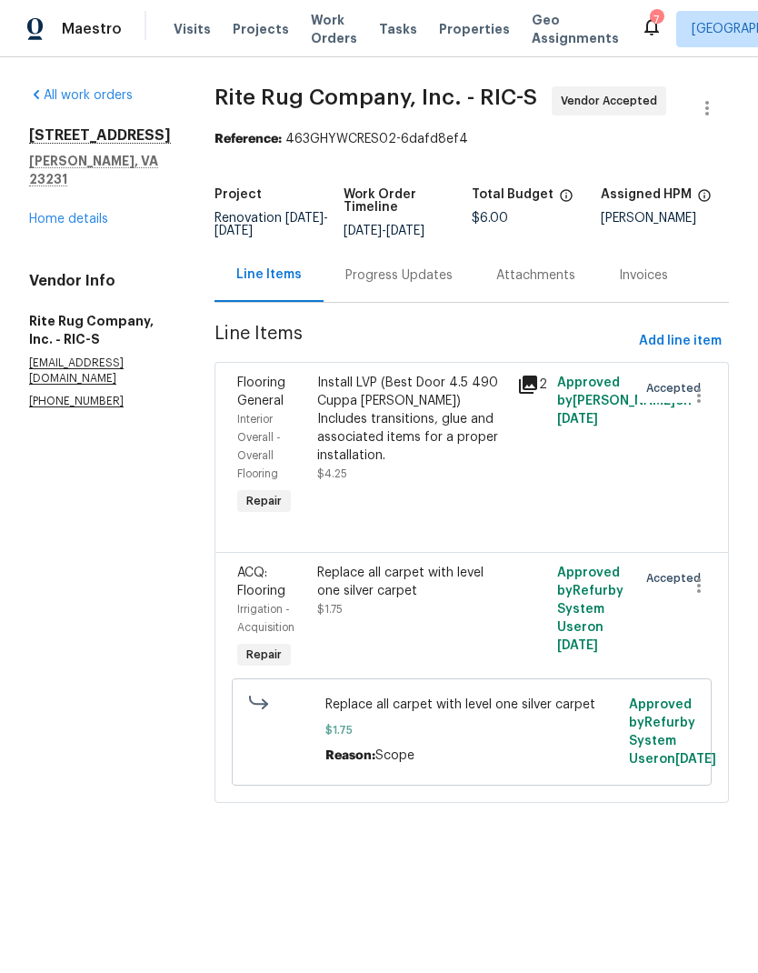
click at [425, 285] on div "Progress Updates" at bounding box center [398, 275] width 107 height 18
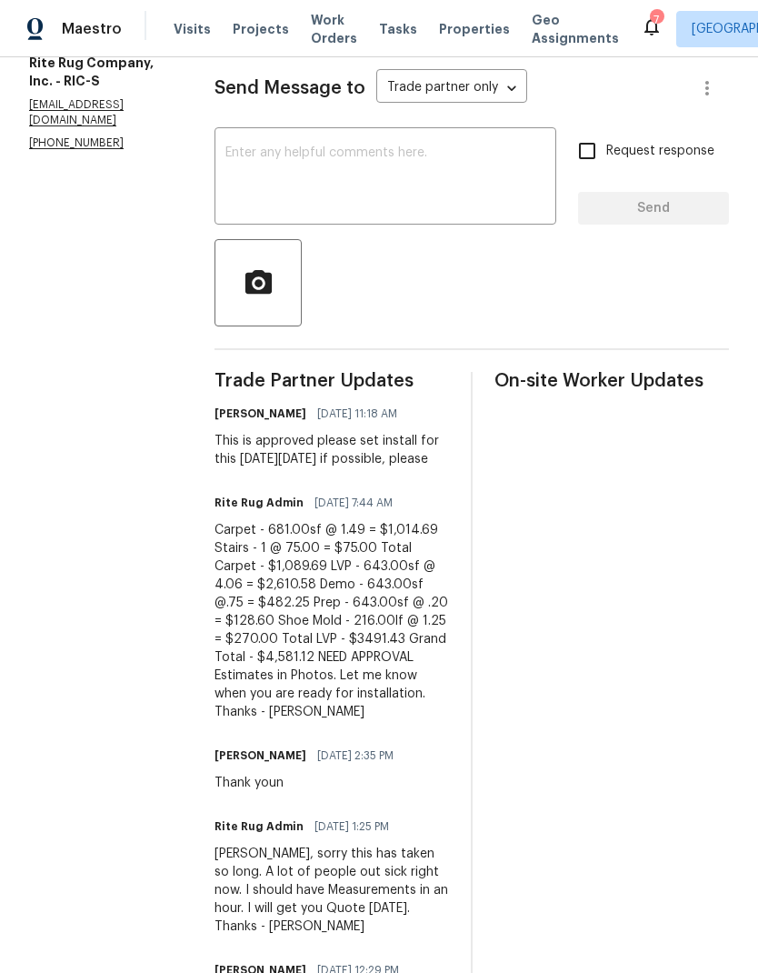
scroll to position [263, 0]
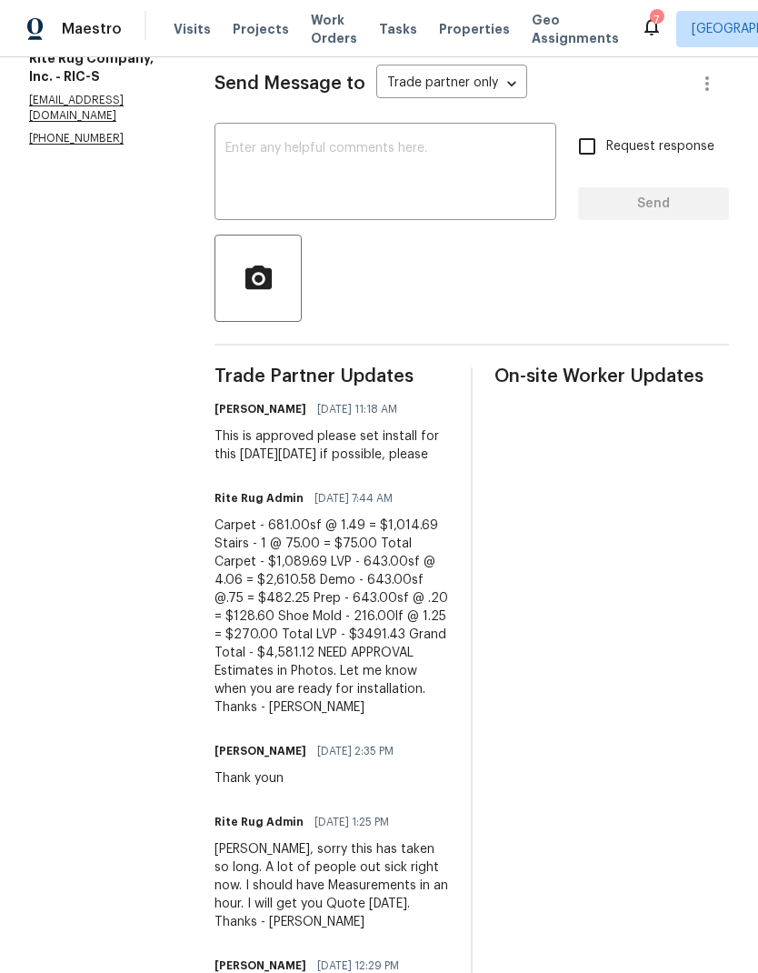
click at [499, 385] on span "On-site Worker Updates" at bounding box center [611, 376] width 235 height 18
